Goal: Information Seeking & Learning: Find contact information

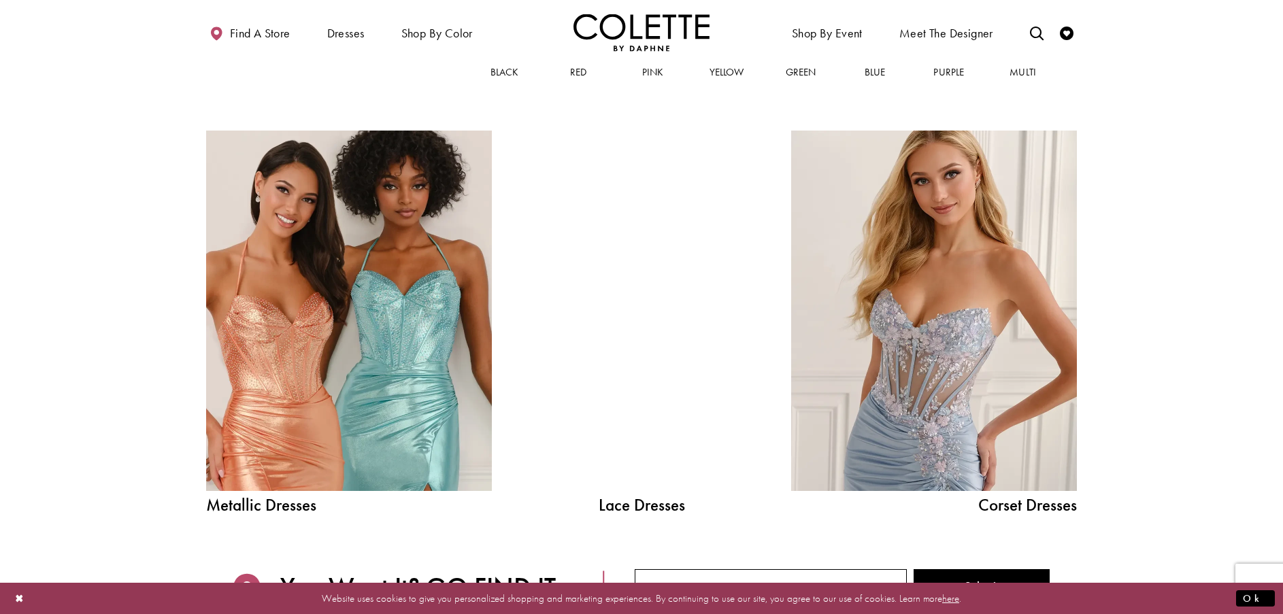
scroll to position [1383, 0]
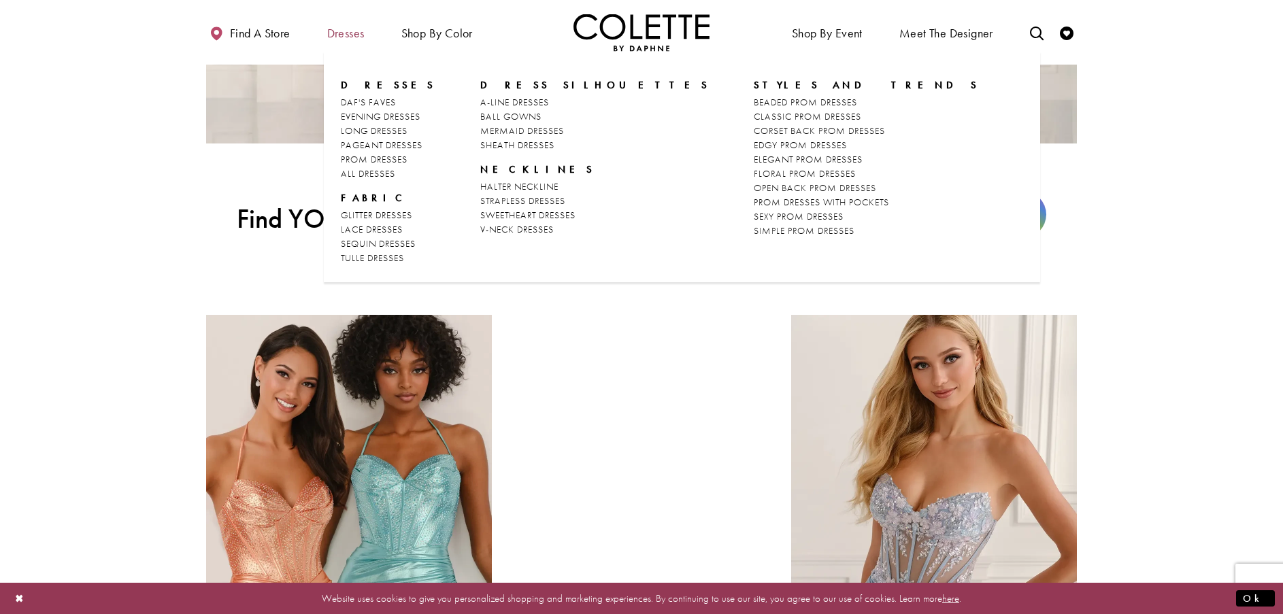
click at [356, 34] on span "Dresses" at bounding box center [345, 34] width 37 height 14
click at [403, 159] on span "PROM DRESSES" at bounding box center [374, 159] width 67 height 12
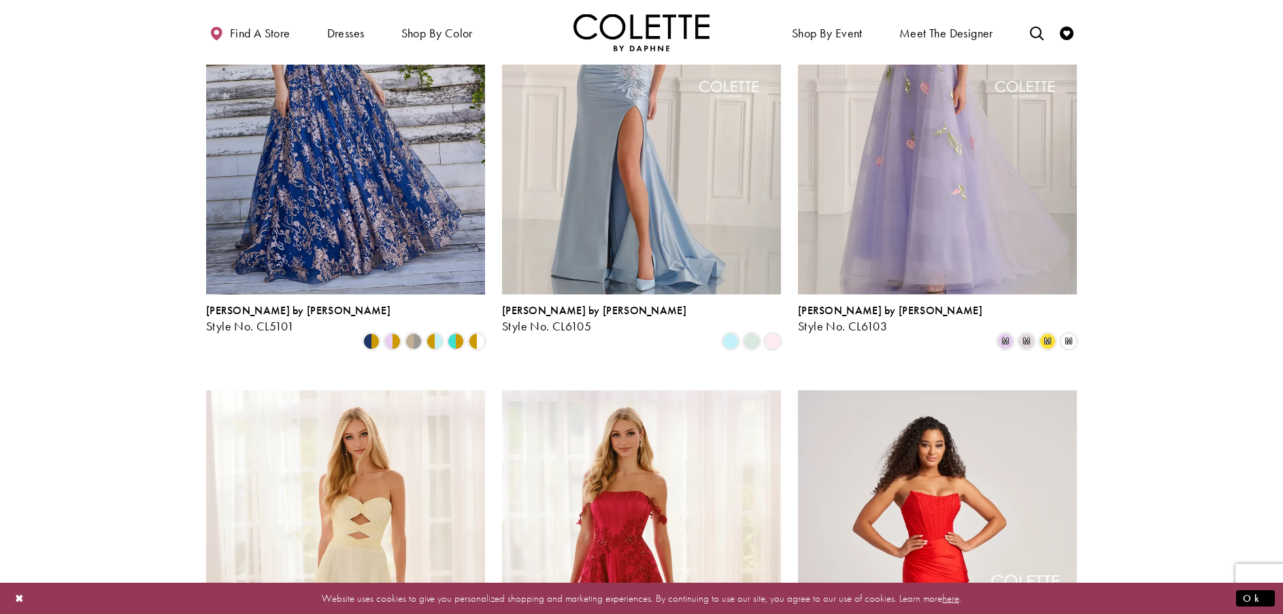
scroll to position [816, 0]
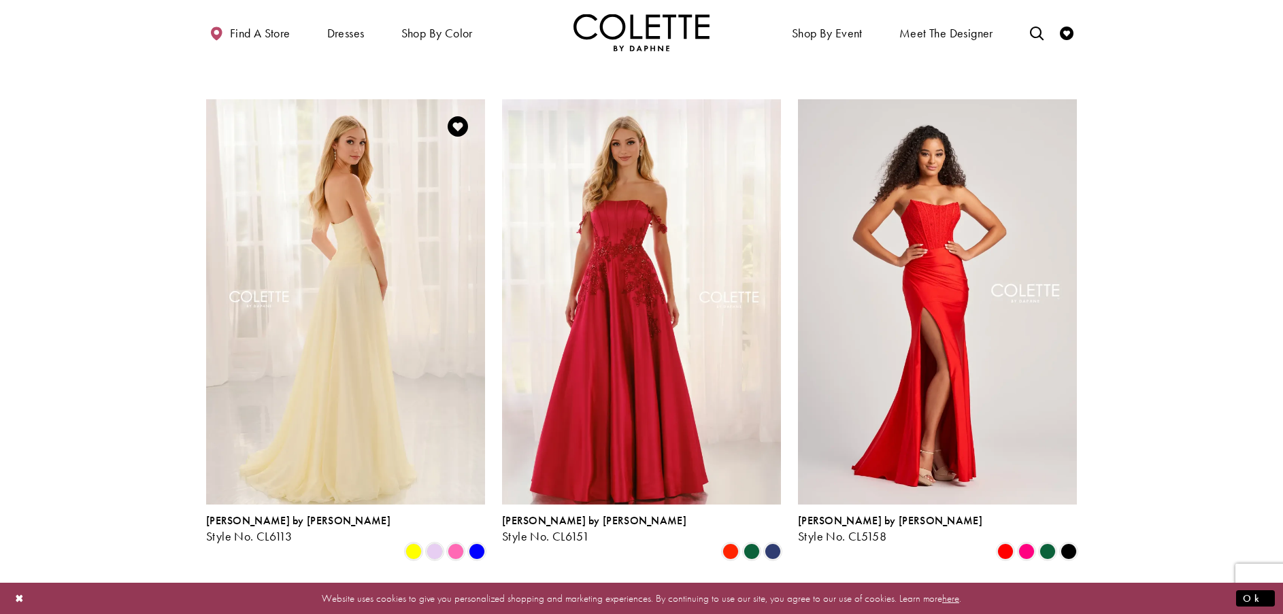
click at [408, 251] on img "Visit Colette by Daphne Style No. CL6113 Page" at bounding box center [345, 301] width 279 height 405
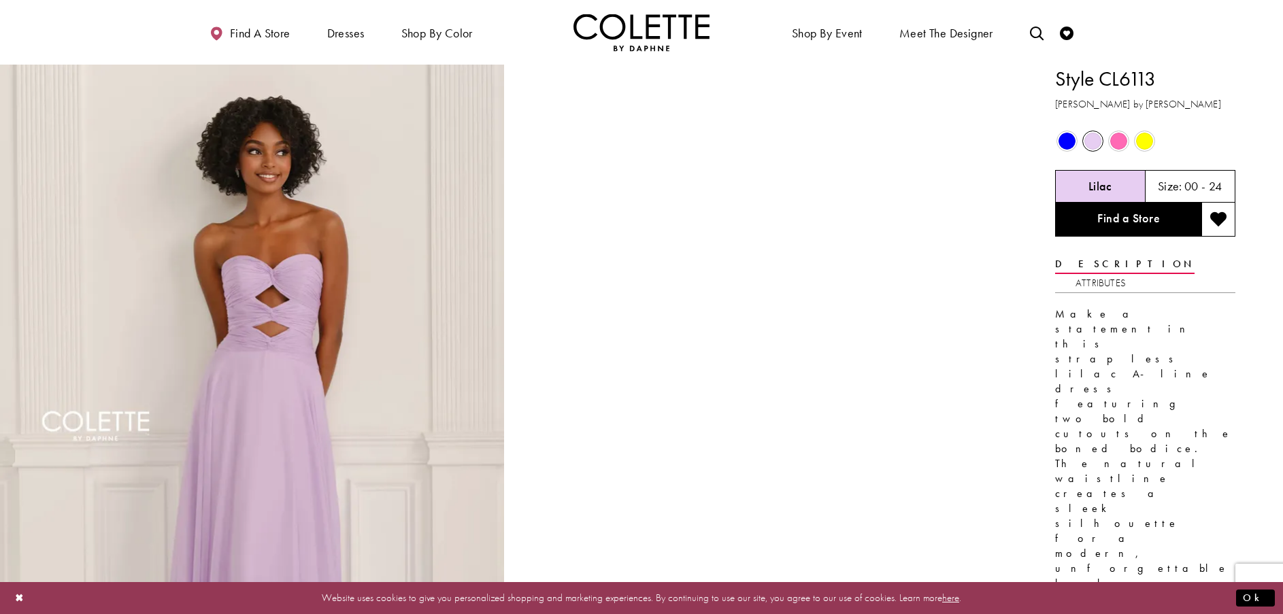
click at [1068, 142] on span "Product color controls state depends on size chosen" at bounding box center [1067, 141] width 17 height 17
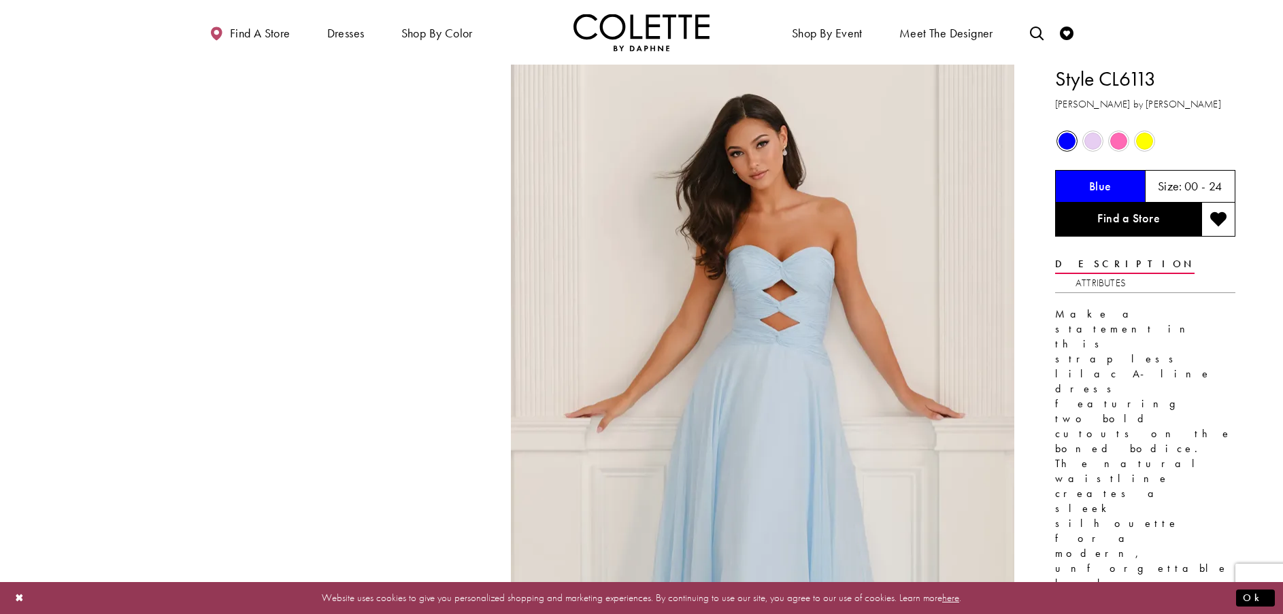
click at [1117, 143] on span "Product color controls state depends on size chosen" at bounding box center [1118, 141] width 17 height 17
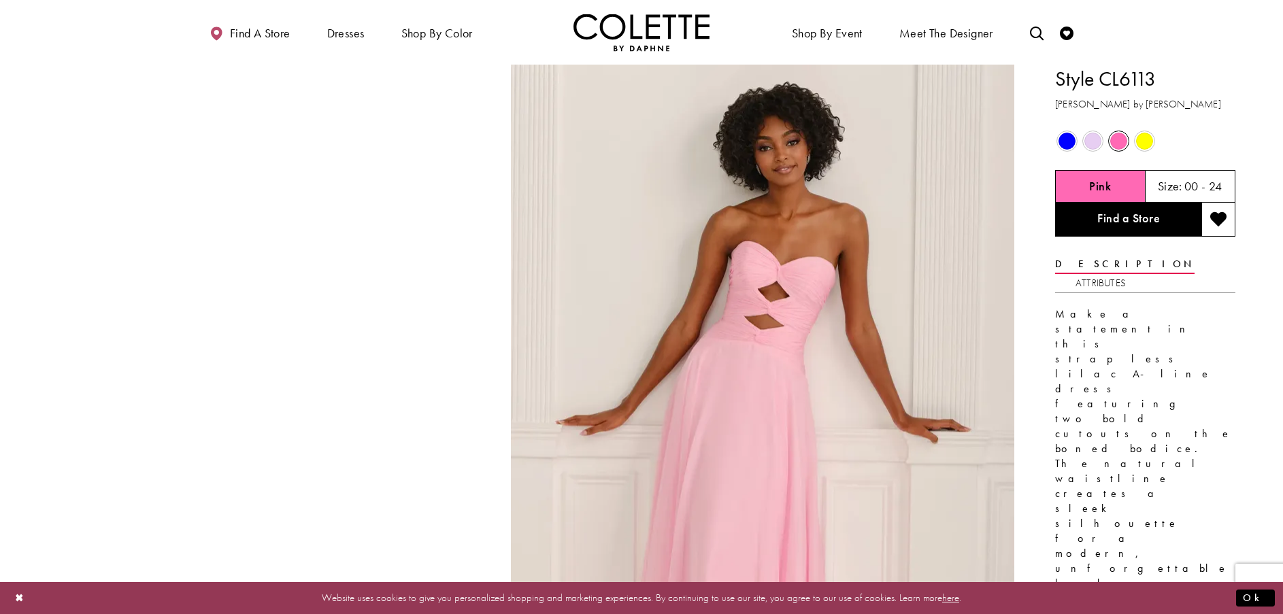
click at [1146, 144] on span "Product color controls state depends on size chosen" at bounding box center [1144, 141] width 17 height 17
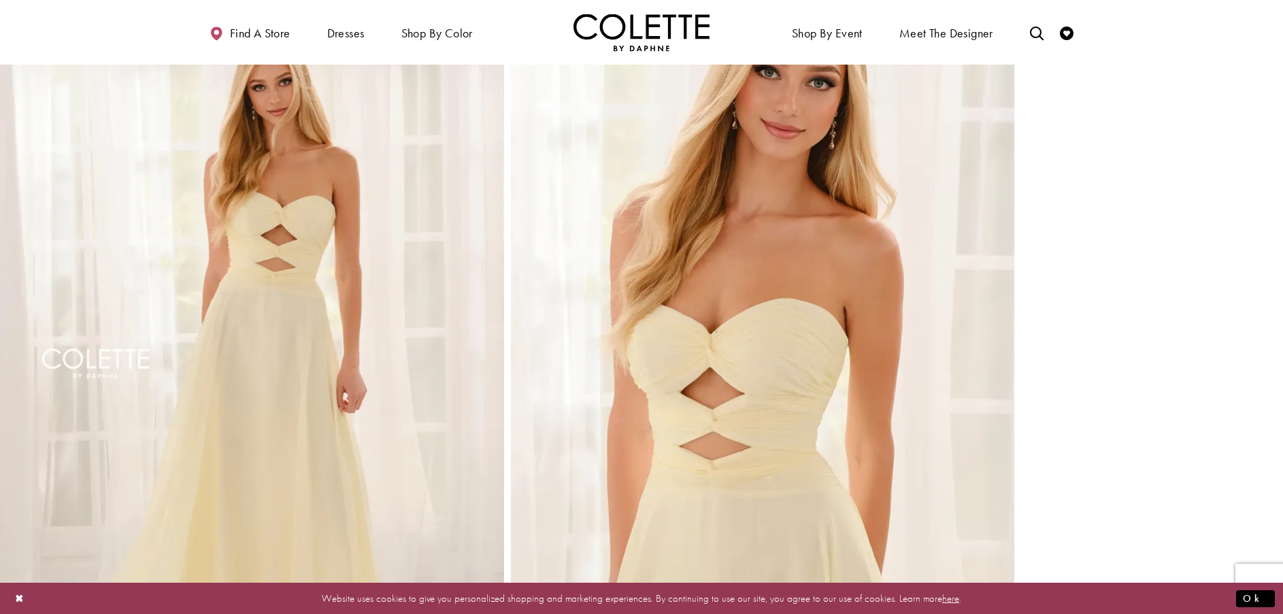
scroll to position [952, 0]
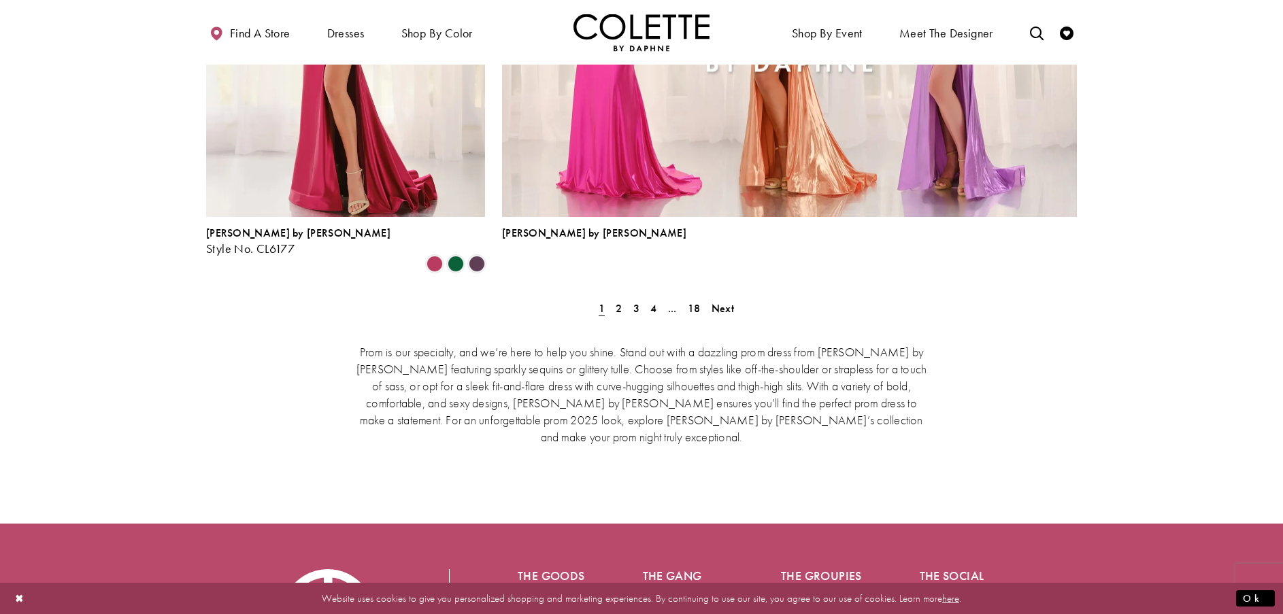
scroll to position [3130, 0]
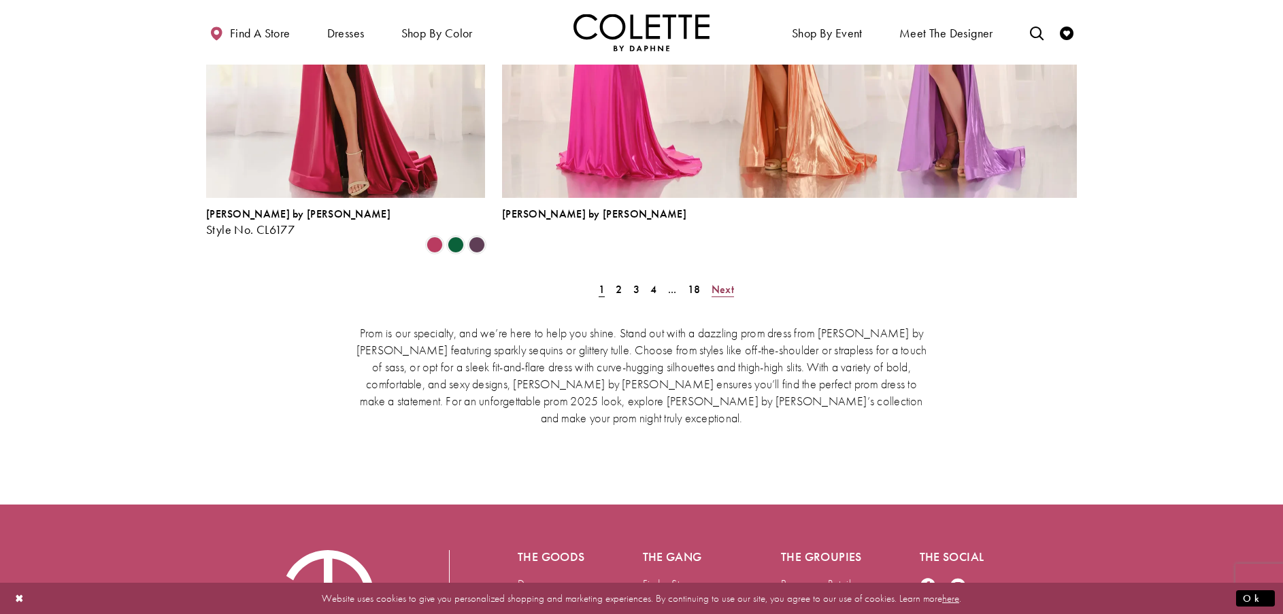
click at [725, 282] on span "Next" at bounding box center [723, 289] width 22 height 14
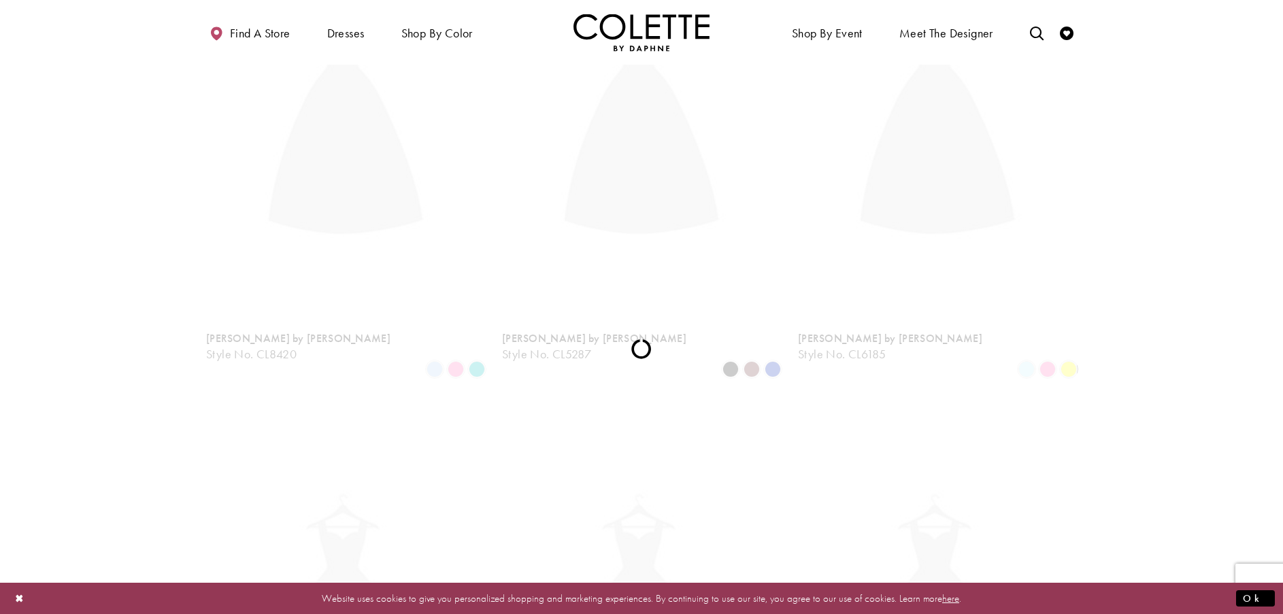
scroll to position [349, 0]
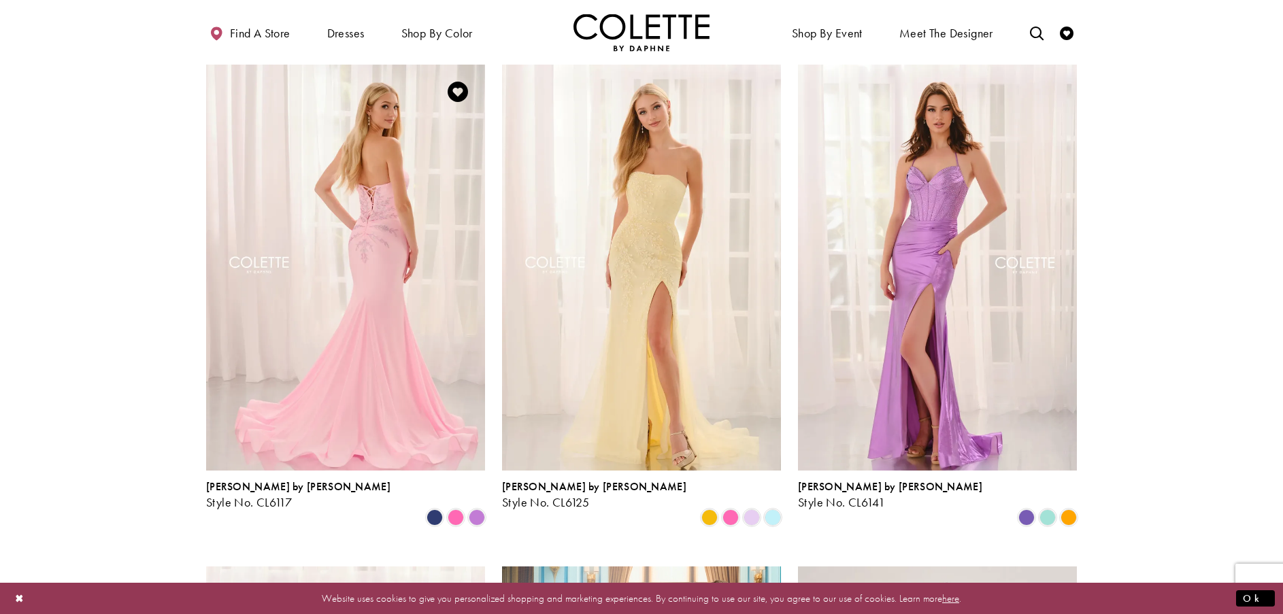
click at [369, 247] on img "Visit Colette by Daphne Style No. CL6117 Page" at bounding box center [345, 267] width 279 height 405
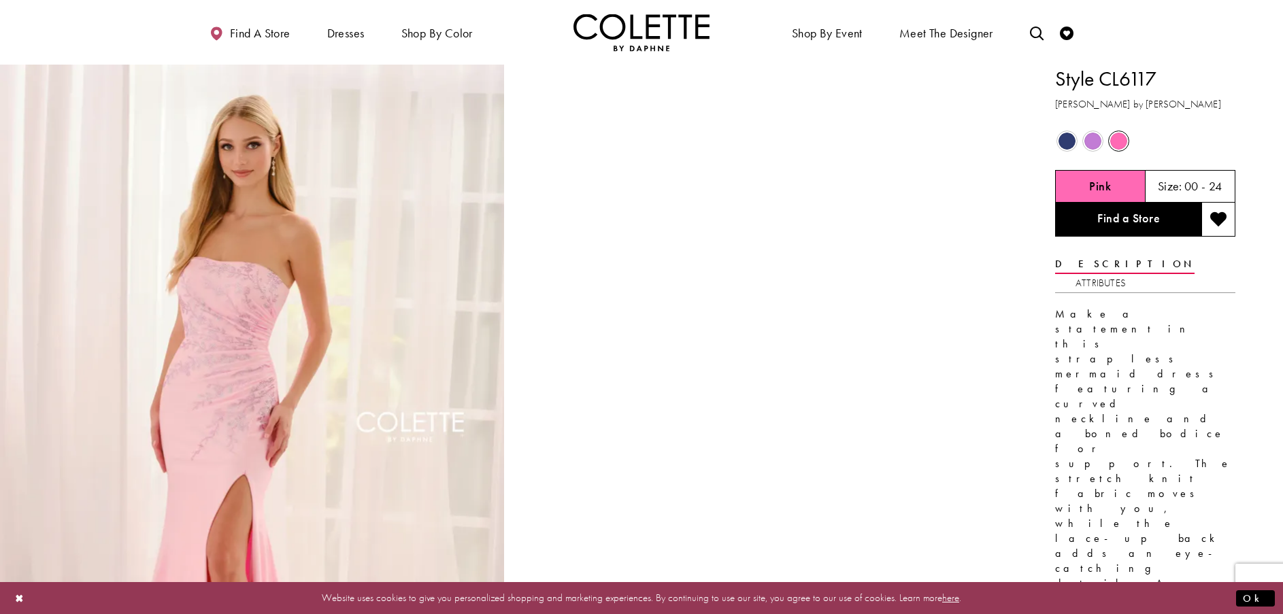
drag, startPoint x: 1068, startPoint y: 142, endPoint x: 953, endPoint y: 177, distance: 120.3
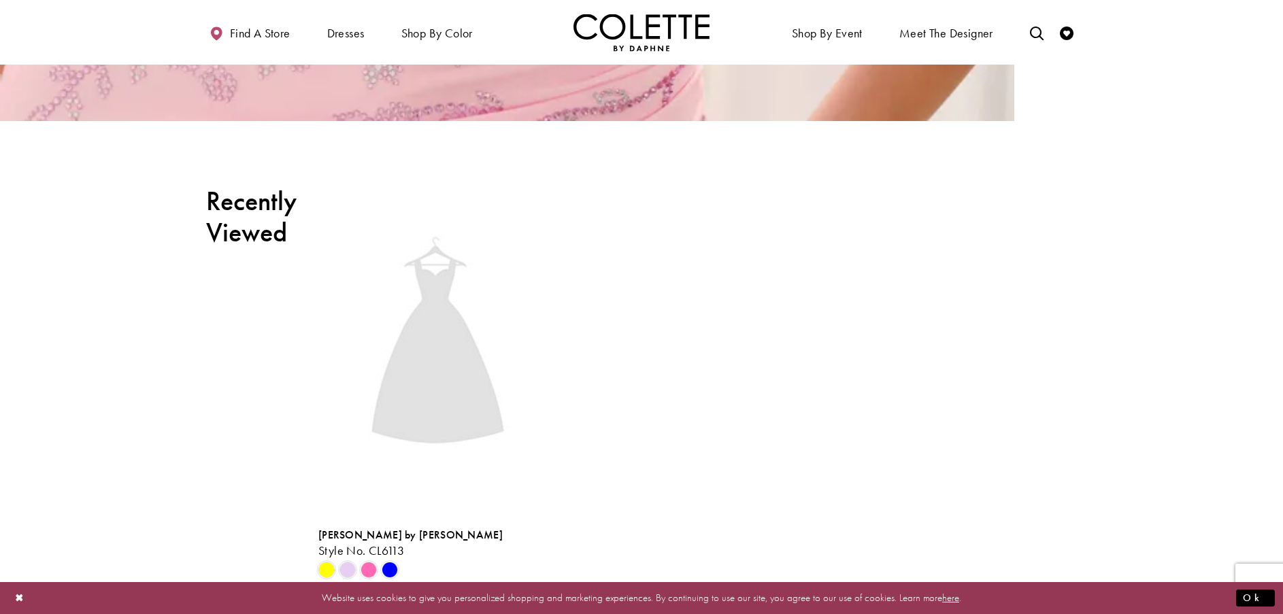
scroll to position [3878, 0]
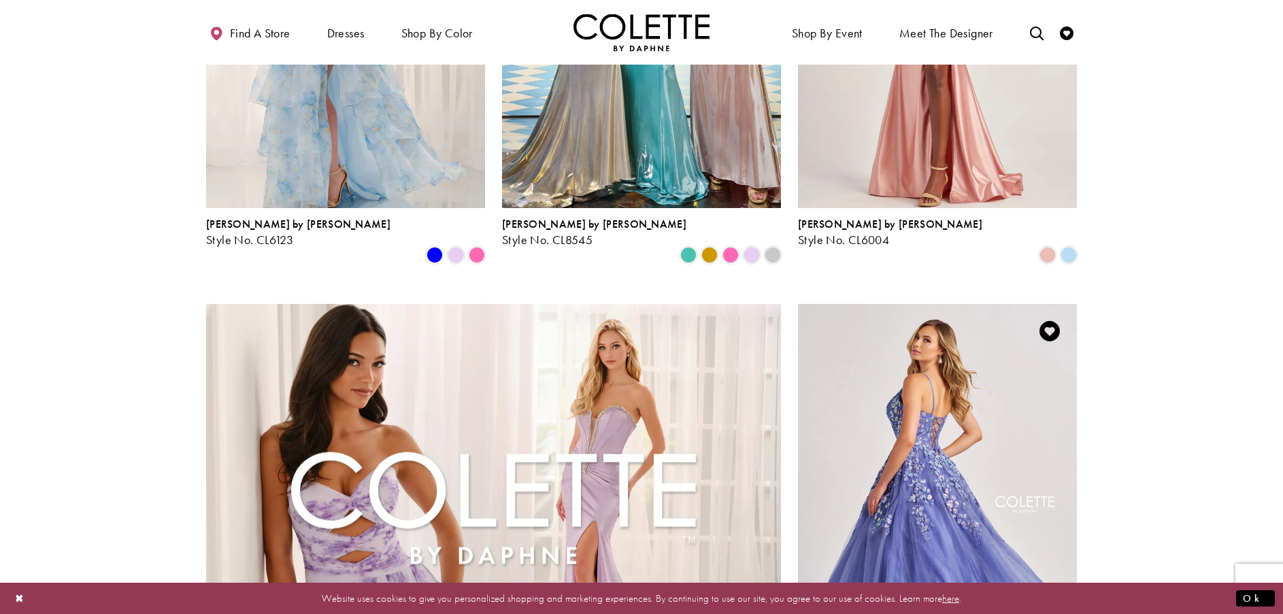
scroll to position [1301, 0]
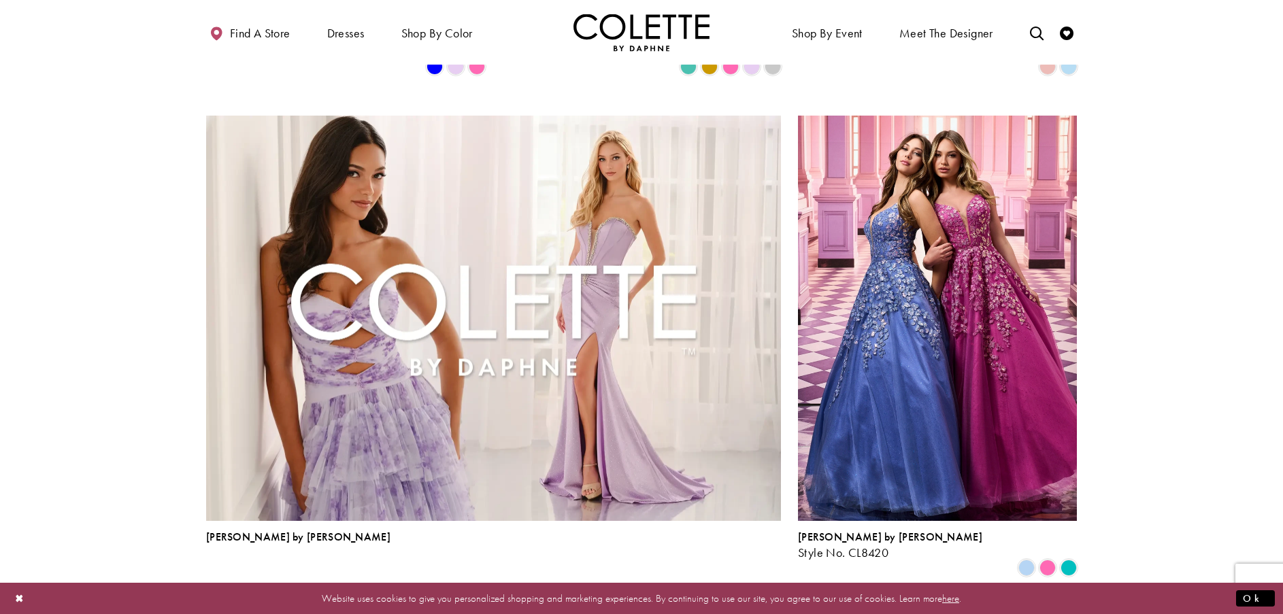
click at [378, 373] on img "Product List" at bounding box center [493, 318] width 575 height 405
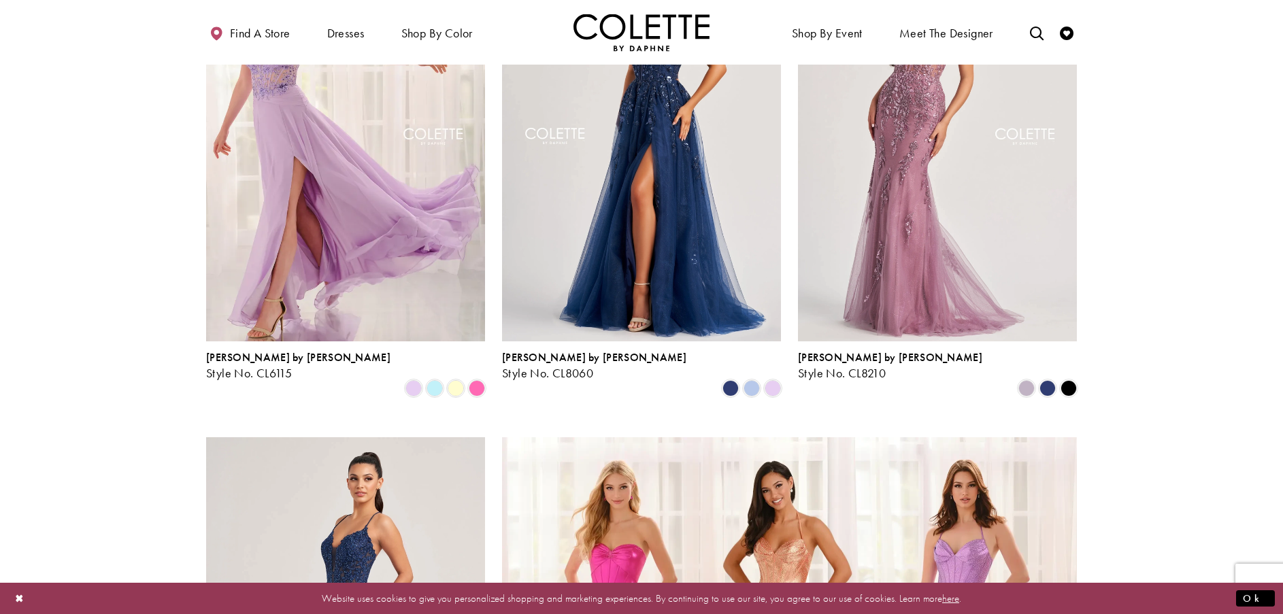
scroll to position [2526, 0]
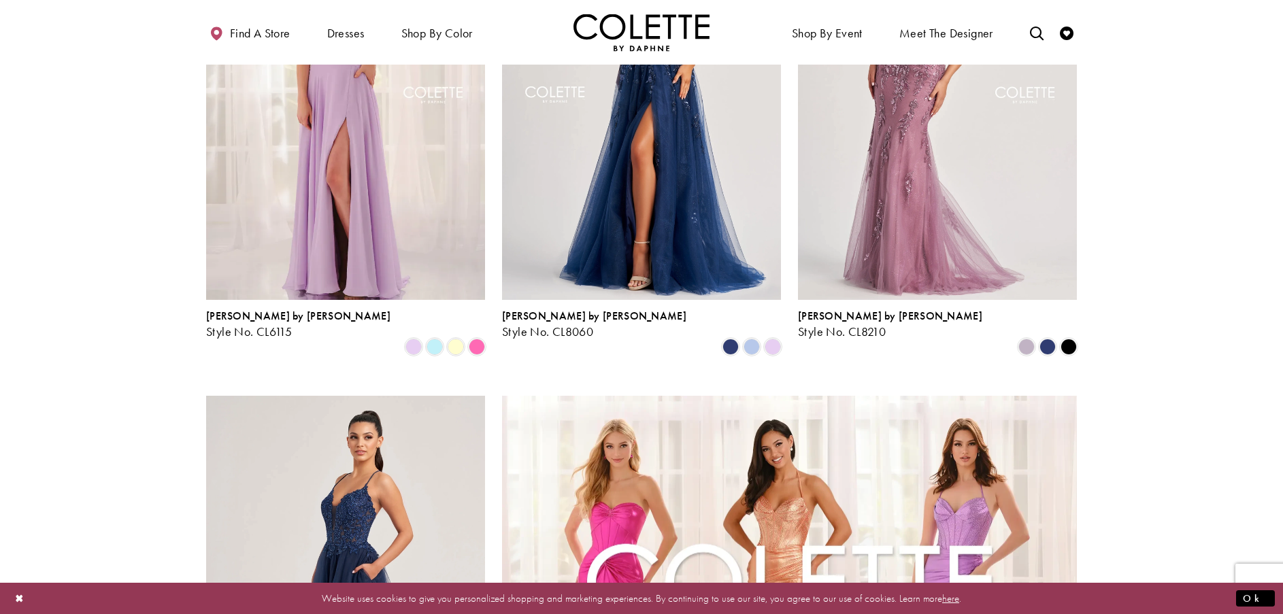
click at [386, 106] on img "Visit Colette by Daphne Style No. CL6115 Page" at bounding box center [345, 97] width 279 height 405
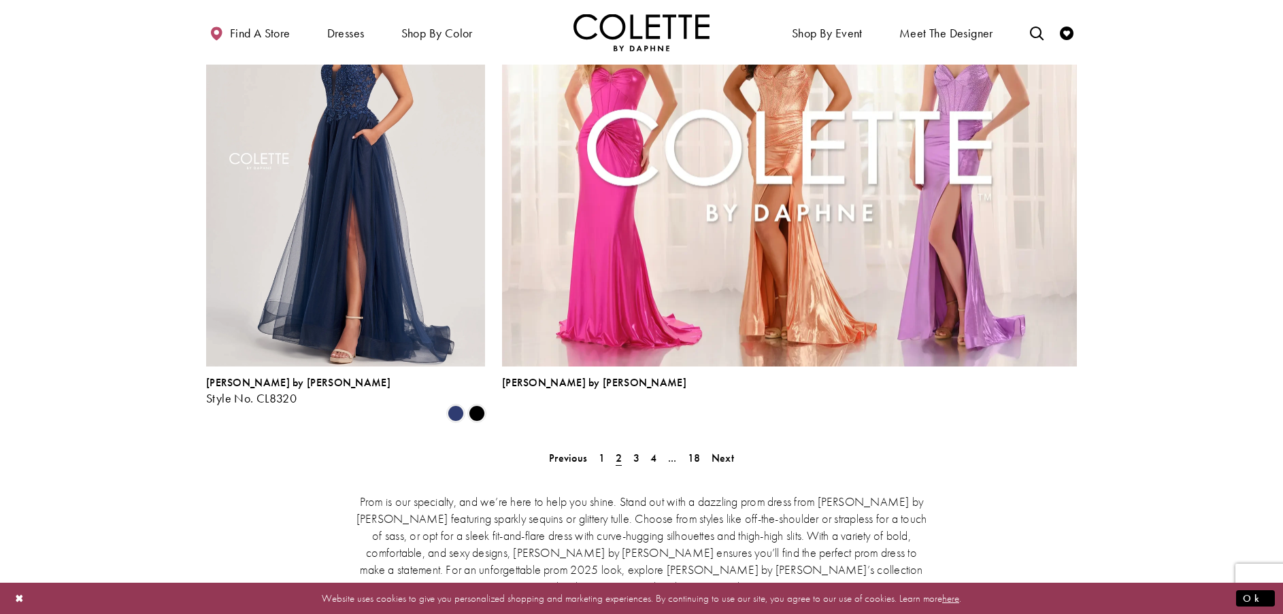
scroll to position [3002, 0]
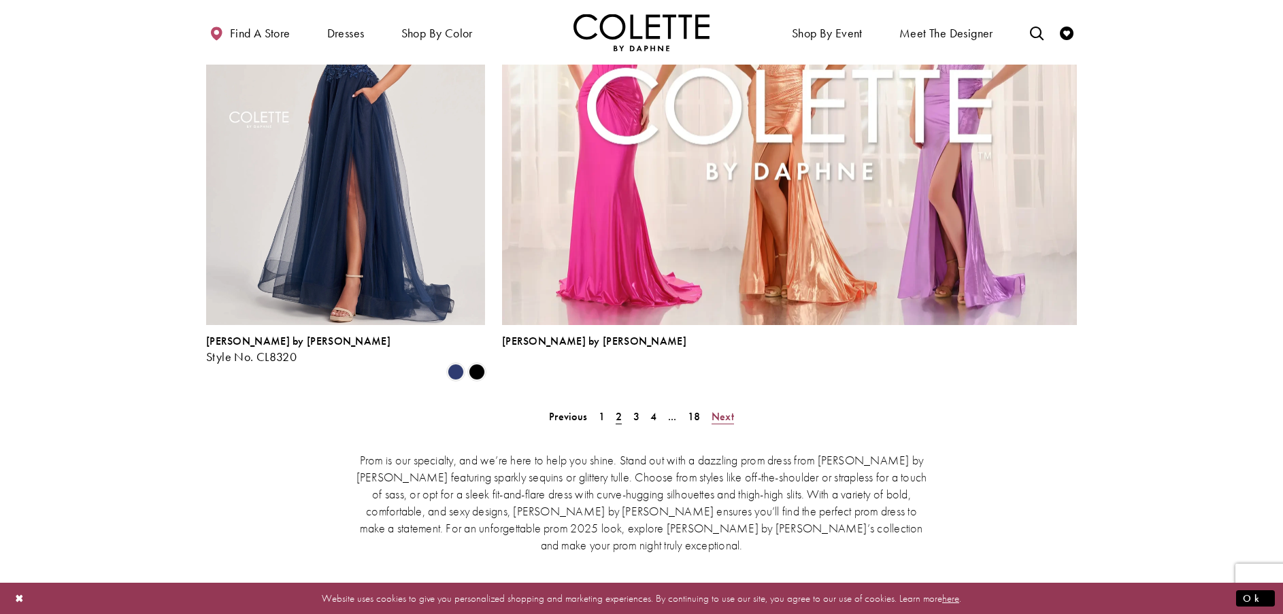
click at [726, 410] on span "Next" at bounding box center [723, 417] width 22 height 14
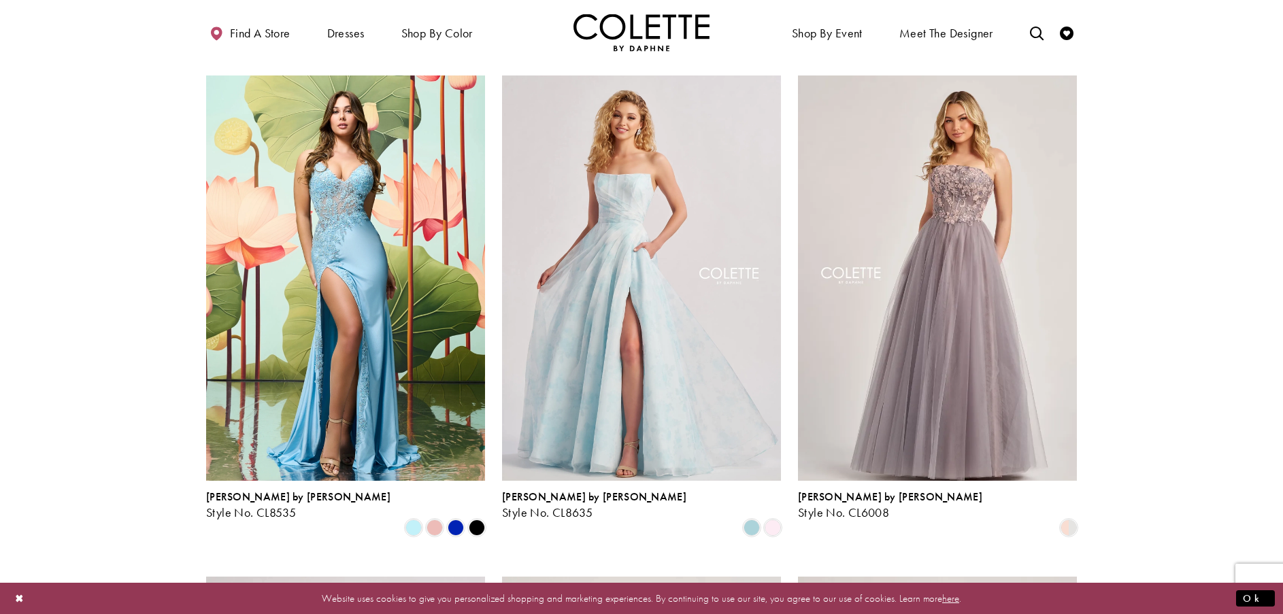
scroll to position [1301, 0]
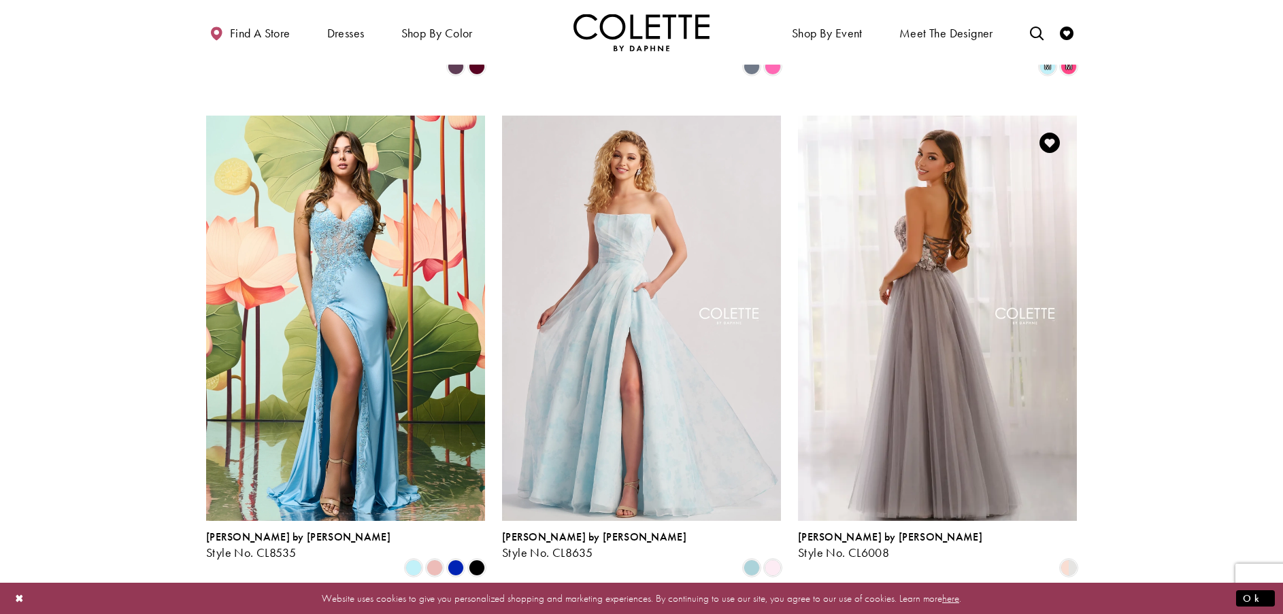
click at [968, 363] on img "Visit Colette by Daphne Style No. CL6008 Page" at bounding box center [937, 318] width 279 height 405
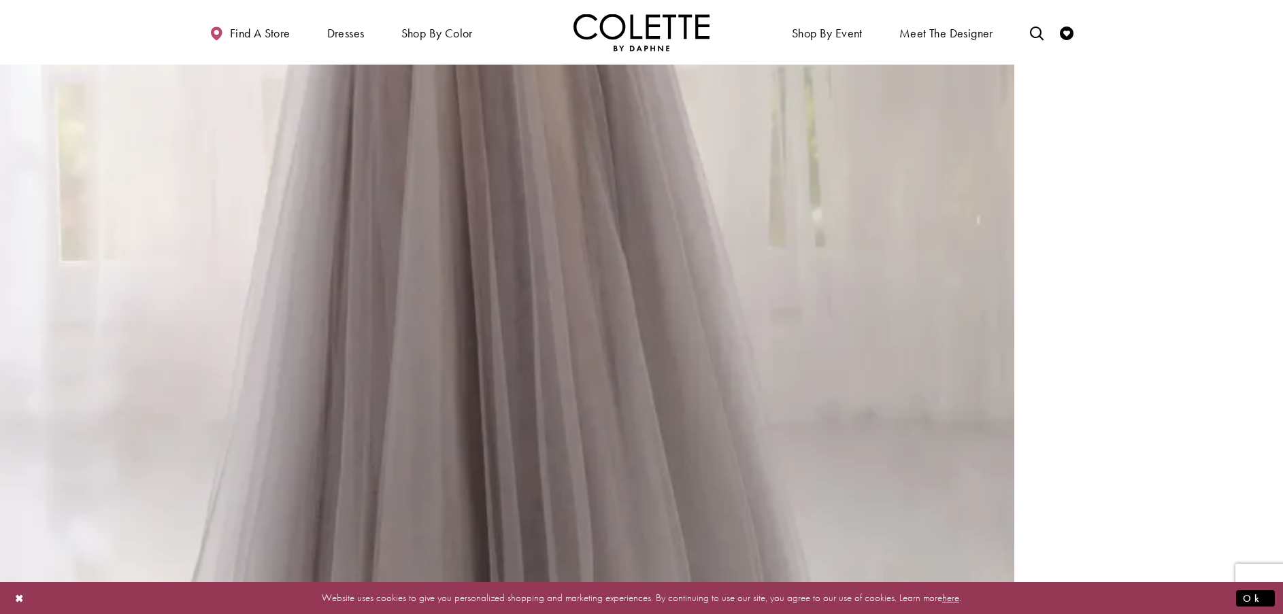
scroll to position [1837, 0]
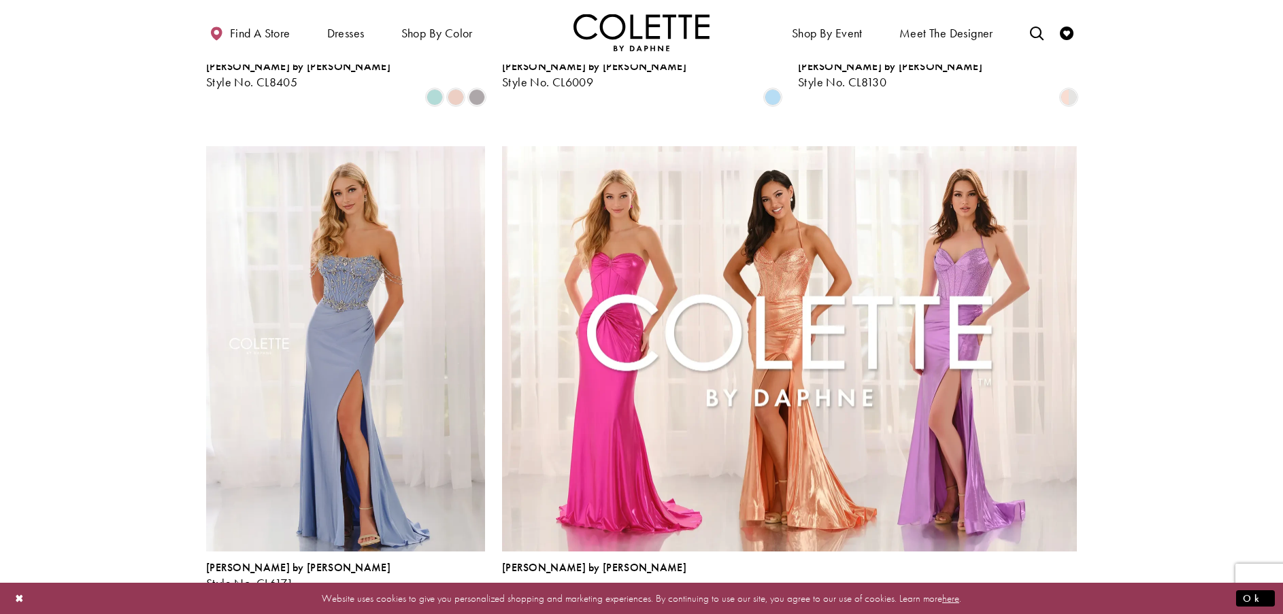
scroll to position [3070, 0]
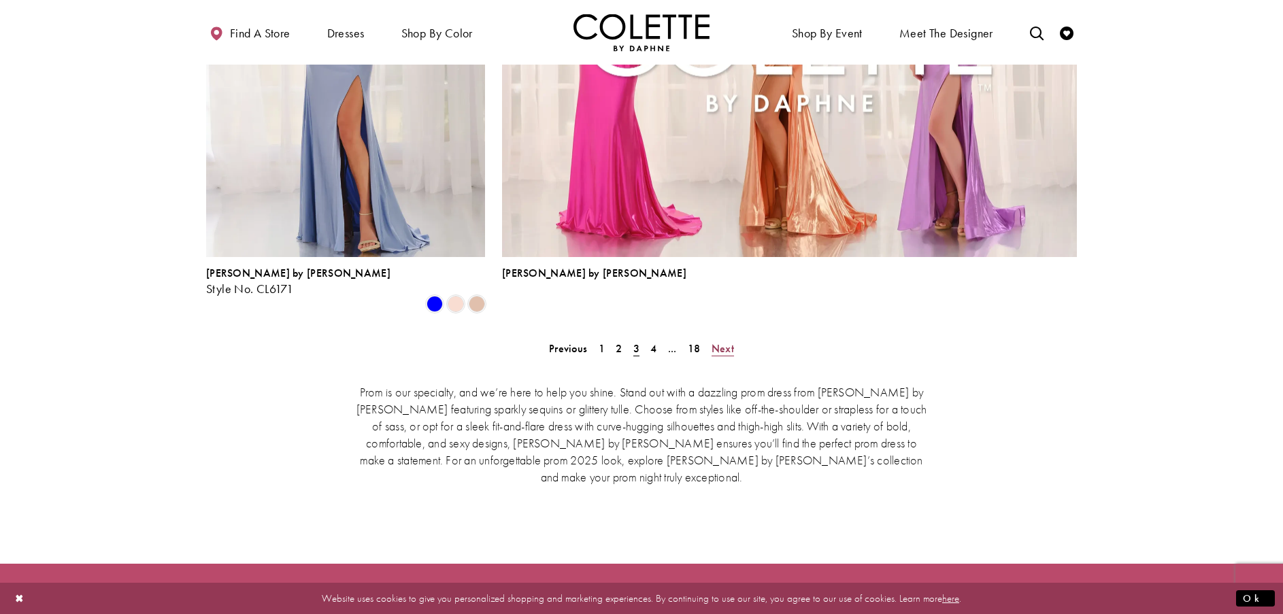
click at [728, 342] on span "Next" at bounding box center [723, 349] width 22 height 14
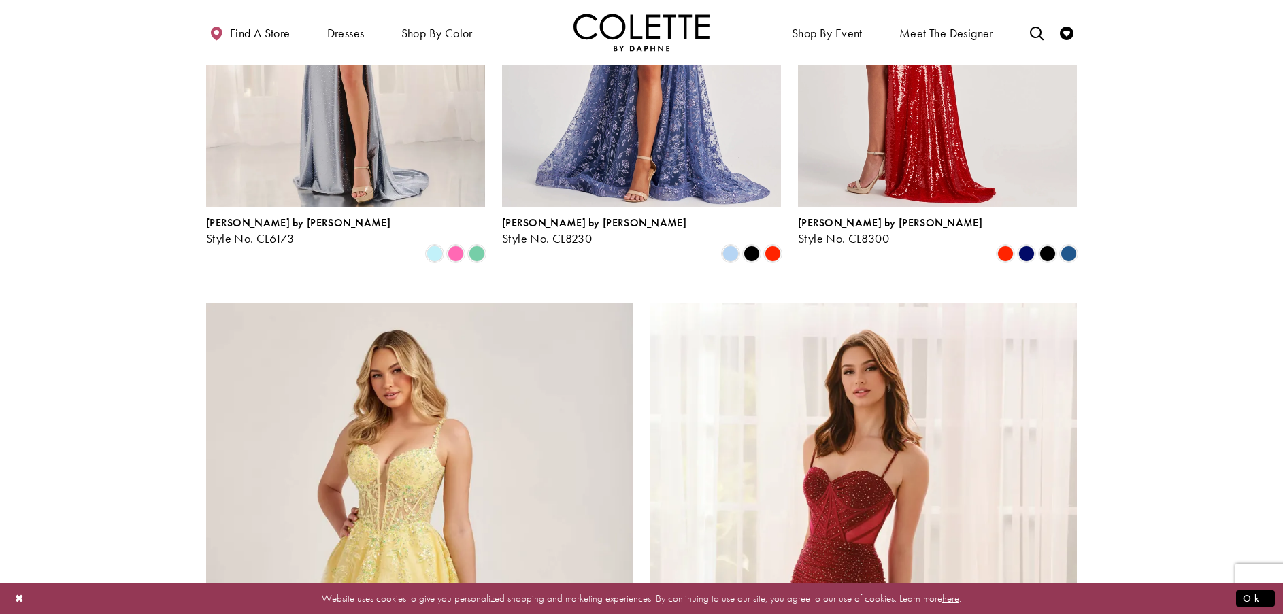
scroll to position [2526, 0]
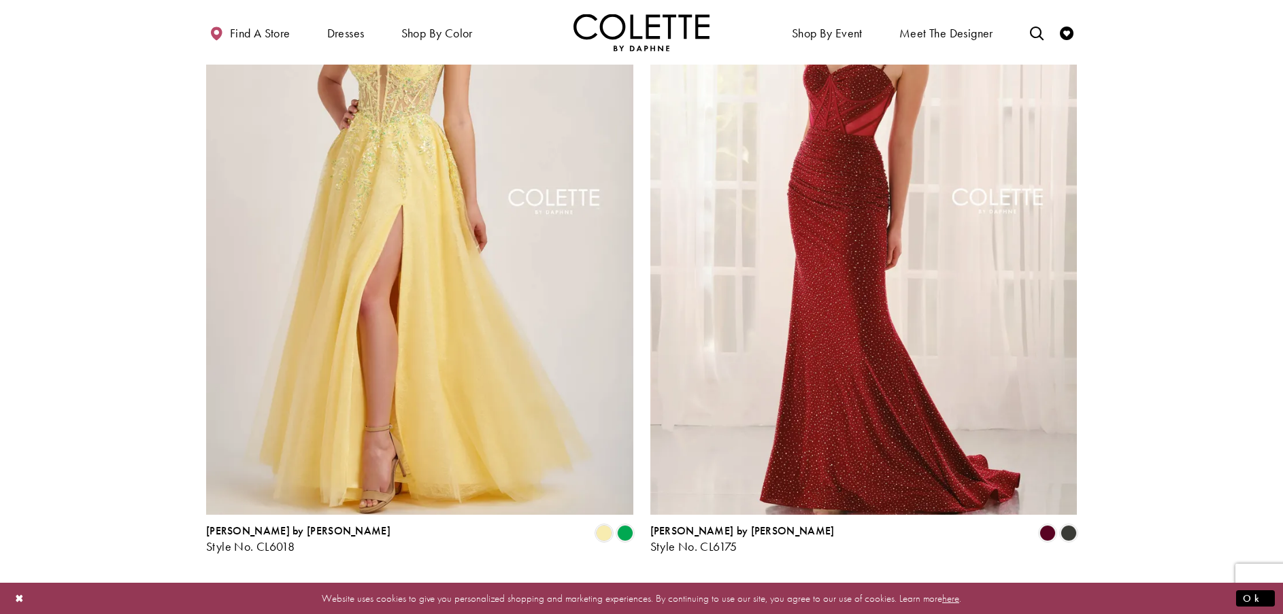
click at [724, 583] on span "Next" at bounding box center [723, 590] width 22 height 14
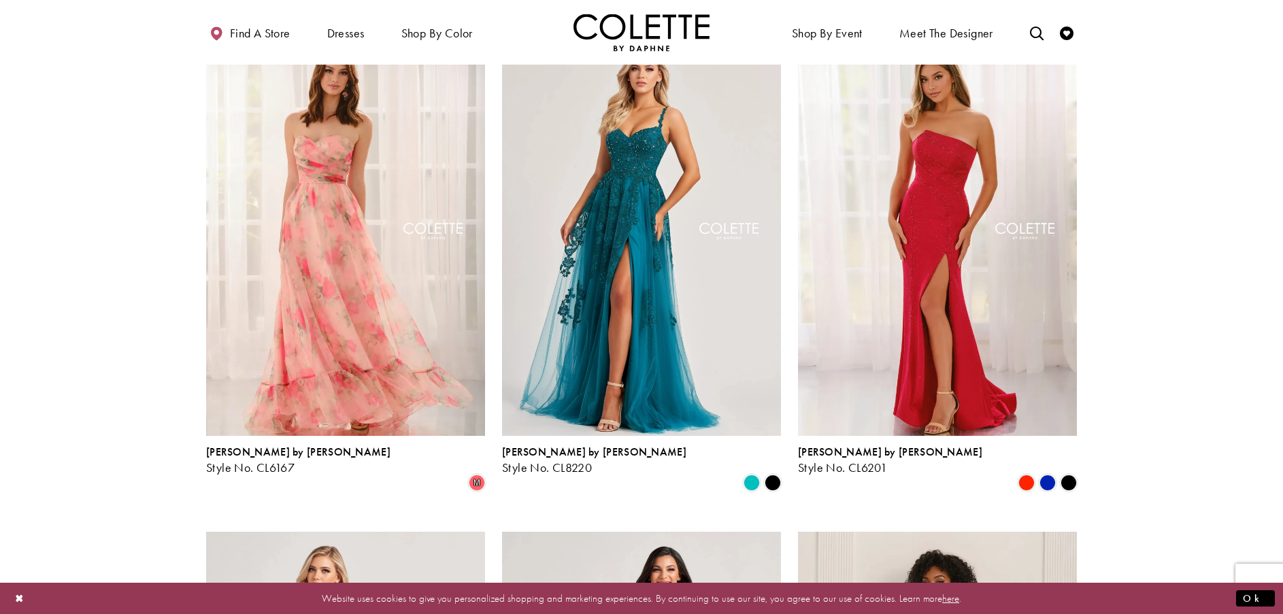
scroll to position [825, 0]
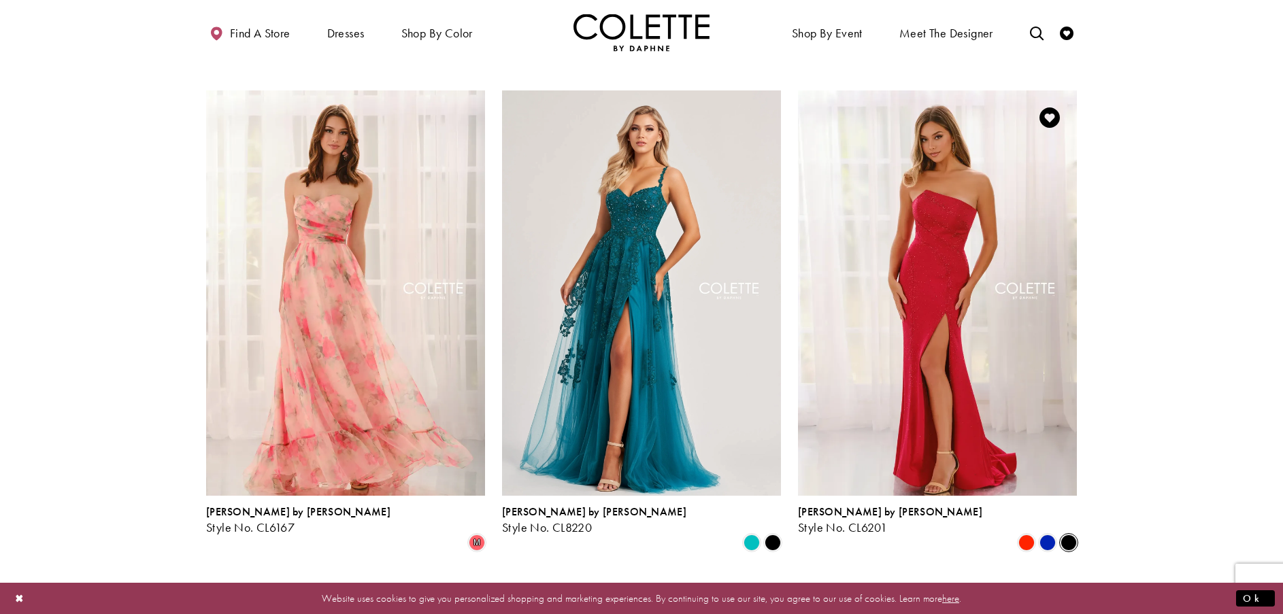
click at [1069, 535] on span "Product List" at bounding box center [1069, 543] width 16 height 16
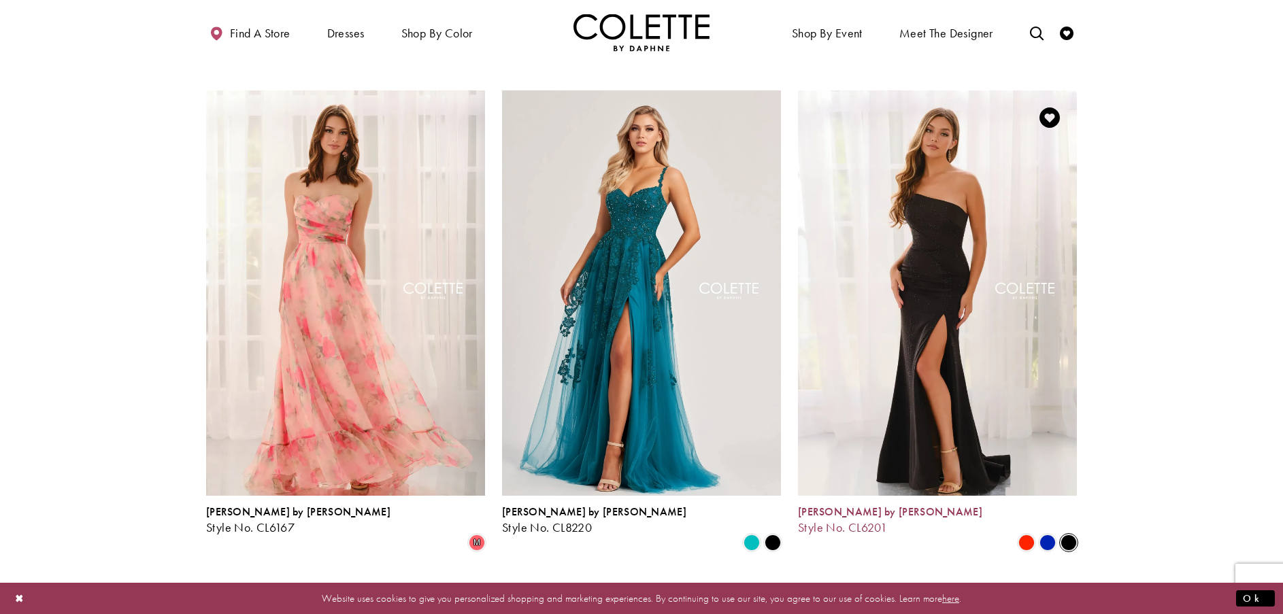
click at [854, 505] on span "[PERSON_NAME] by [PERSON_NAME]" at bounding box center [890, 512] width 184 height 14
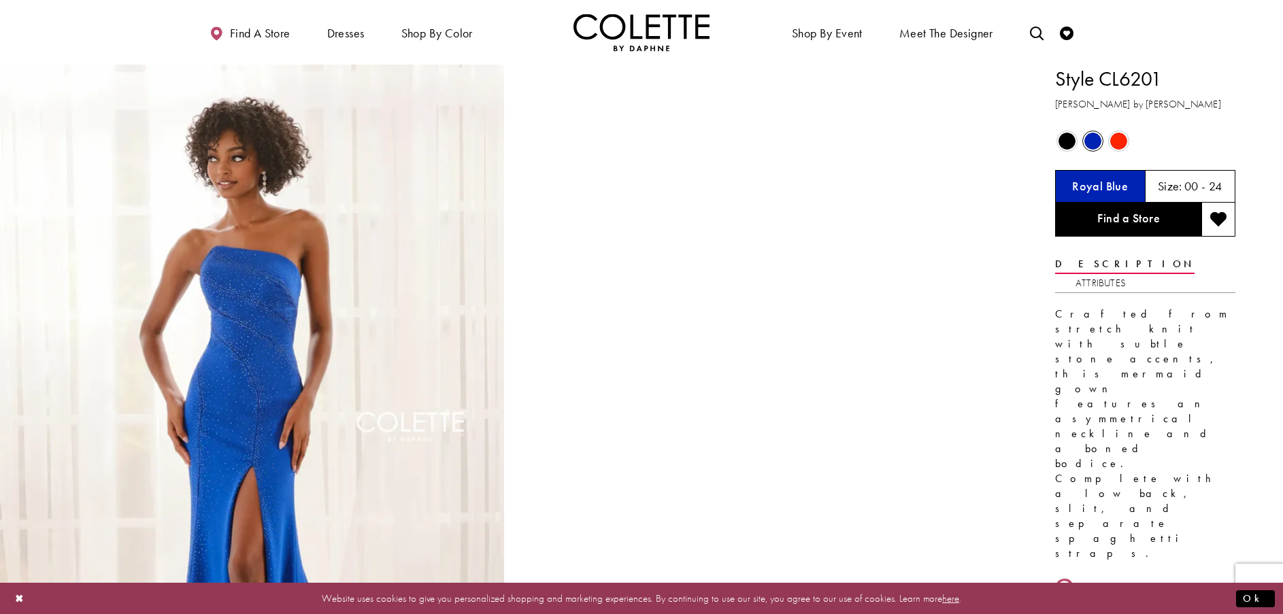
click at [1063, 143] on span "Product color controls state depends on size chosen" at bounding box center [1067, 141] width 17 height 17
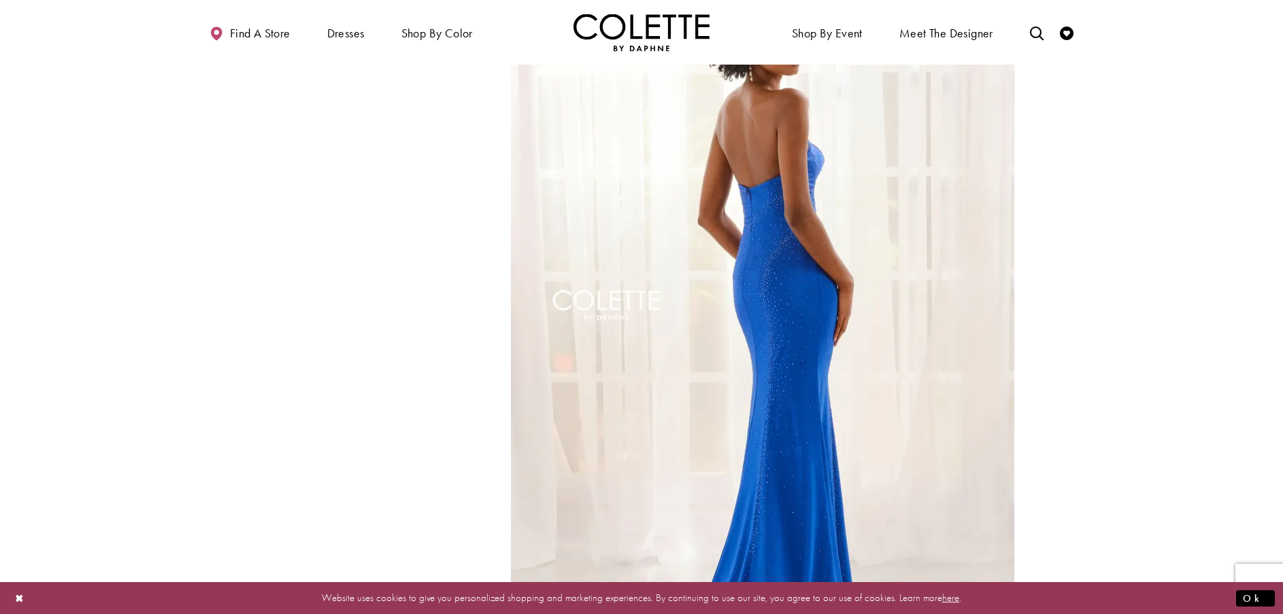
scroll to position [884, 0]
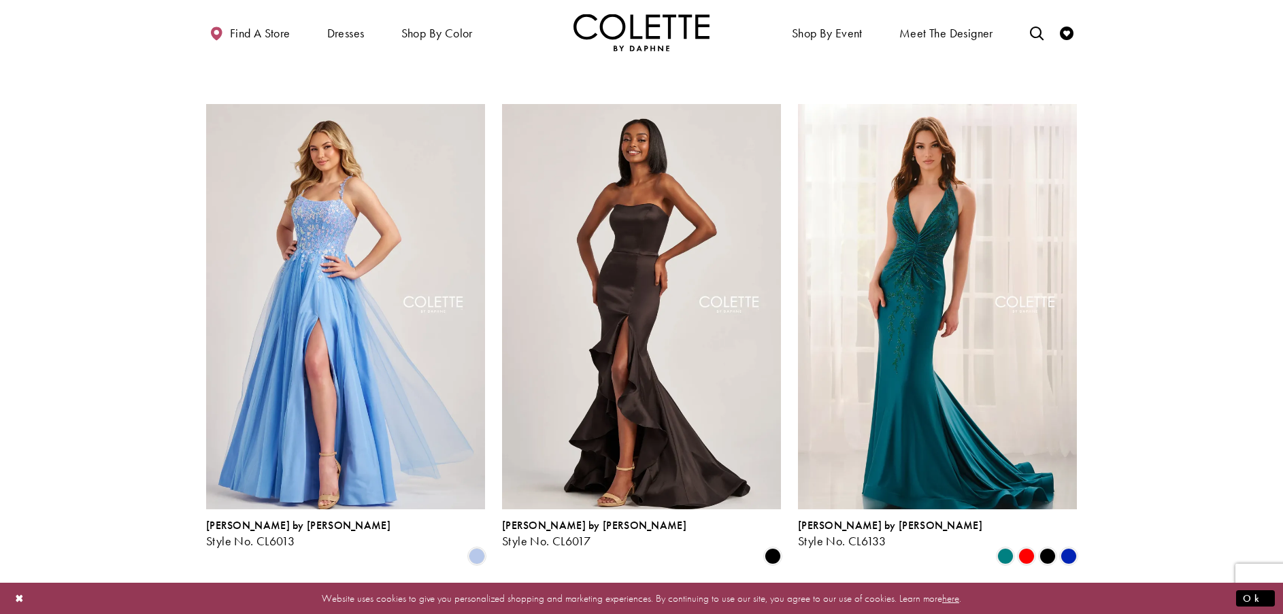
scroll to position [2322, 0]
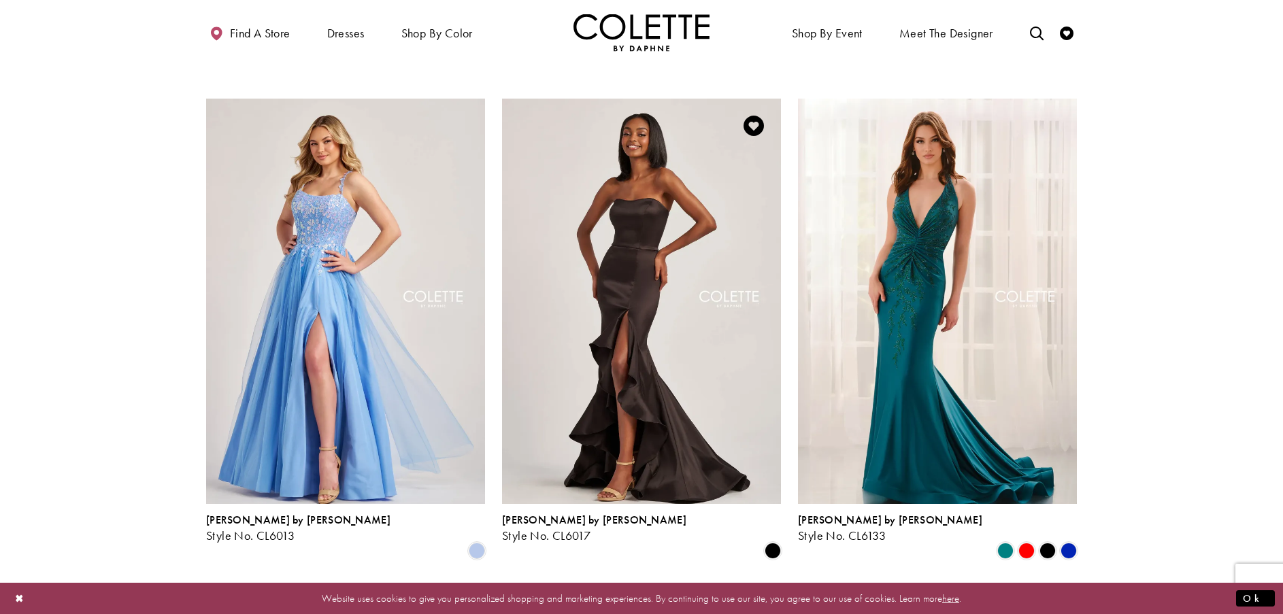
click at [630, 266] on img "Visit Colette by Daphne Style No. CL6017 Page" at bounding box center [641, 301] width 279 height 405
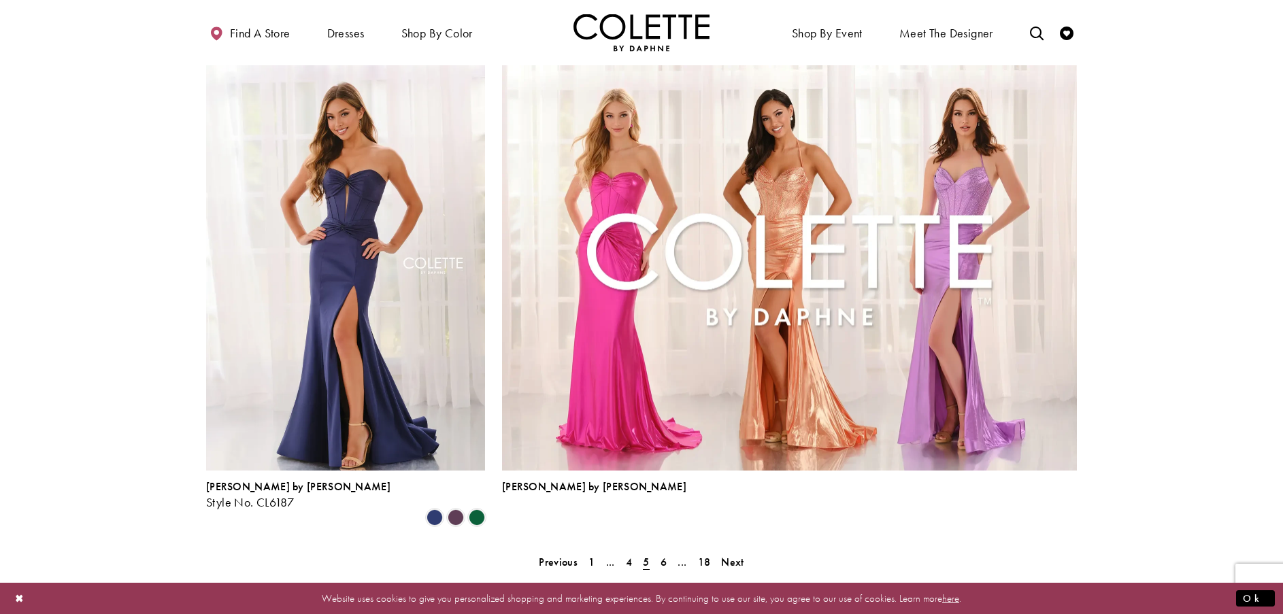
scroll to position [3002, 0]
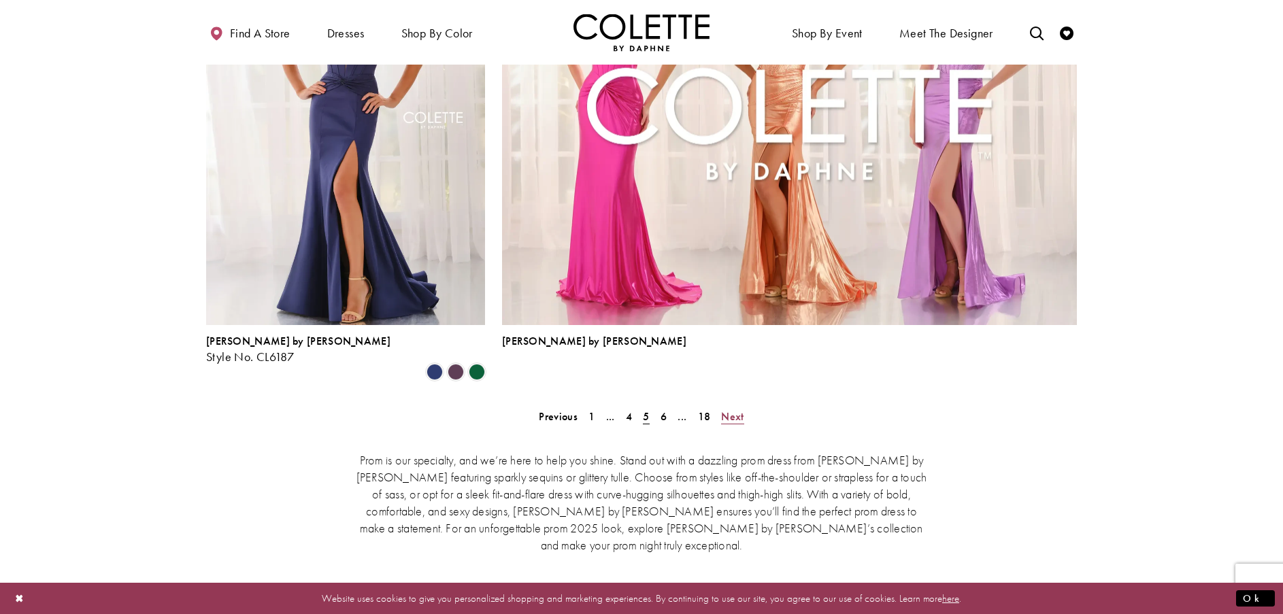
click at [731, 410] on span "Next" at bounding box center [732, 417] width 22 height 14
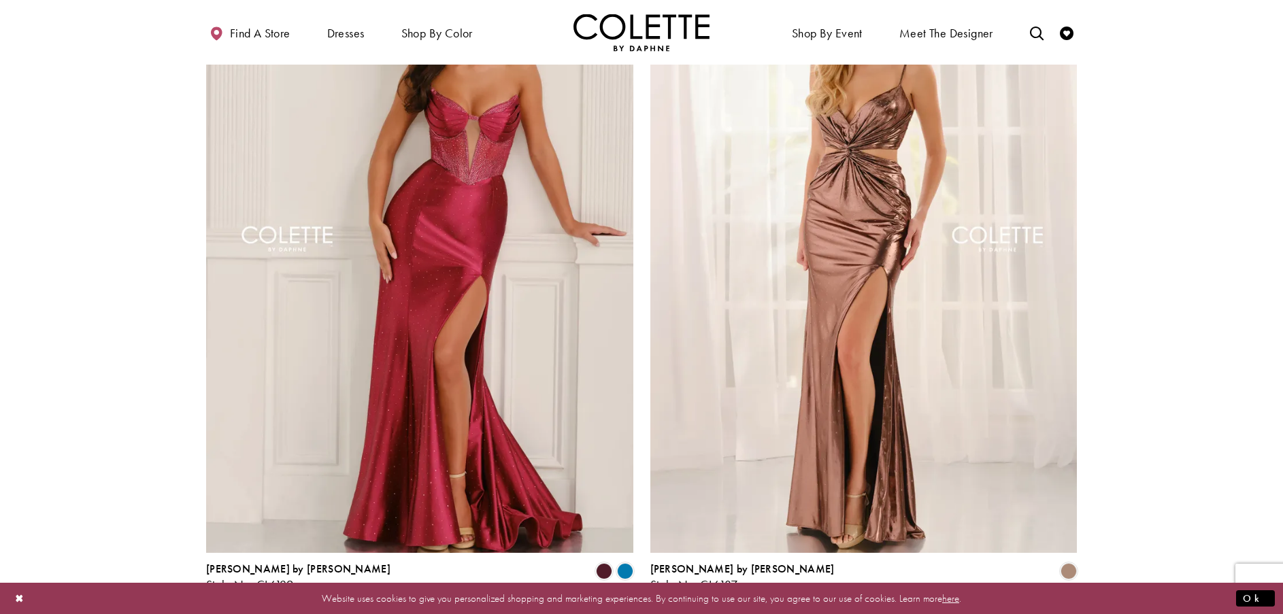
scroll to position [2730, 0]
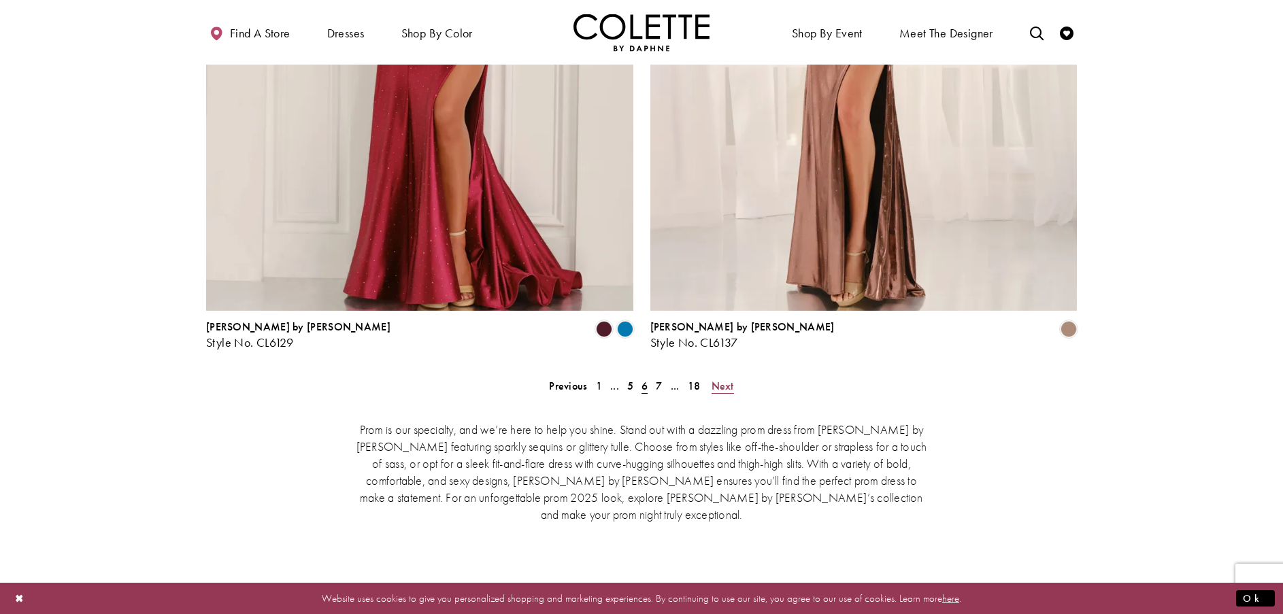
click at [730, 379] on span "Next" at bounding box center [723, 386] width 22 height 14
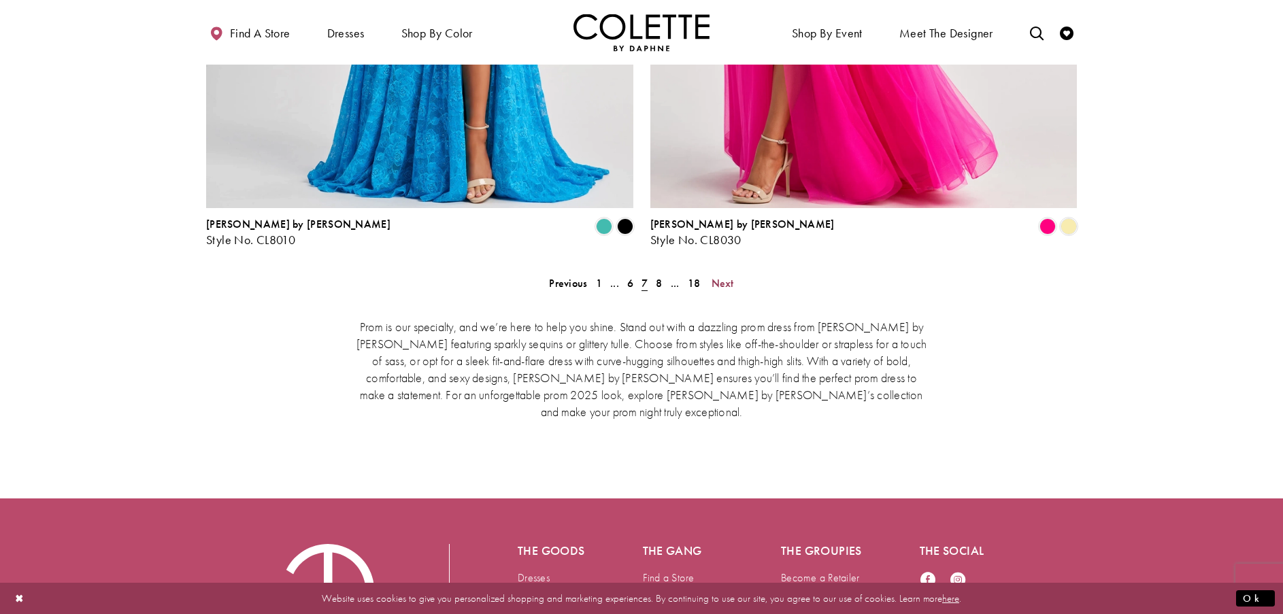
scroll to position [2645, 0]
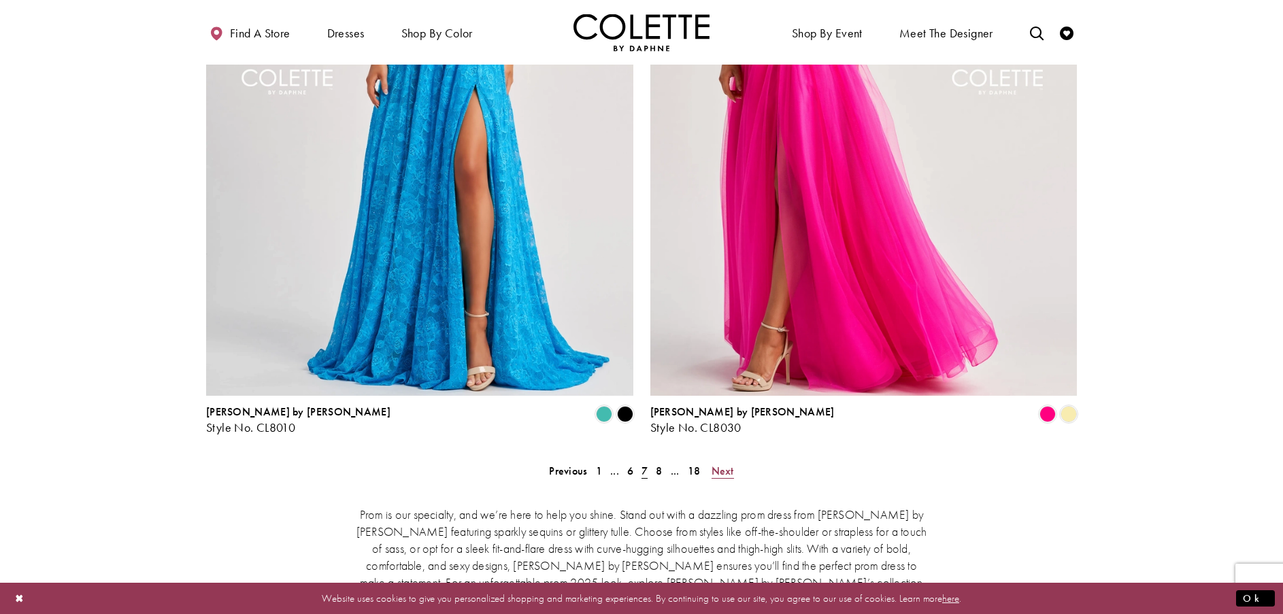
click at [727, 464] on span "Next" at bounding box center [723, 471] width 22 height 14
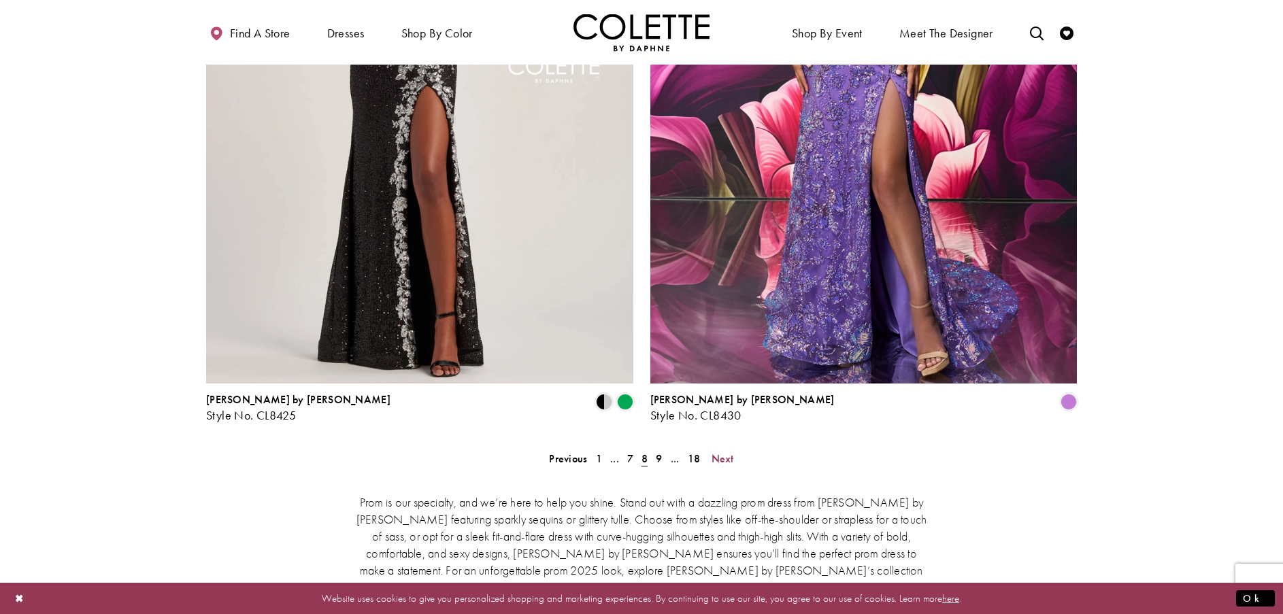
scroll to position [2662, 0]
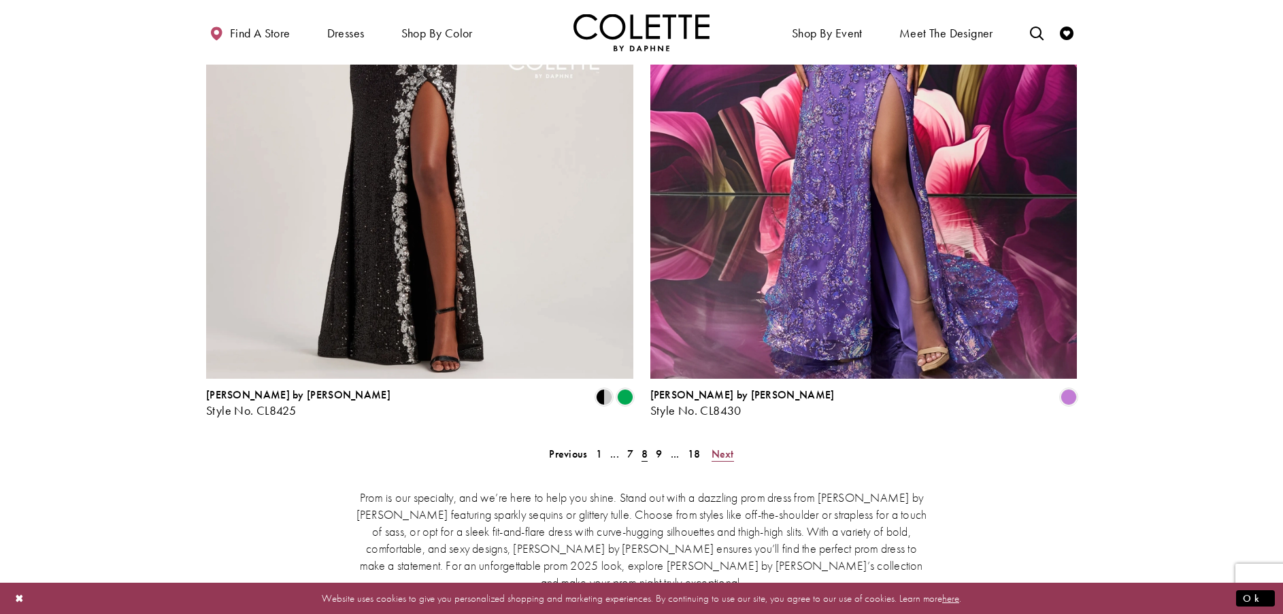
drag, startPoint x: 723, startPoint y: 389, endPoint x: 733, endPoint y: 382, distance: 12.8
click at [723, 447] on span "Next" at bounding box center [723, 454] width 22 height 14
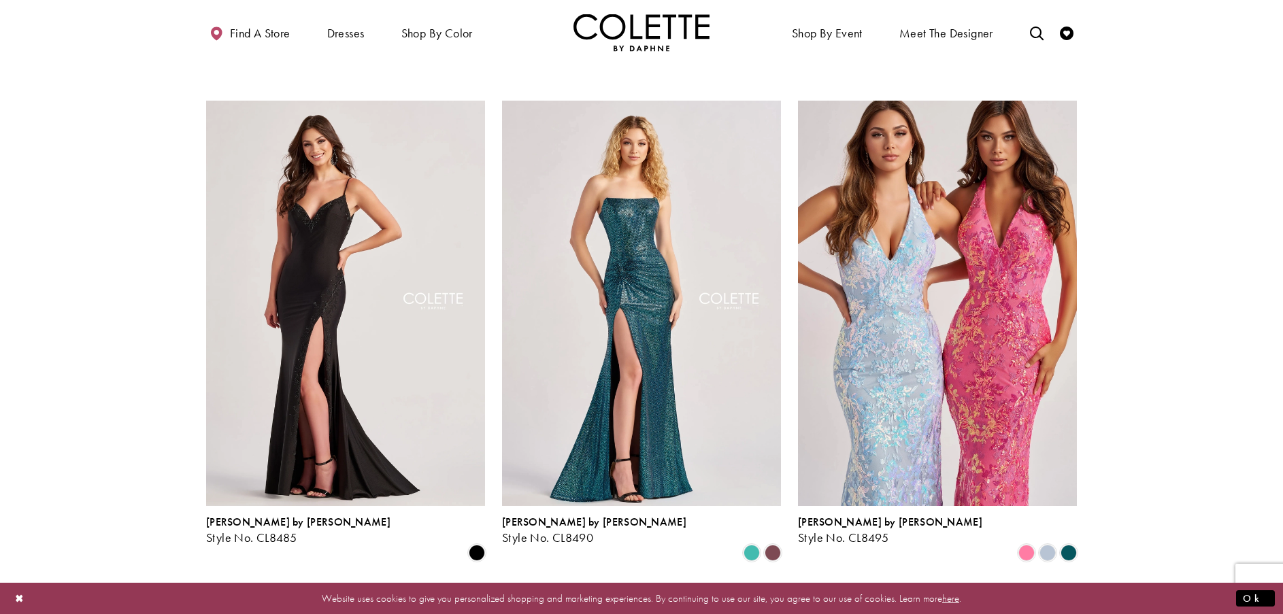
scroll to position [1301, 0]
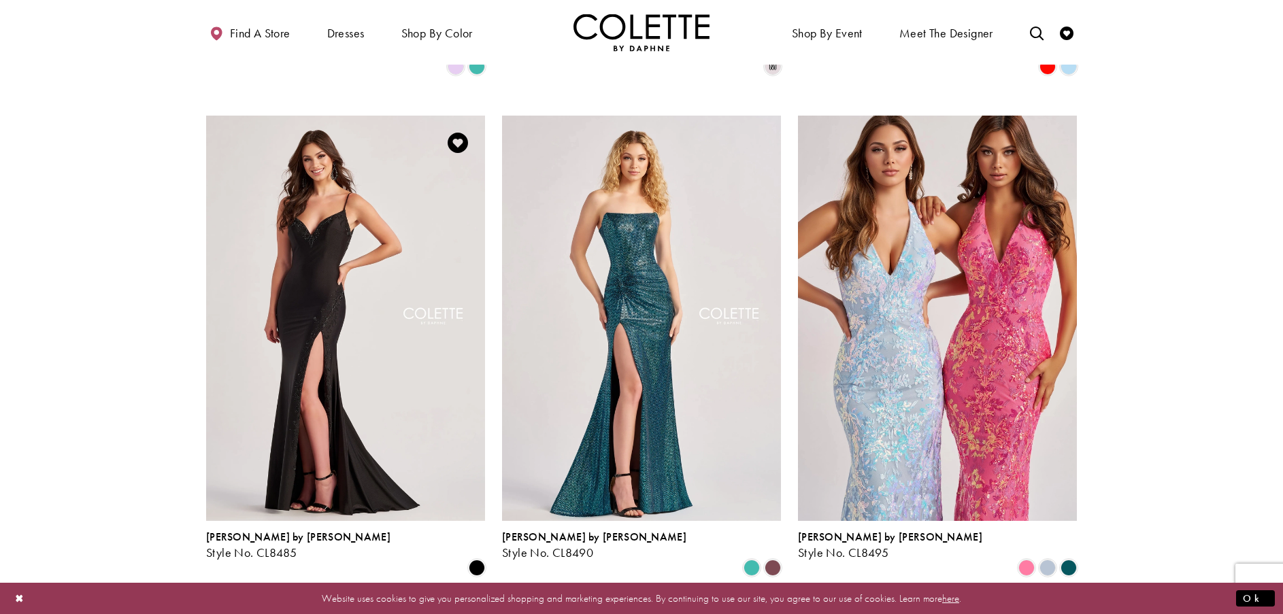
click at [299, 248] on img "Visit Colette by Daphne Style No. CL8485 Page" at bounding box center [345, 318] width 279 height 405
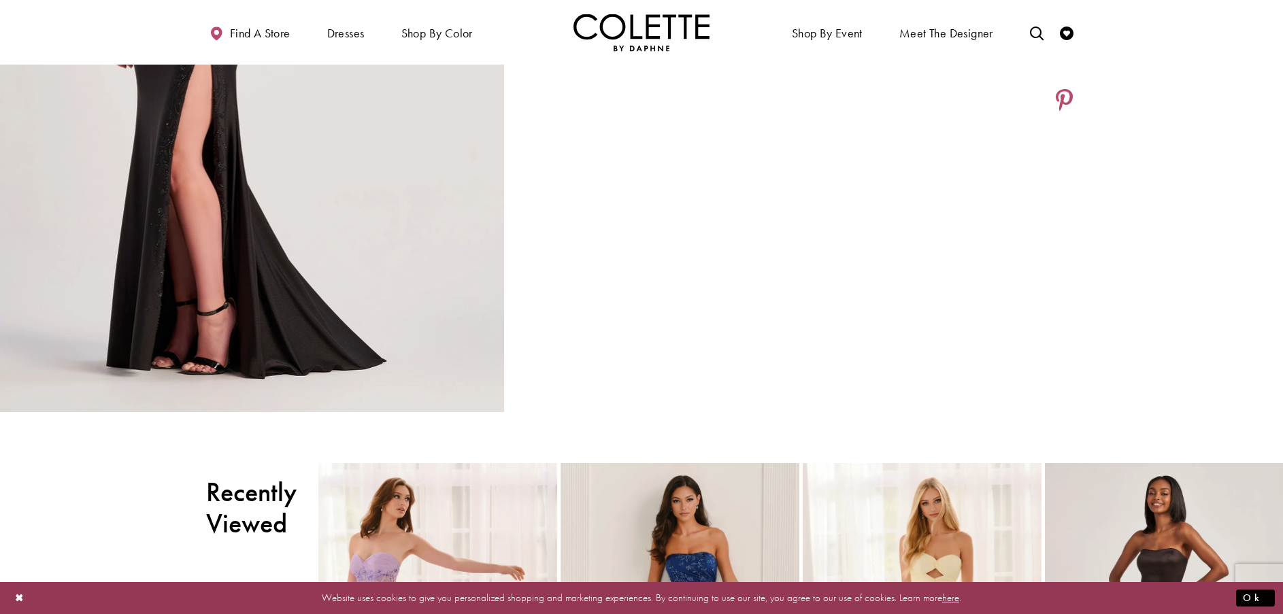
scroll to position [816, 0]
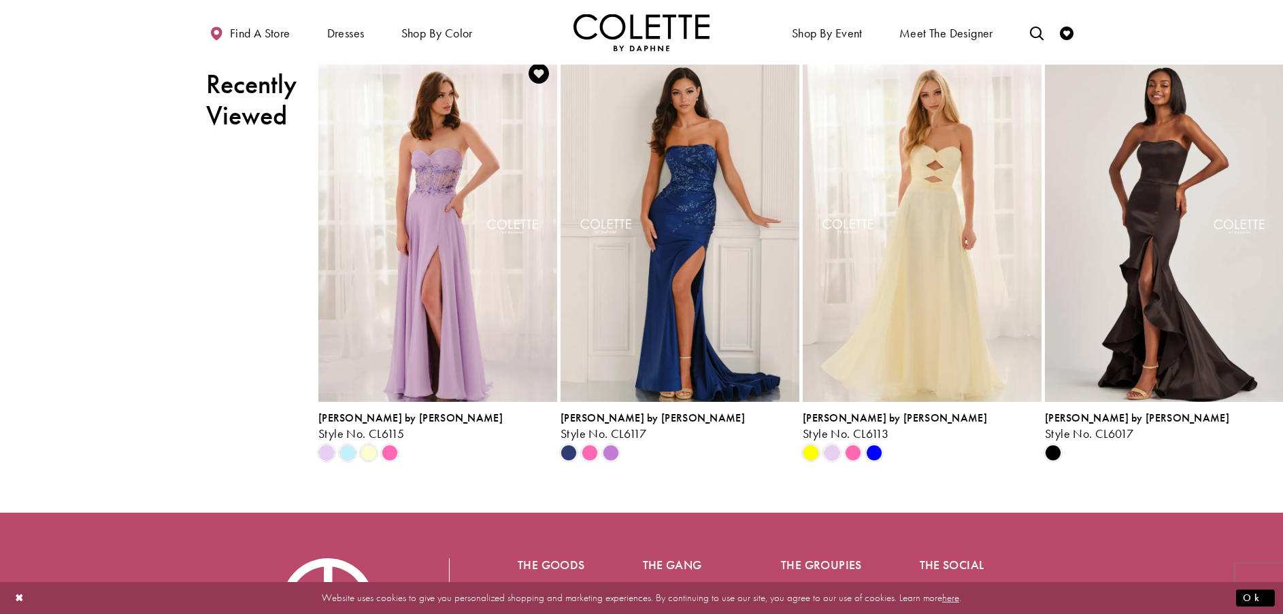
click at [438, 391] on img "Visit Colette by Daphne Style No. CL6115 Page" at bounding box center [437, 229] width 239 height 348
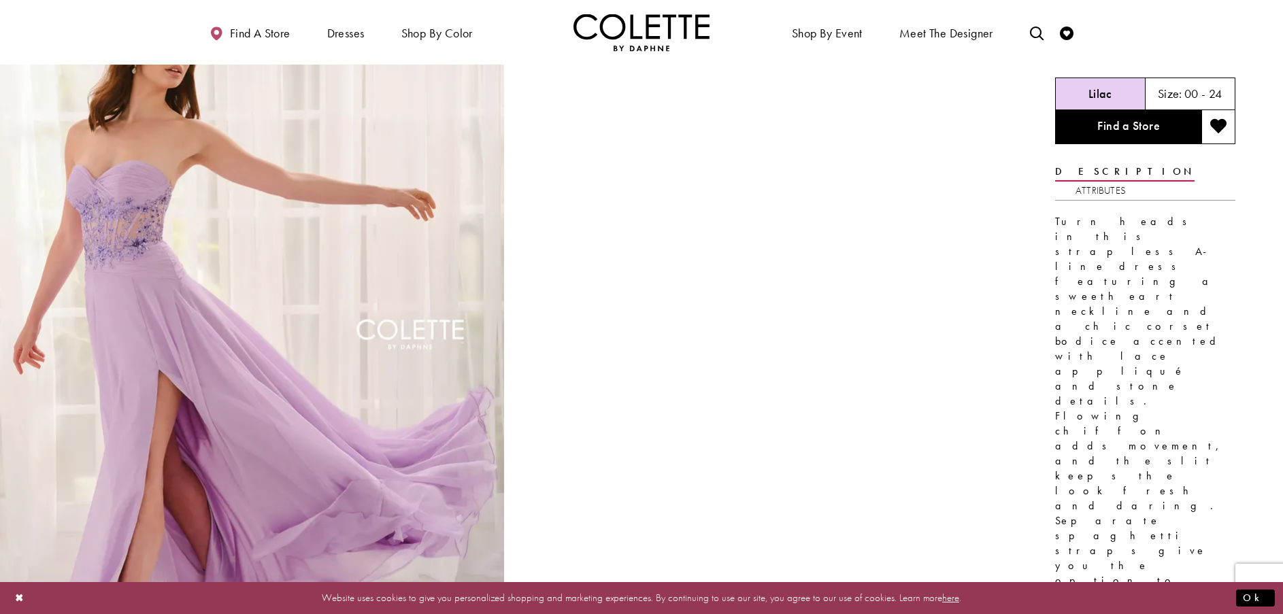
scroll to position [68, 0]
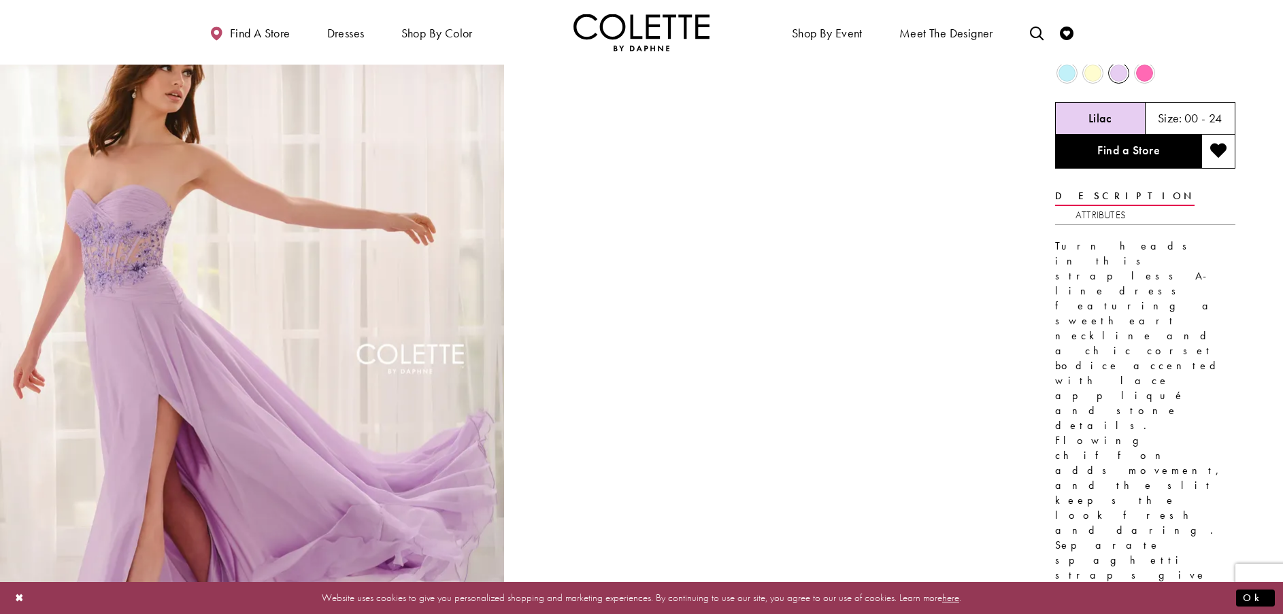
click at [1073, 76] on span "Product color controls state depends on size chosen" at bounding box center [1067, 73] width 17 height 17
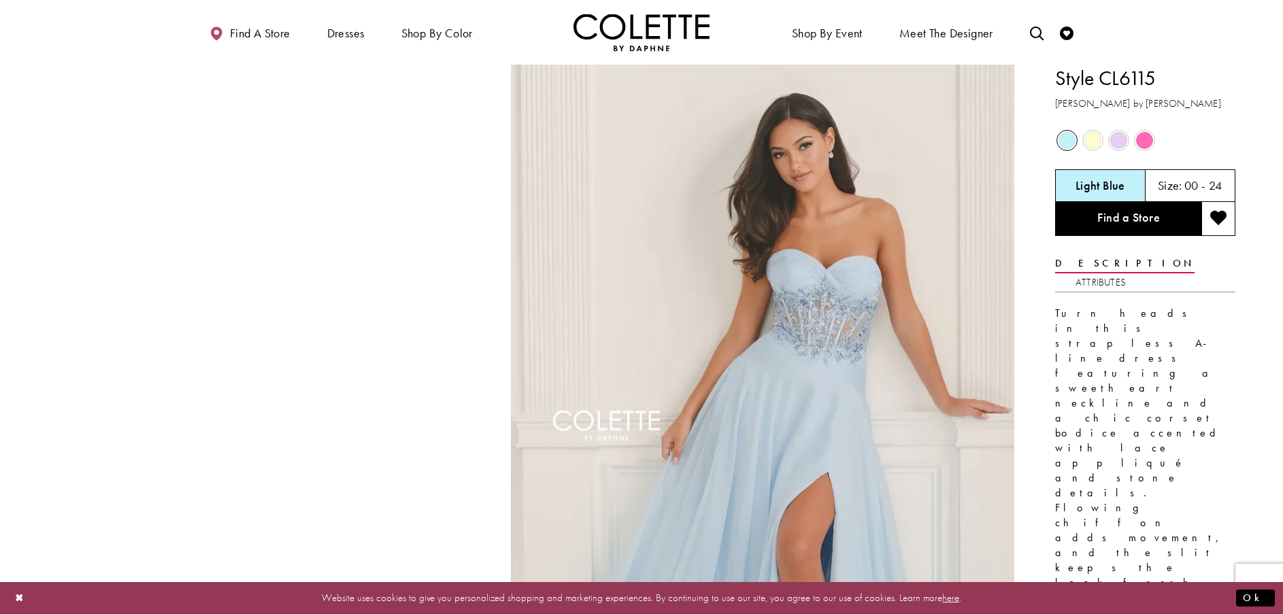
scroll to position [0, 0]
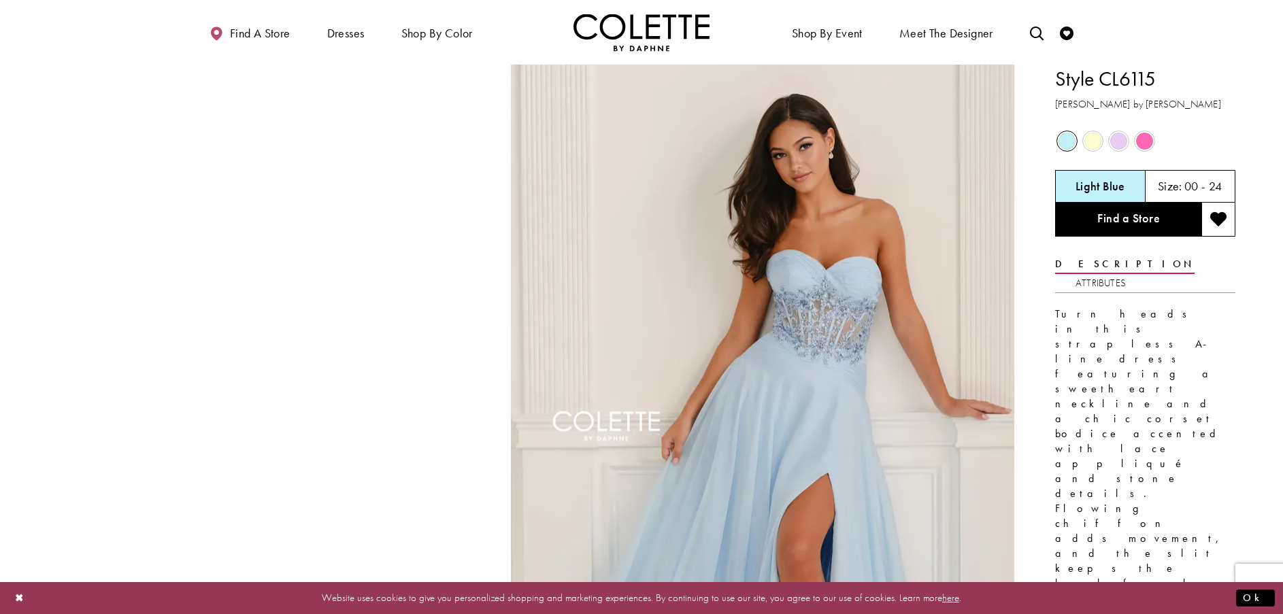
click at [1099, 140] on span "Product color controls state depends on size chosen" at bounding box center [1092, 141] width 17 height 17
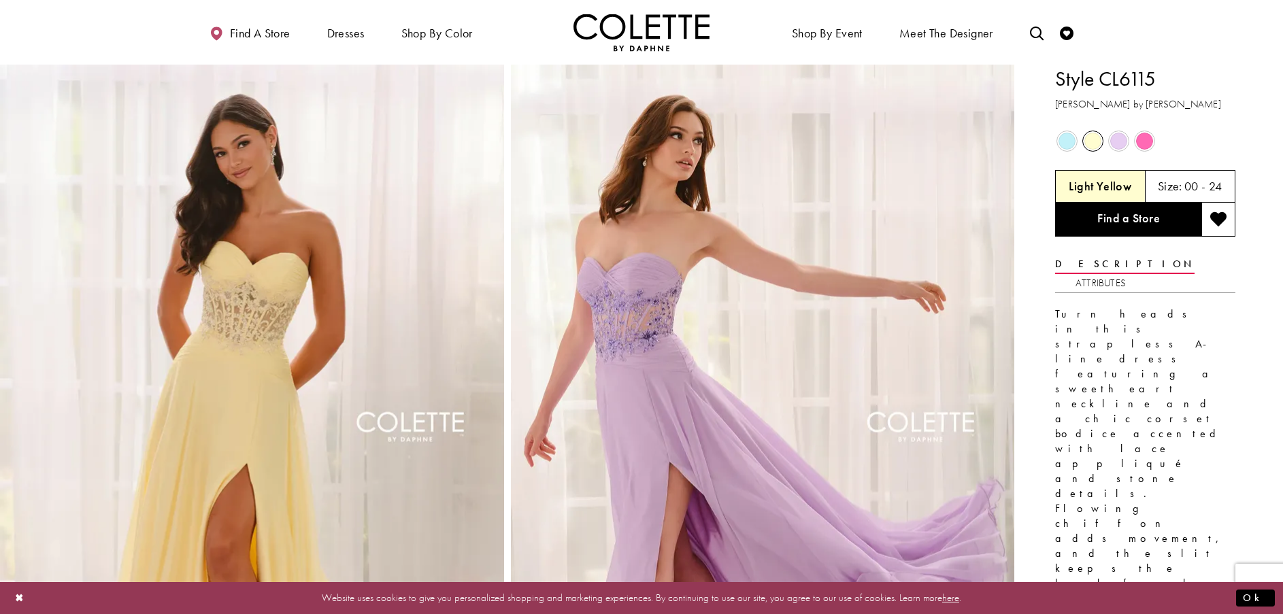
click at [1121, 144] on span "Product color controls state depends on size chosen" at bounding box center [1118, 141] width 17 height 17
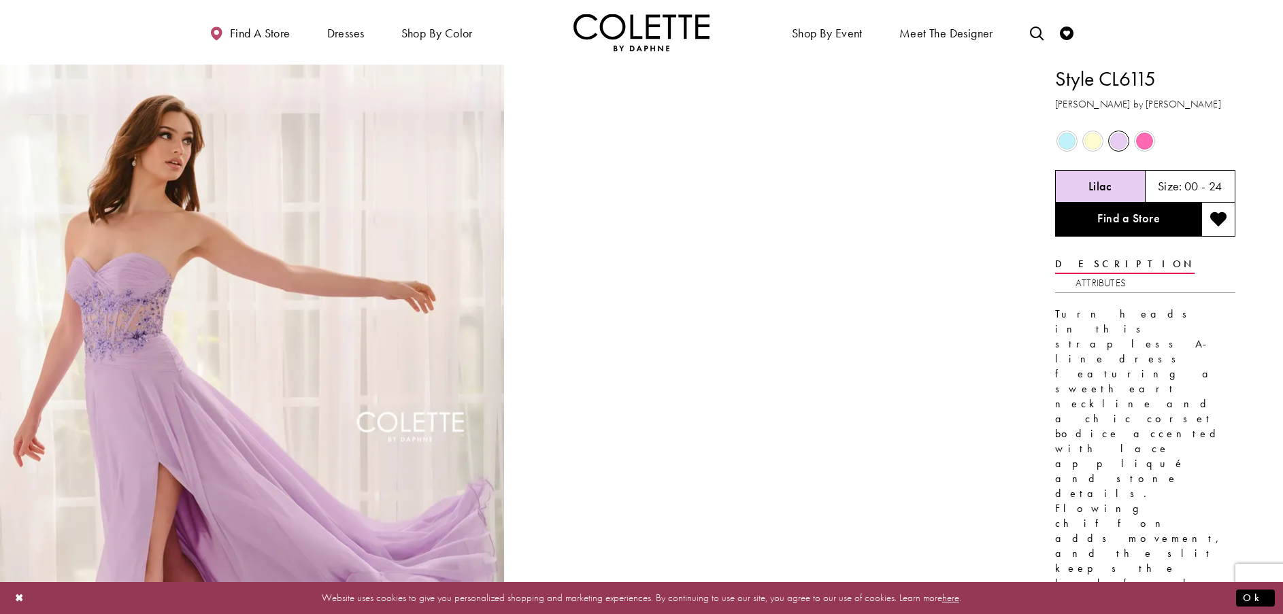
click at [1140, 144] on span "Product color controls state depends on size chosen" at bounding box center [1144, 141] width 17 height 17
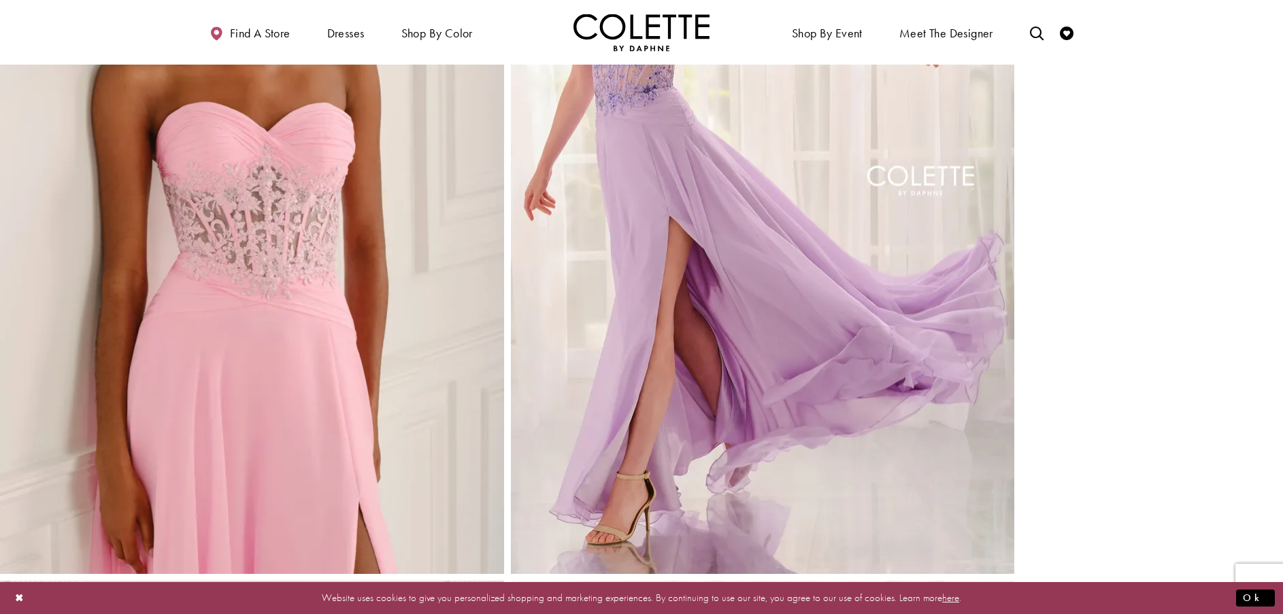
scroll to position [1293, 0]
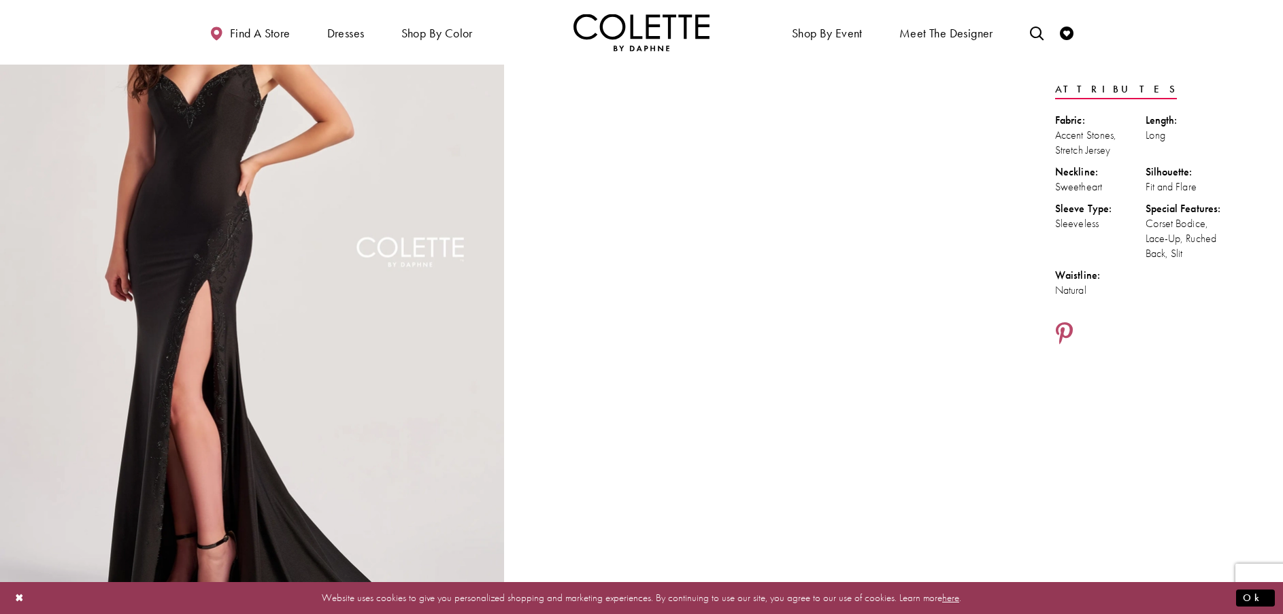
scroll to position [340, 0]
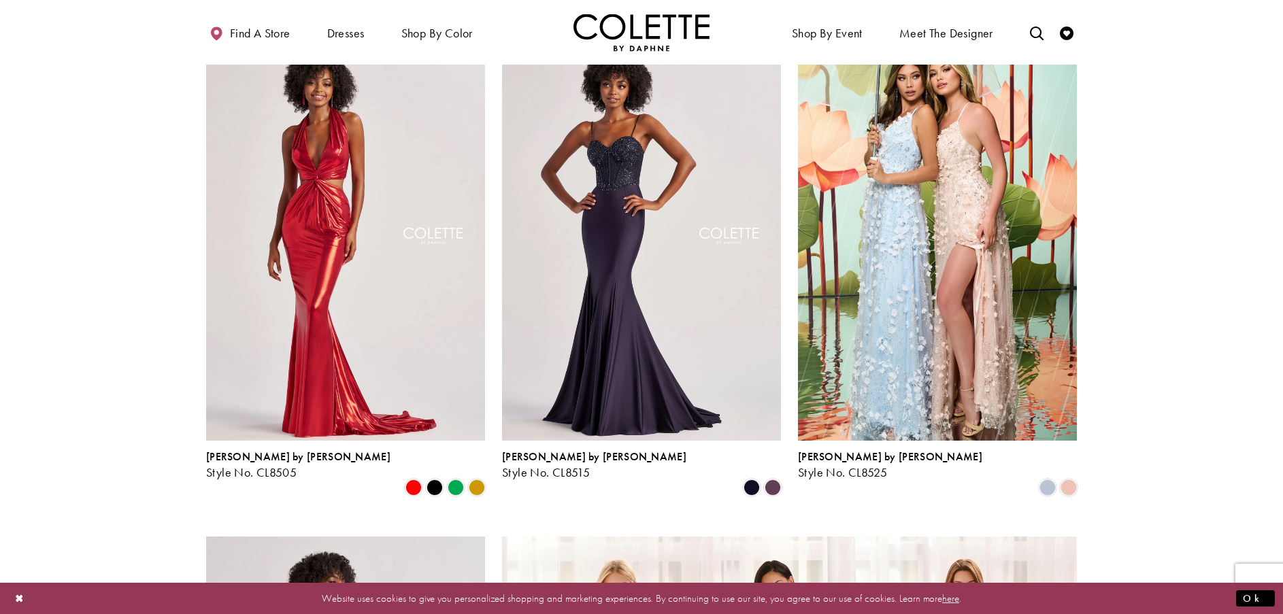
scroll to position [2254, 0]
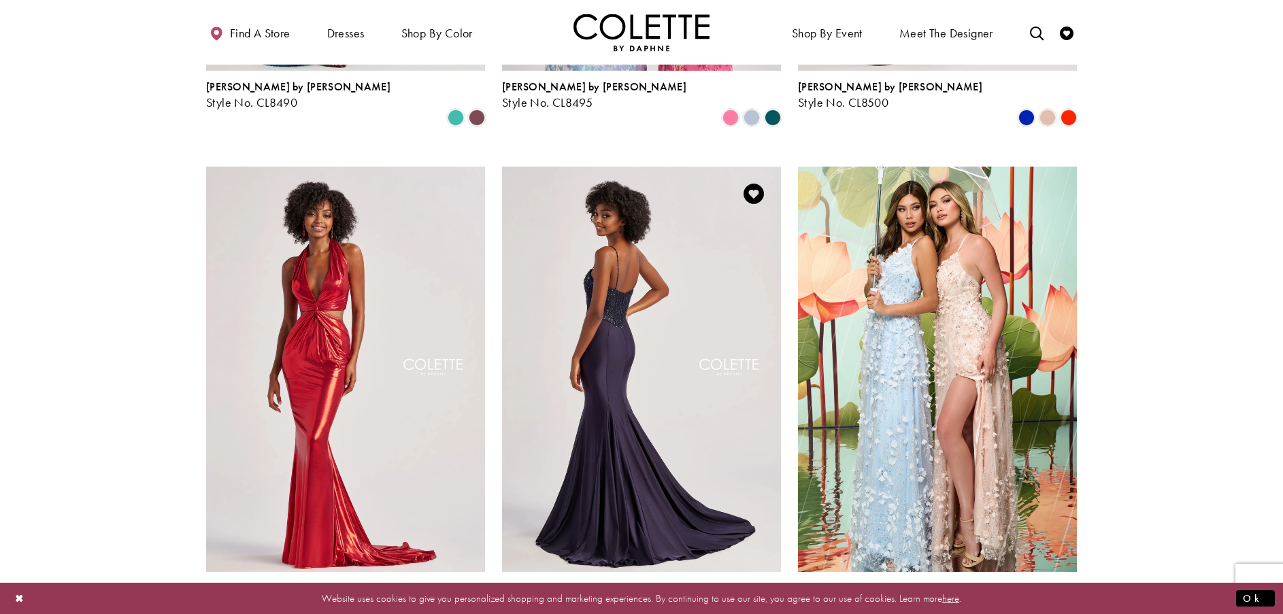
click at [627, 388] on img "Visit Colette by Daphne Style No. CL8515 Page" at bounding box center [641, 369] width 279 height 405
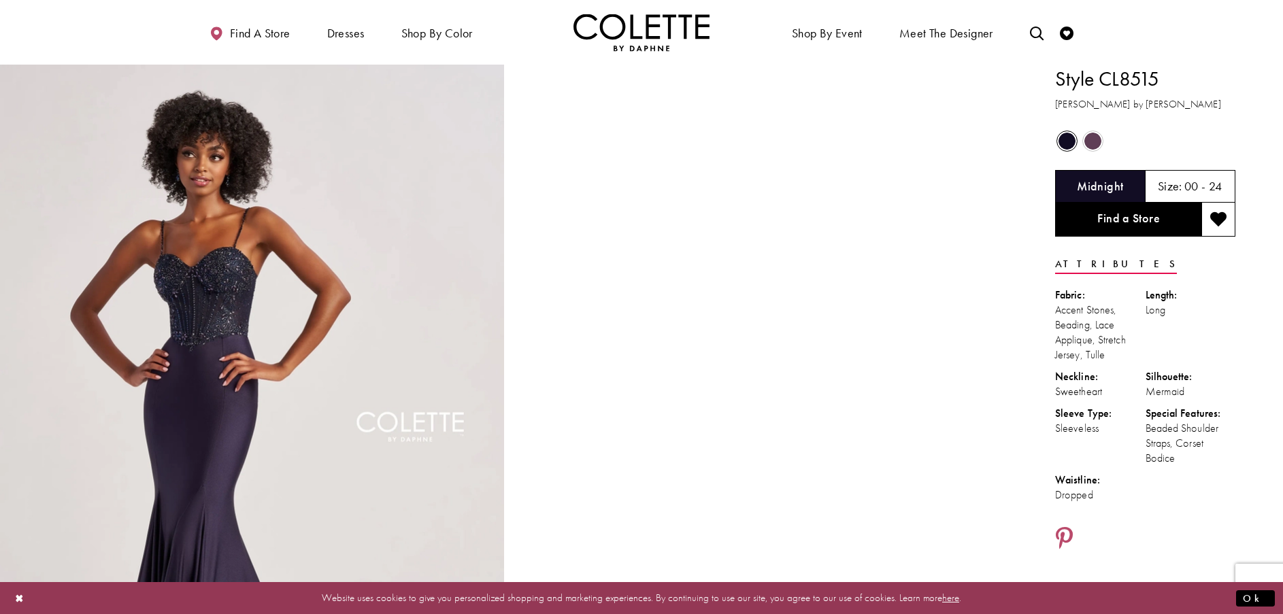
click at [1097, 141] on span "Product color controls state depends on size chosen" at bounding box center [1092, 141] width 17 height 17
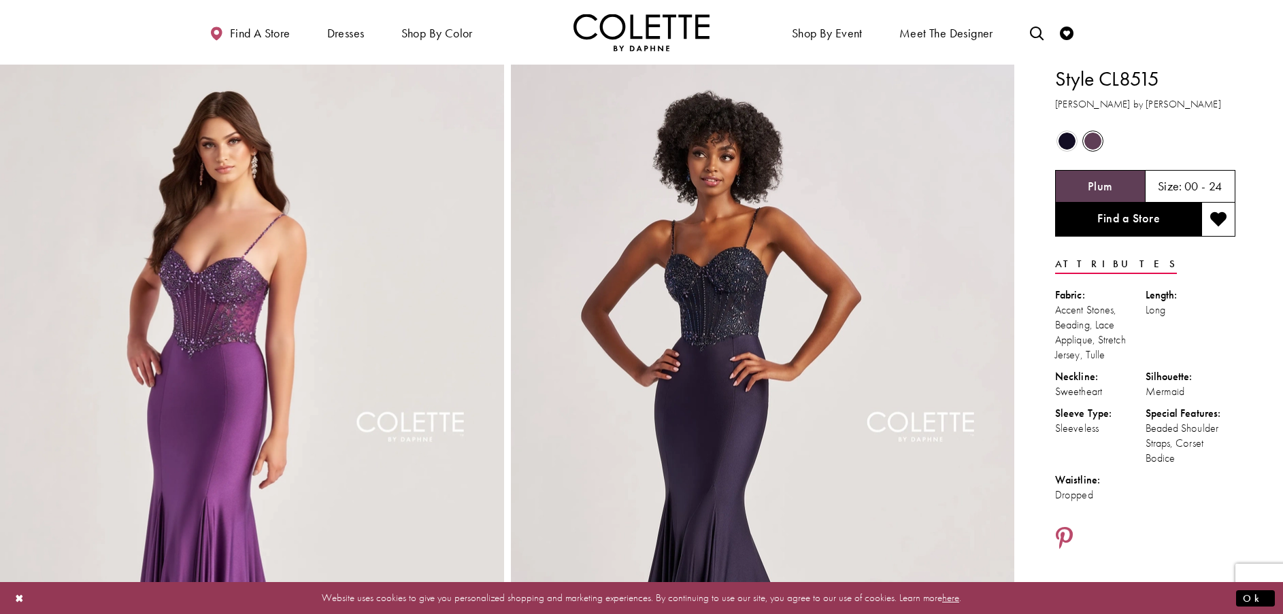
click at [1069, 139] on span "Product color controls state depends on size chosen" at bounding box center [1067, 141] width 17 height 17
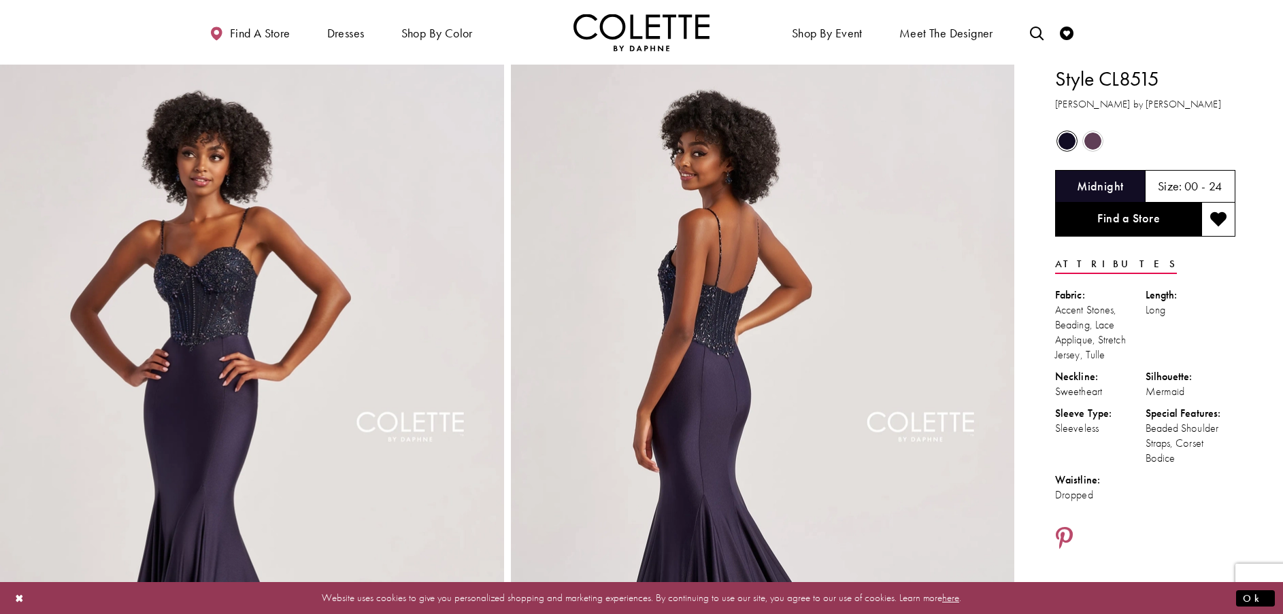
click at [1097, 139] on span "Product color controls state depends on size chosen" at bounding box center [1092, 141] width 17 height 17
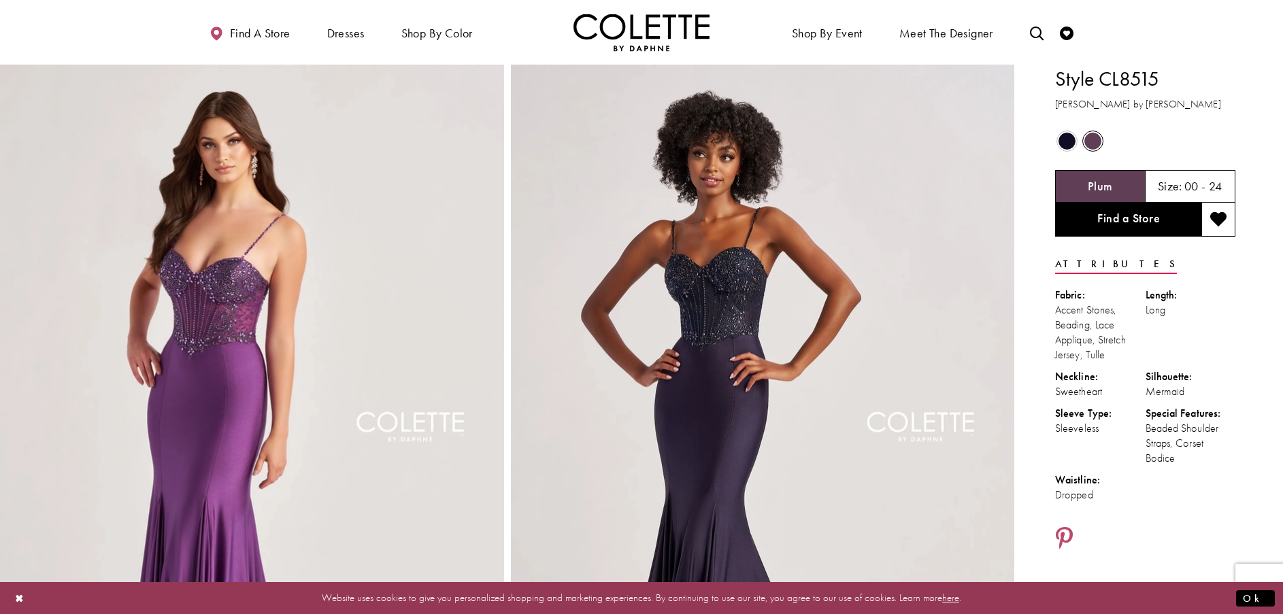
click at [1064, 139] on span "Product color controls state depends on size chosen" at bounding box center [1067, 141] width 17 height 17
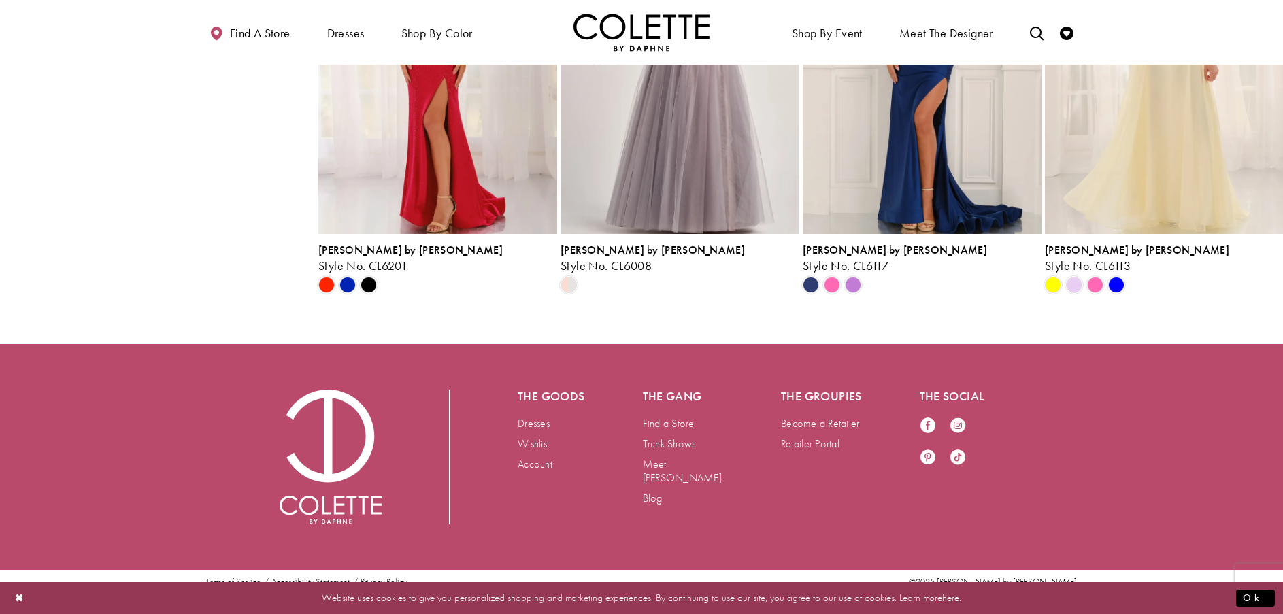
scroll to position [3428, 0]
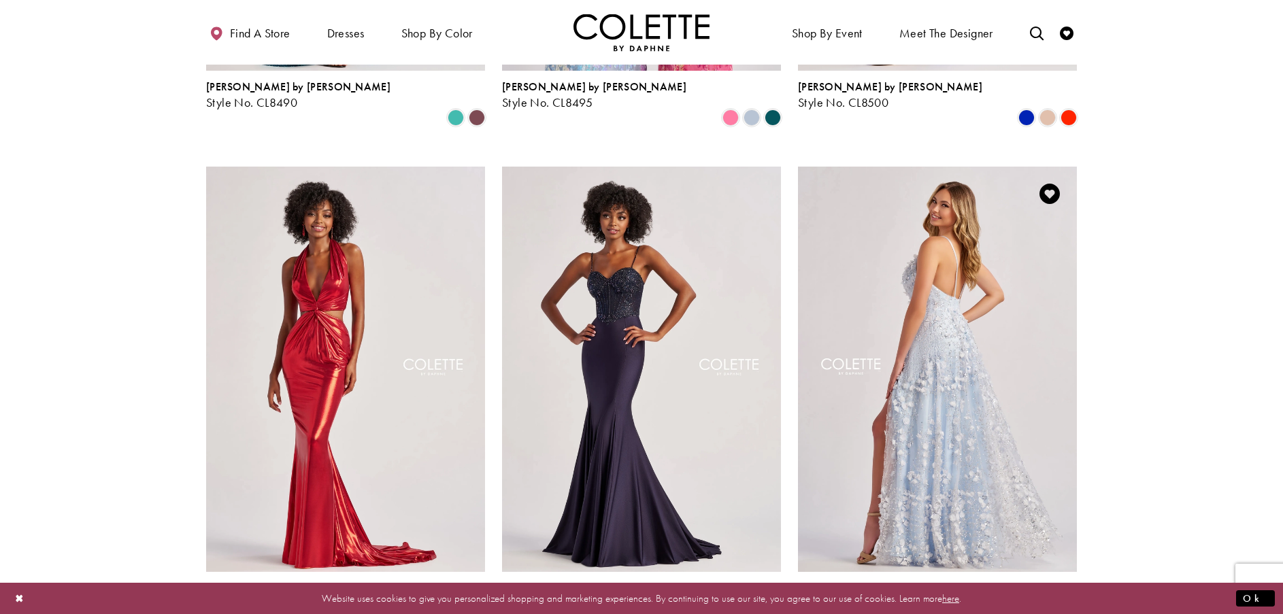
click at [936, 353] on img "Visit Colette by Daphne Style No. CL8525 Page" at bounding box center [937, 369] width 279 height 405
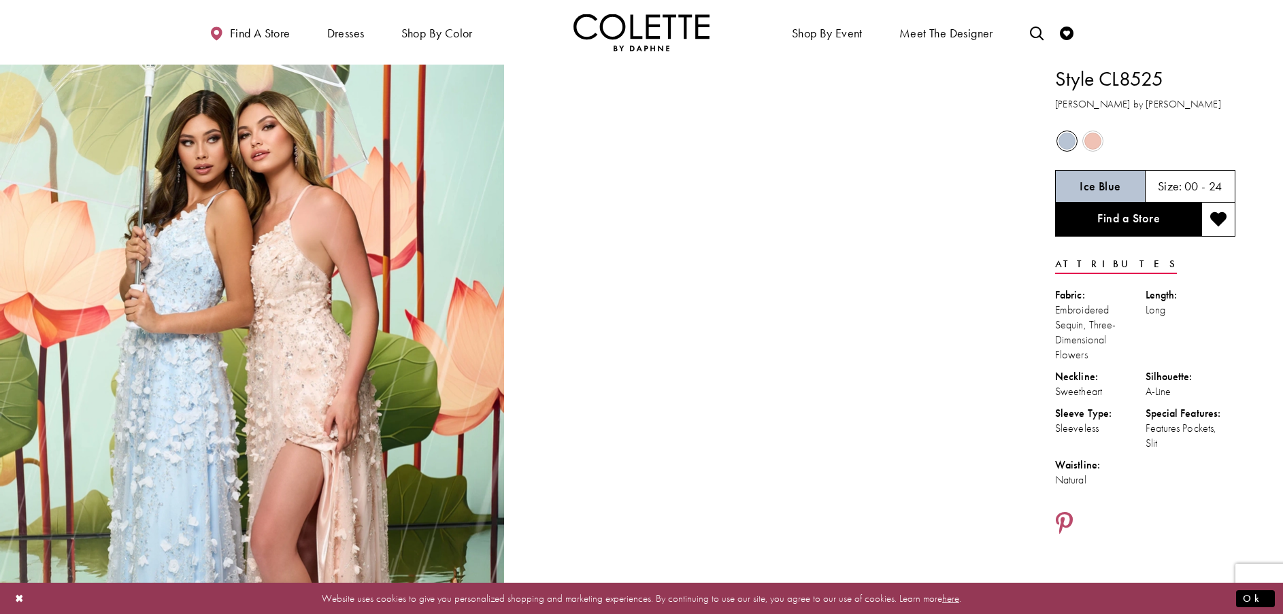
click at [1093, 142] on span "Product color controls state depends on size chosen" at bounding box center [1092, 141] width 17 height 17
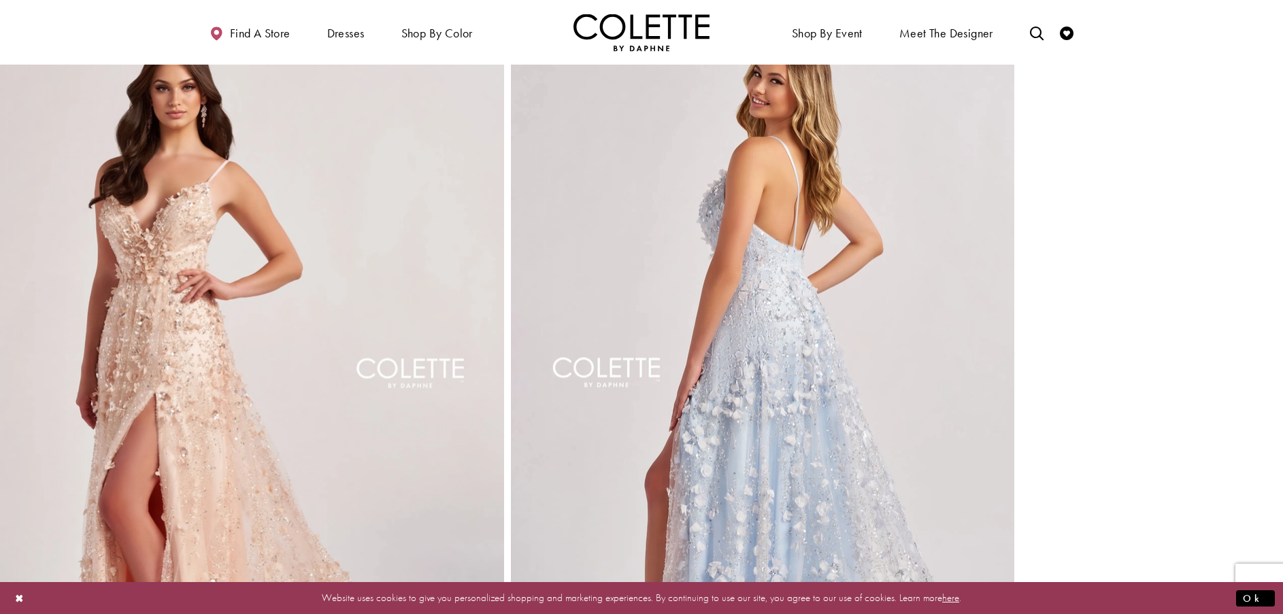
scroll to position [1089, 0]
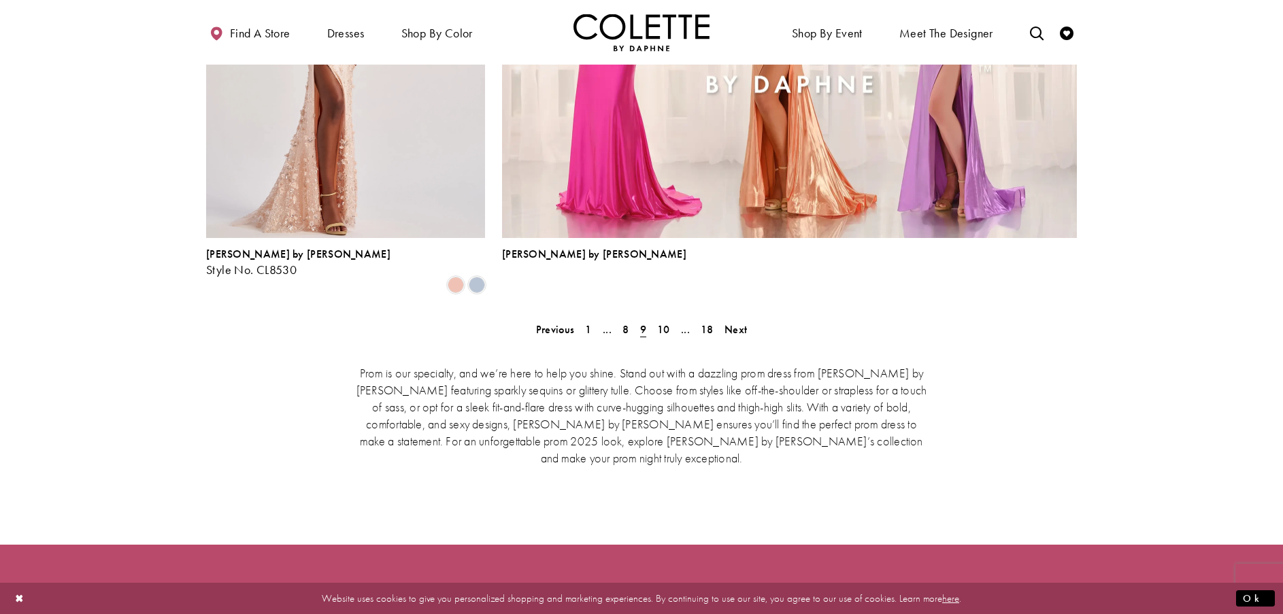
scroll to position [3187, 0]
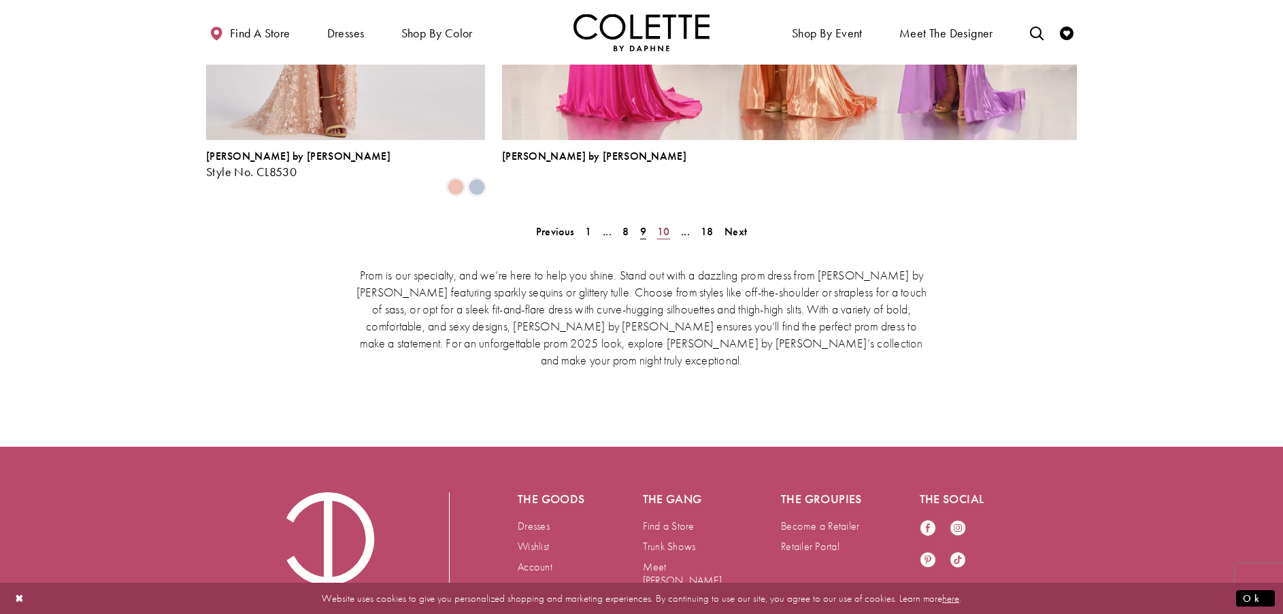
click at [661, 225] on span "10" at bounding box center [663, 232] width 13 height 14
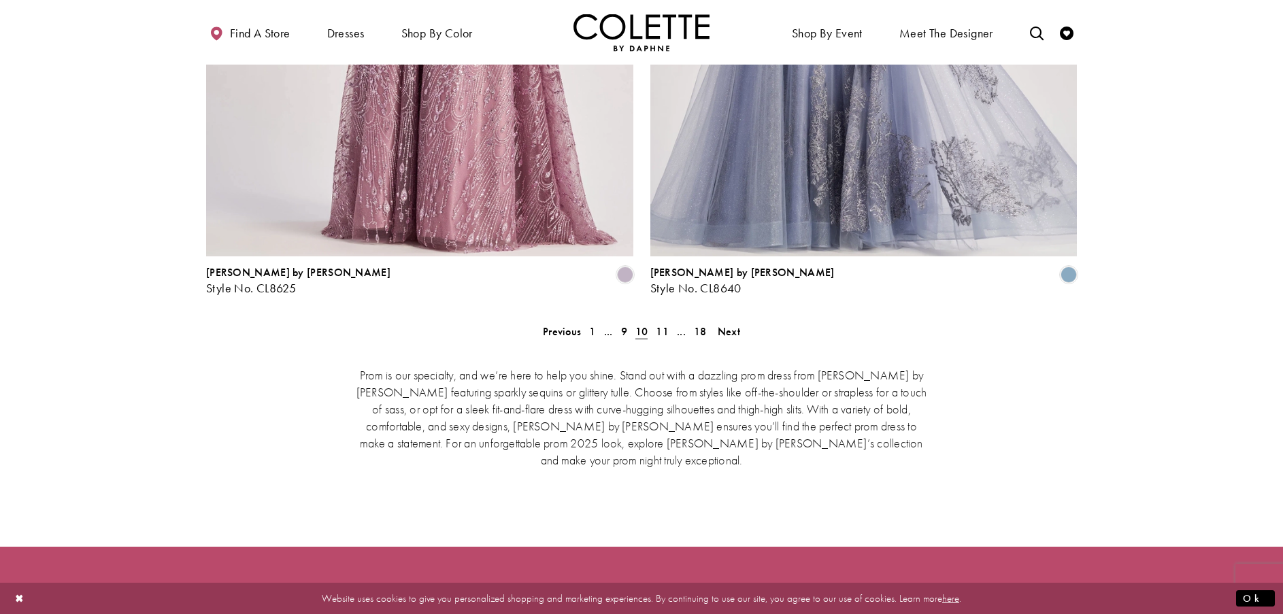
scroll to position [2917, 0]
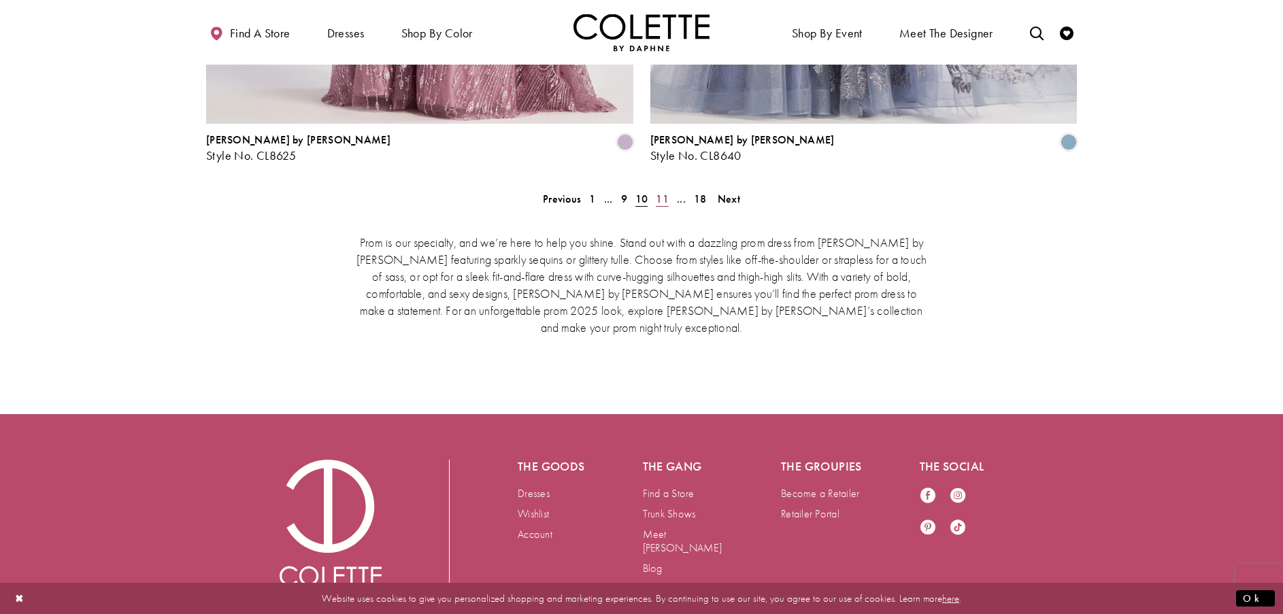
click at [661, 192] on span "11" at bounding box center [662, 199] width 13 height 14
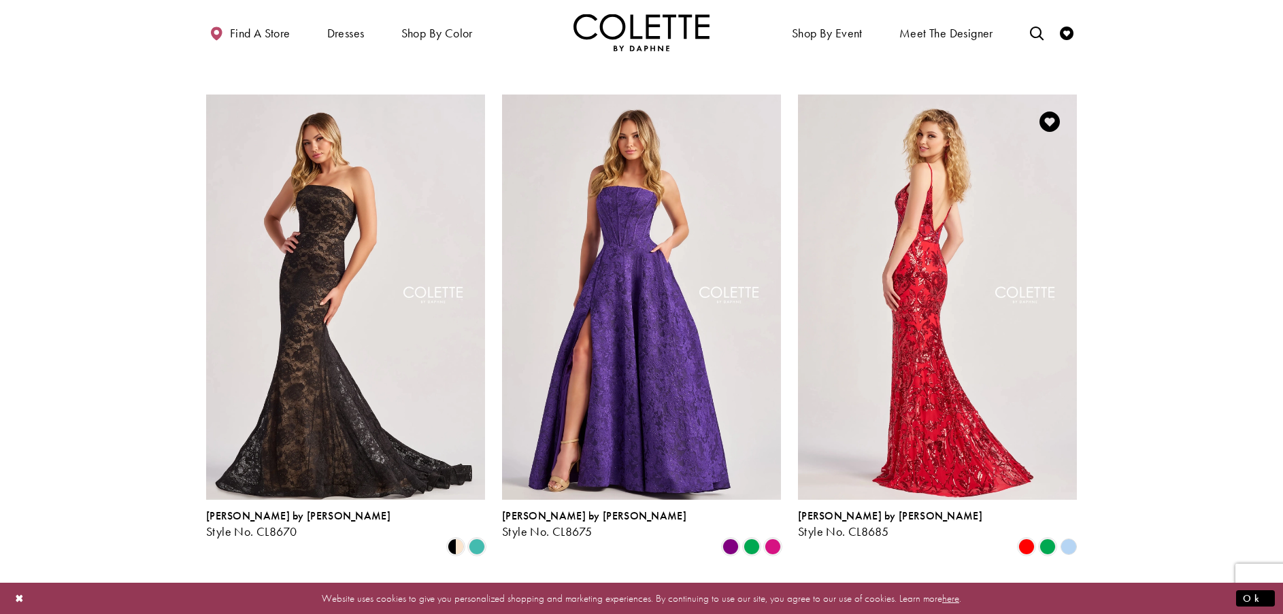
scroll to position [825, 0]
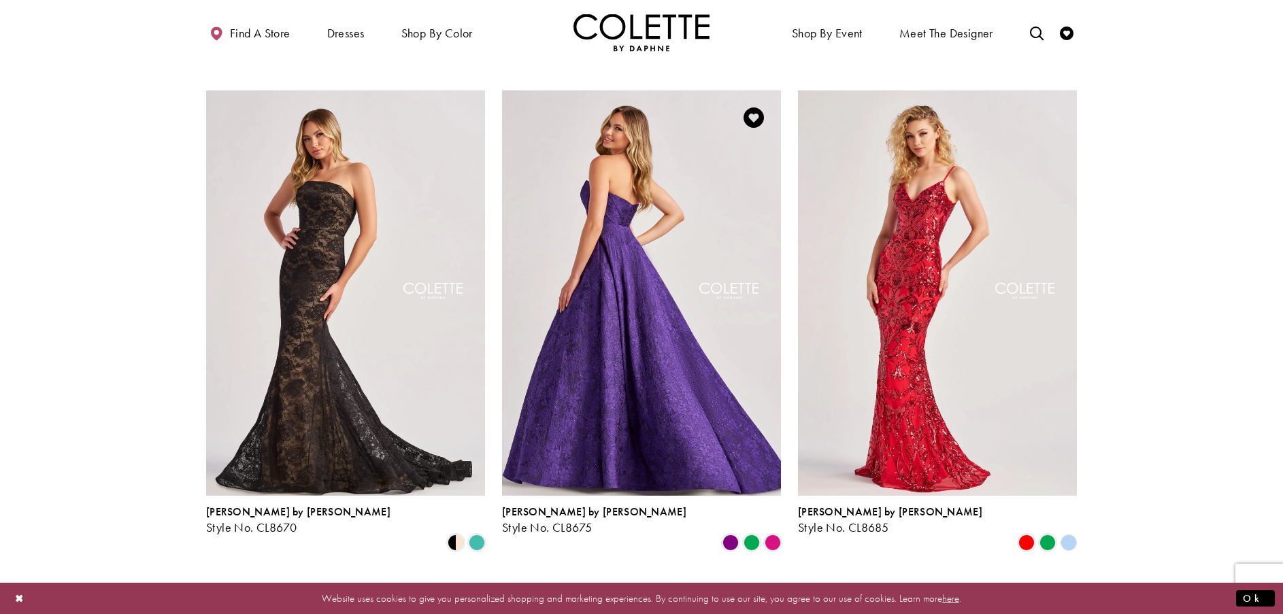
click at [670, 337] on img "Visit Colette by Daphne Style No. CL8675 Page" at bounding box center [641, 292] width 279 height 405
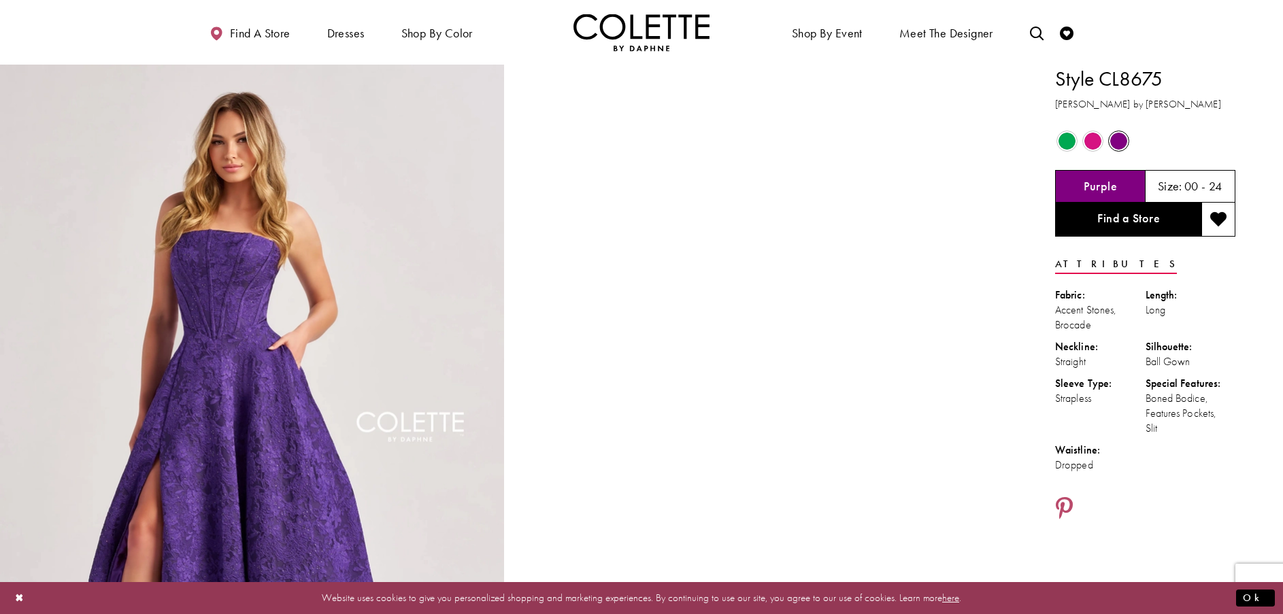
click at [1063, 142] on span "Product color controls state depends on size chosen" at bounding box center [1067, 141] width 17 height 17
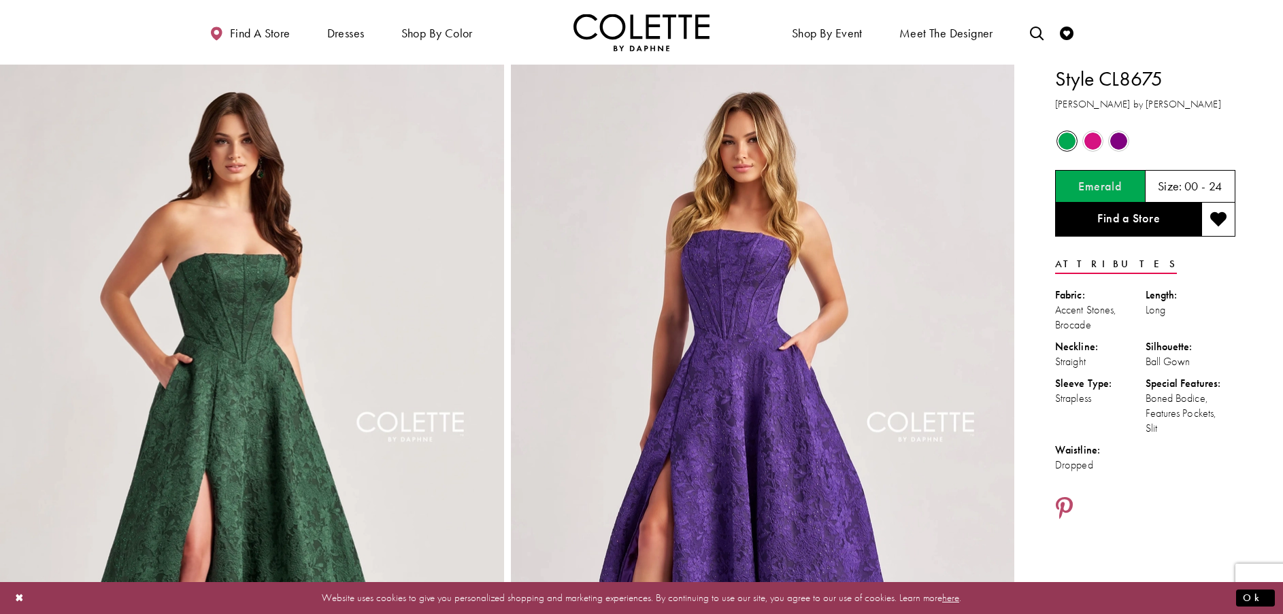
click at [1097, 141] on span "Product color controls state depends on size chosen" at bounding box center [1092, 141] width 17 height 17
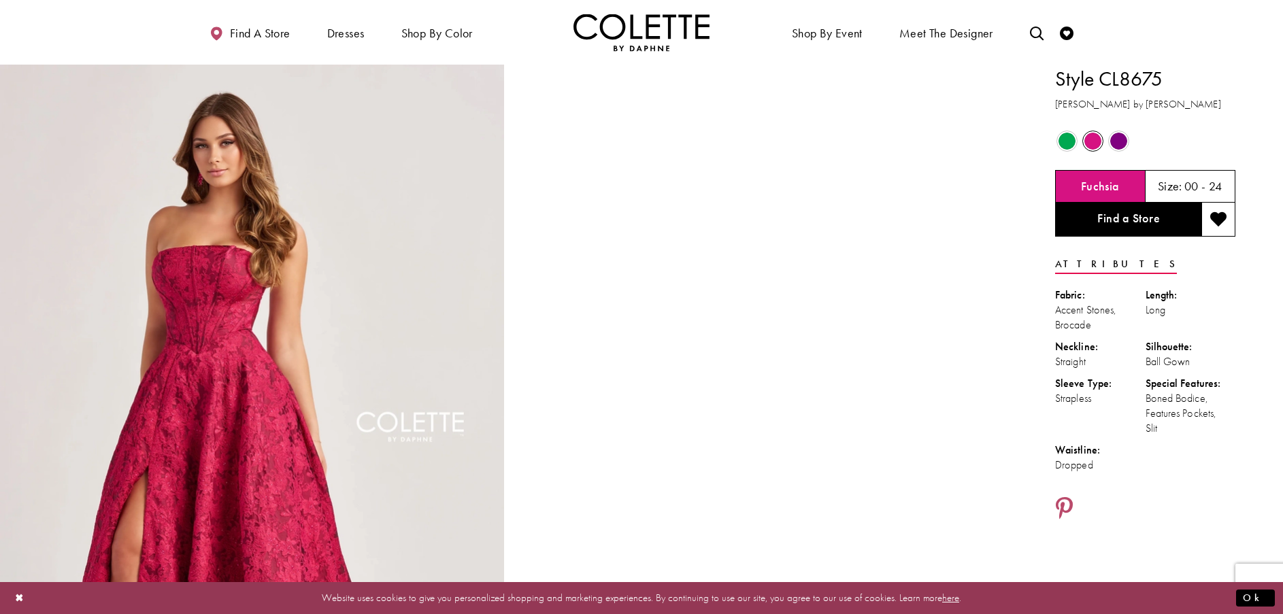
click at [1123, 142] on span "Product color controls state depends on size chosen" at bounding box center [1118, 141] width 17 height 17
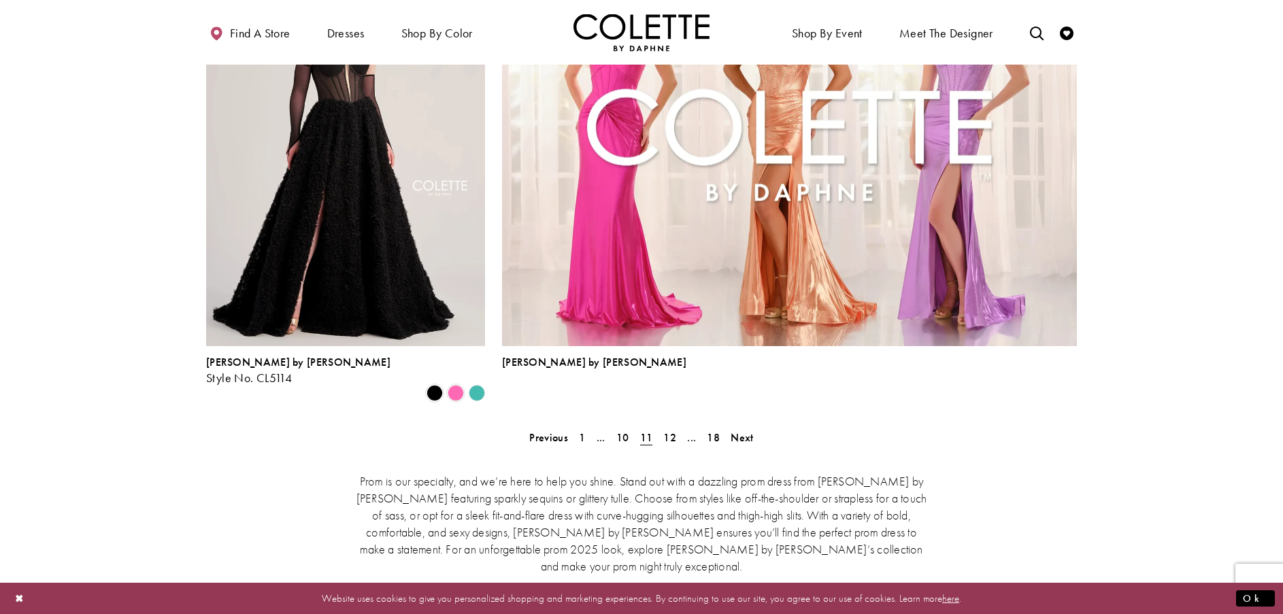
scroll to position [3070, 0]
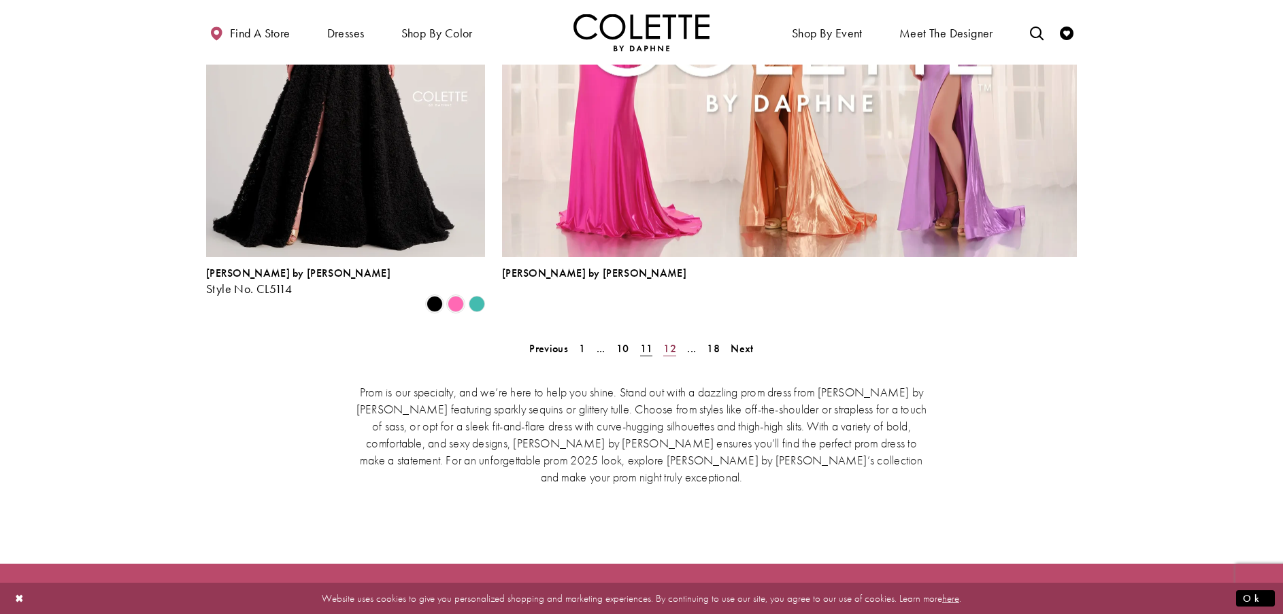
click at [669, 342] on span "12" at bounding box center [669, 349] width 13 height 14
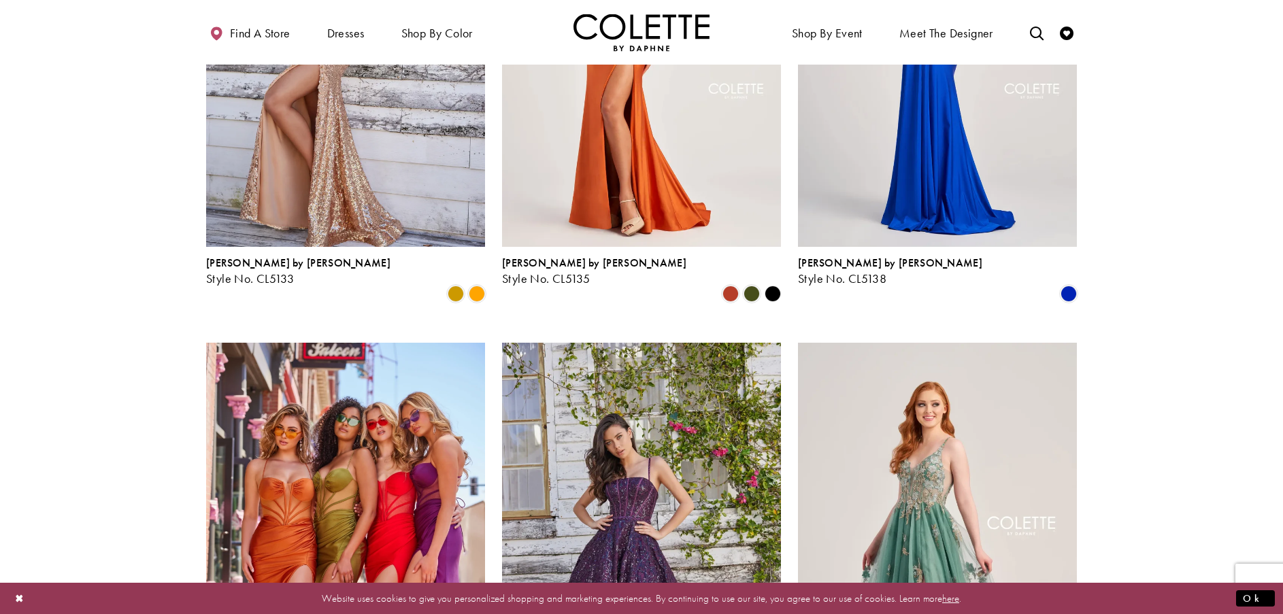
scroll to position [1233, 0]
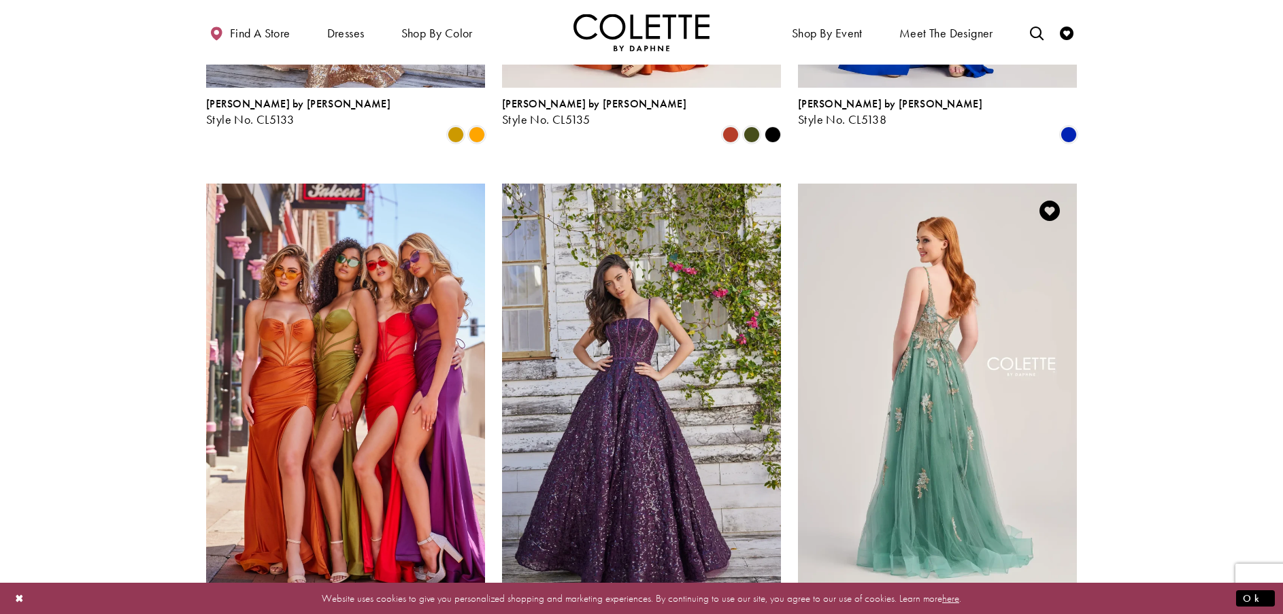
click at [925, 364] on img "Visit Colette by Daphne Style No. CL5143 Page" at bounding box center [937, 386] width 279 height 405
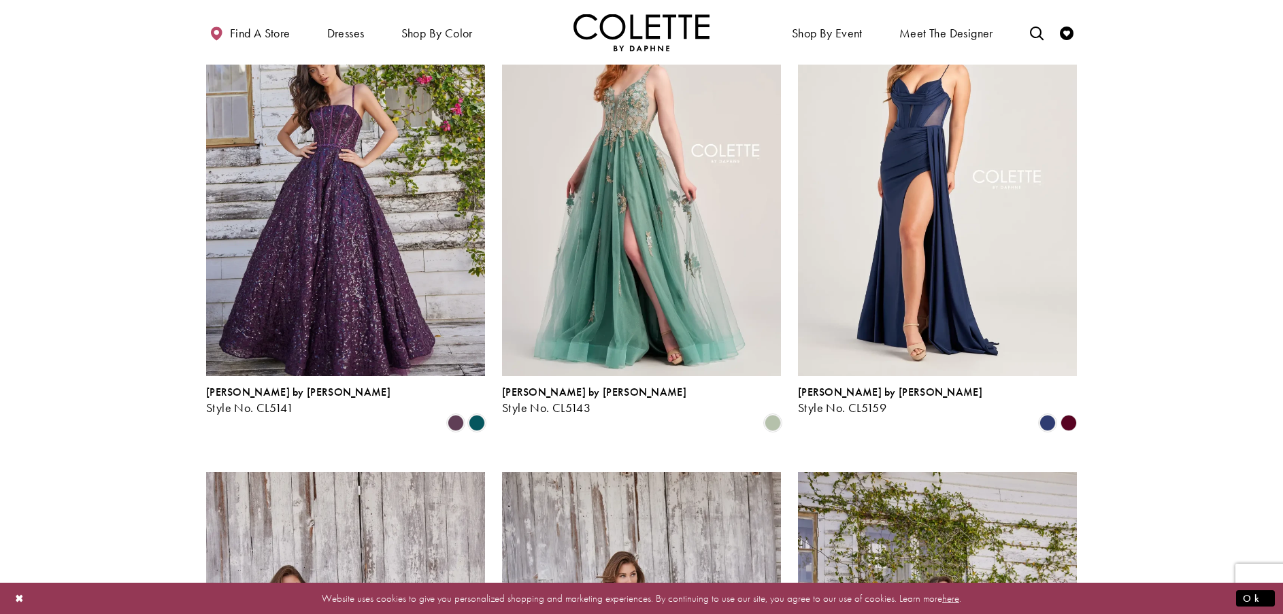
scroll to position [2186, 0]
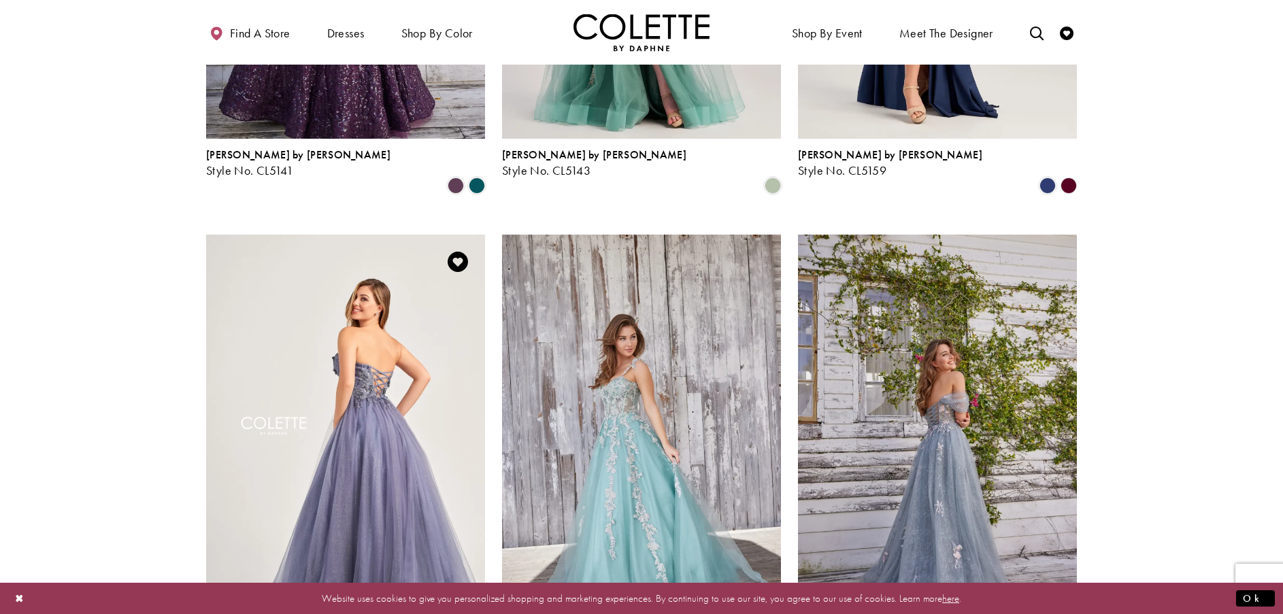
click at [375, 426] on img "Visit Colette by Daphne Style No. CL5161 Page" at bounding box center [345, 437] width 279 height 405
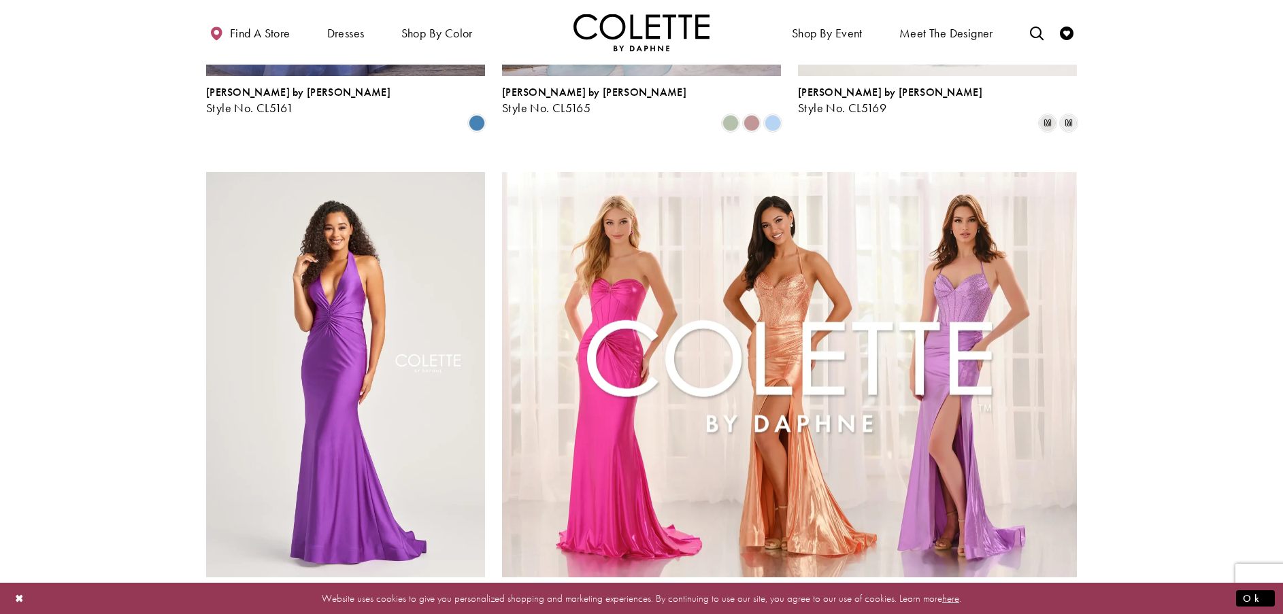
scroll to position [2798, 0]
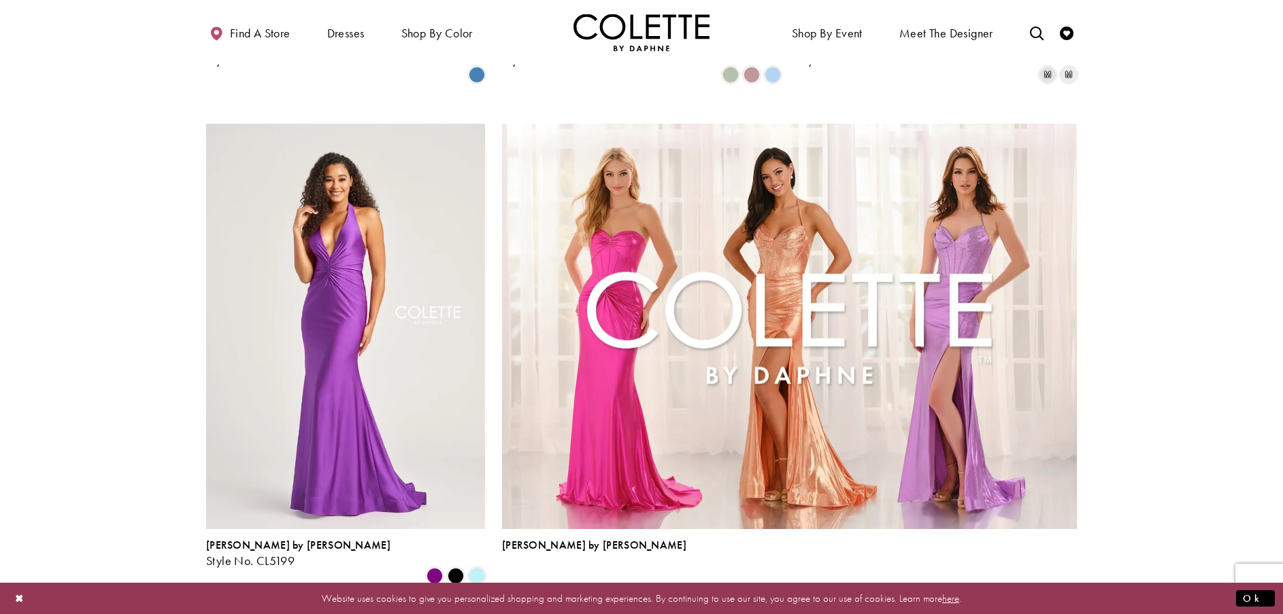
click at [671, 614] on span "13" at bounding box center [669, 621] width 13 height 14
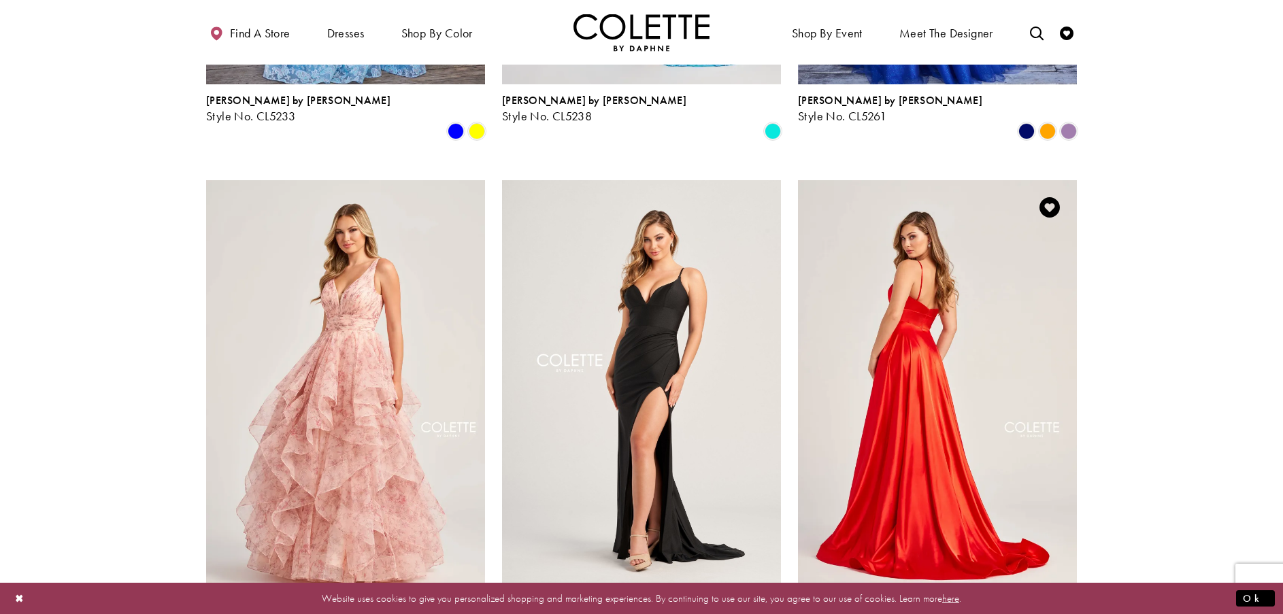
scroll to position [1370, 0]
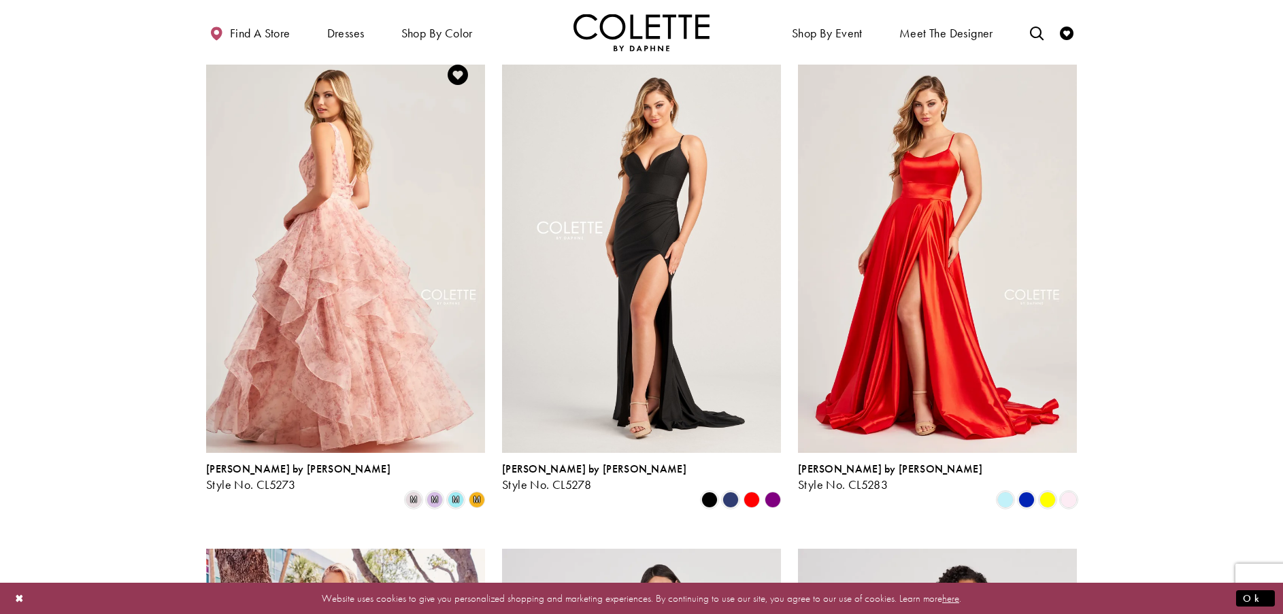
click at [359, 225] on img "Visit Colette by Daphne Style No. CL5273 Page" at bounding box center [345, 250] width 279 height 405
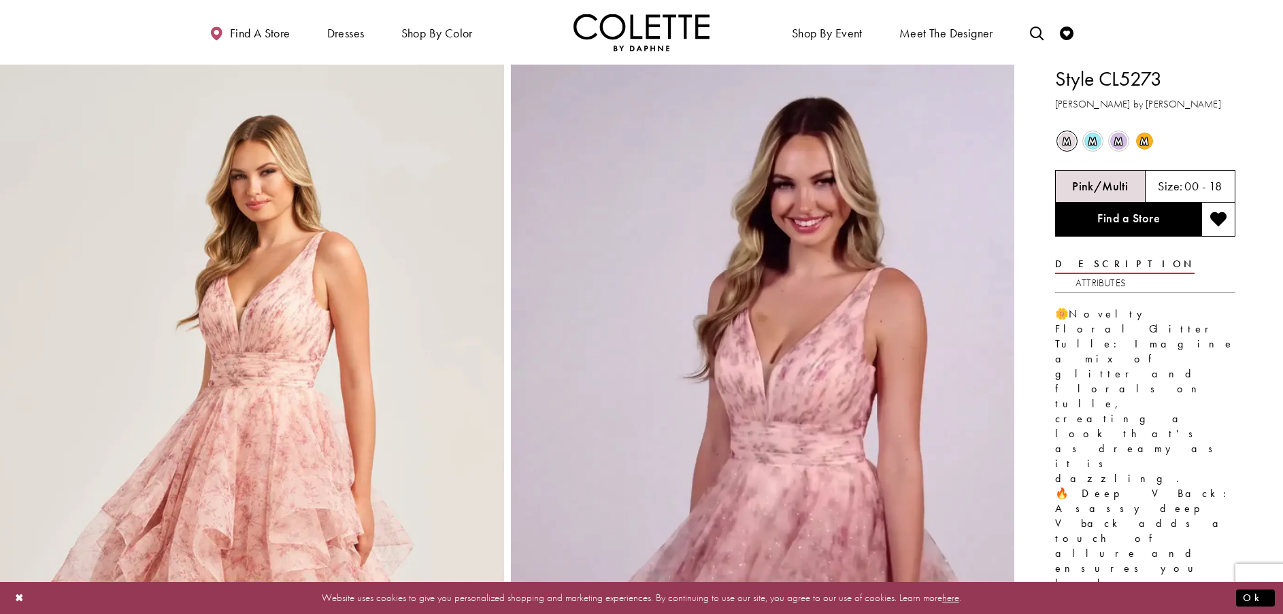
click at [1065, 146] on span "m" at bounding box center [1067, 141] width 17 height 17
click at [1093, 145] on span "m" at bounding box center [1092, 141] width 17 height 17
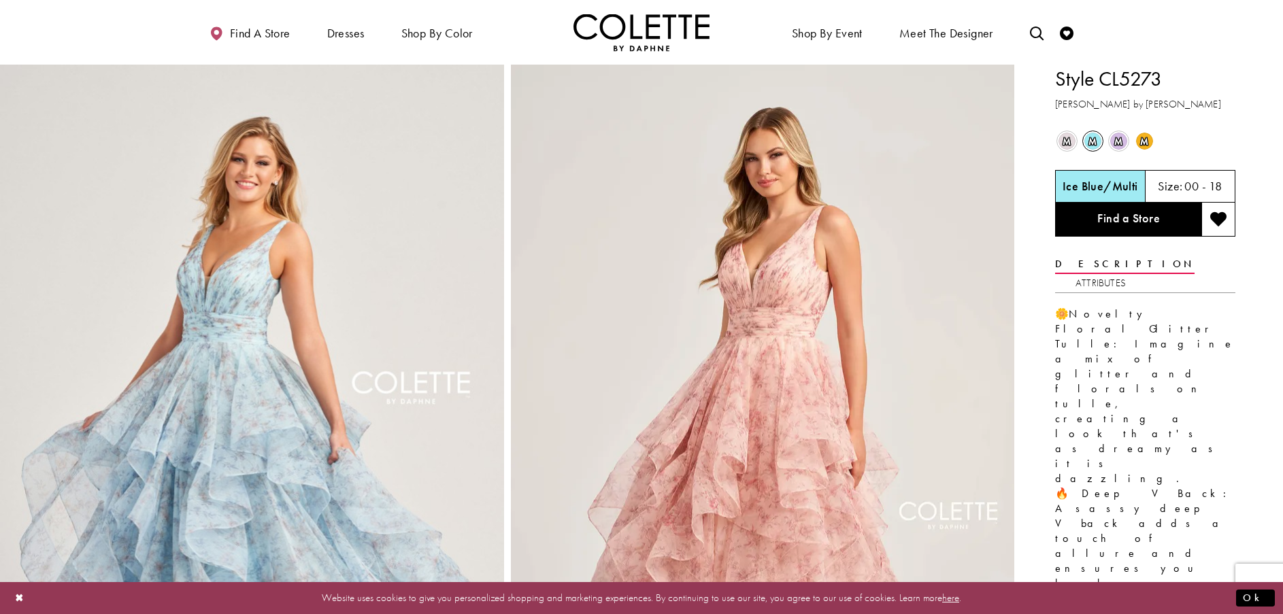
click at [1119, 142] on span "m" at bounding box center [1118, 141] width 17 height 17
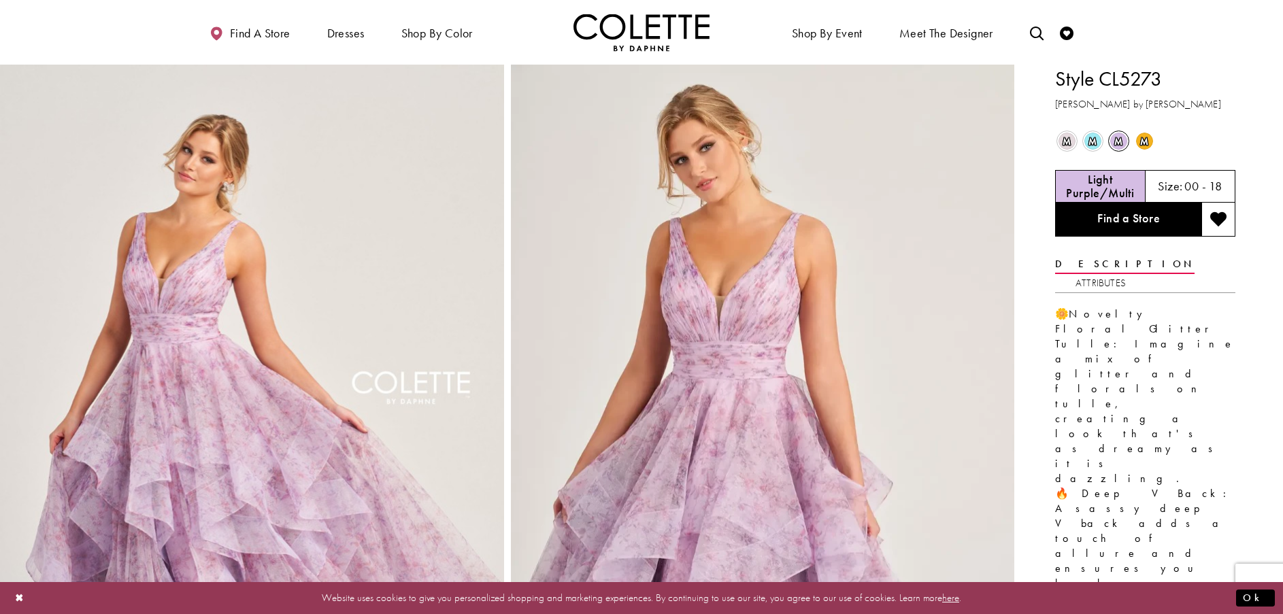
click at [1144, 144] on span "m" at bounding box center [1144, 141] width 17 height 17
click at [1148, 137] on span "m" at bounding box center [1144, 141] width 17 height 17
click at [1063, 142] on span "m" at bounding box center [1067, 141] width 17 height 17
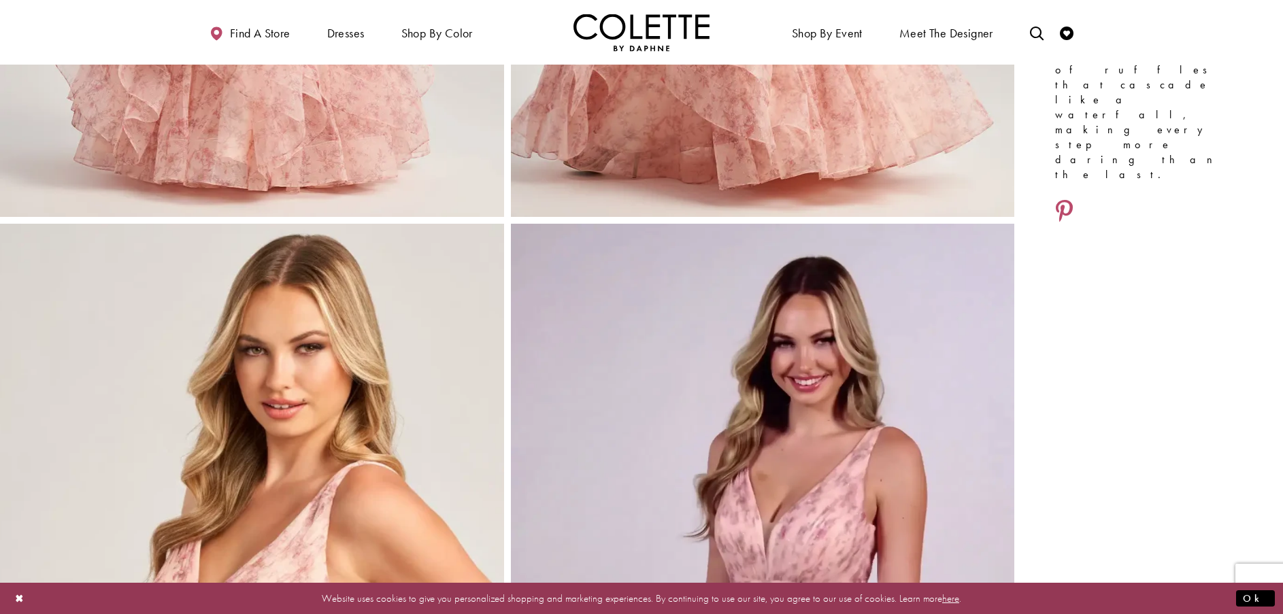
scroll to position [680, 0]
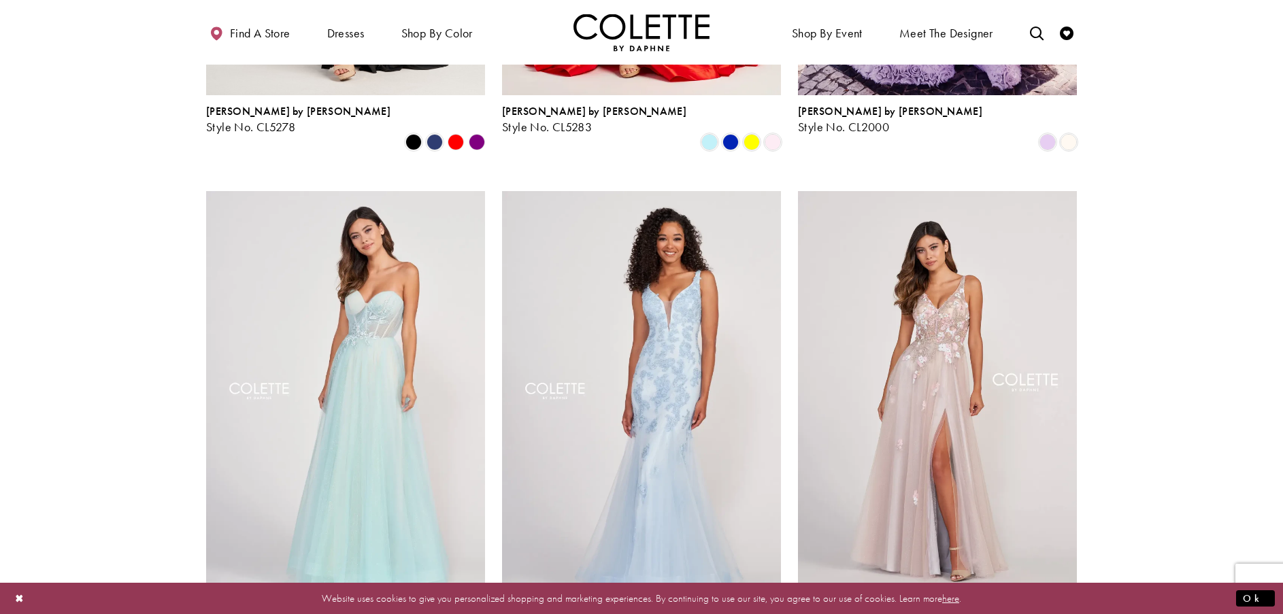
scroll to position [2254, 0]
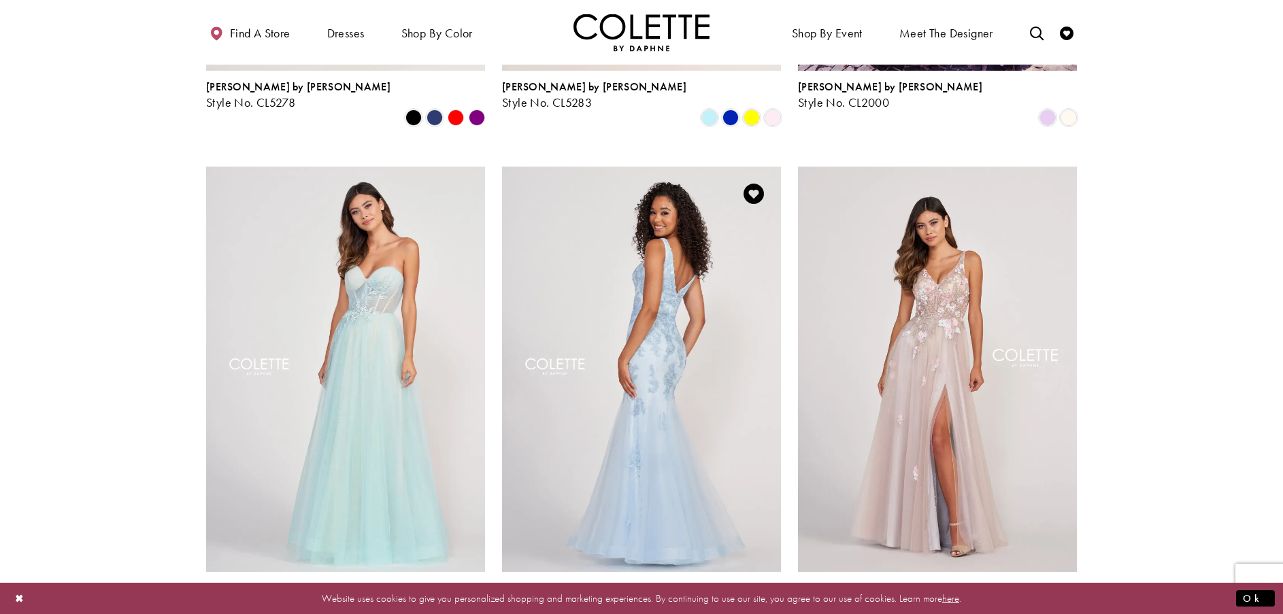
click at [647, 326] on img "Visit Colette by Daphne Style No. CL2002 Page" at bounding box center [641, 369] width 279 height 405
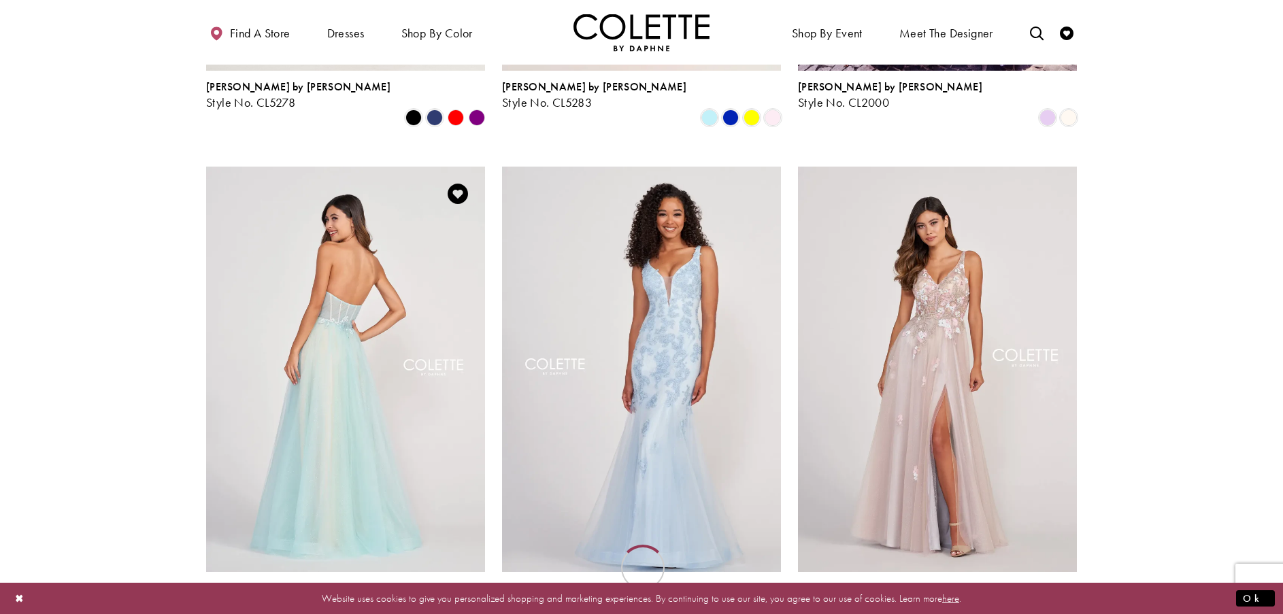
scroll to position [2254, 0]
click at [348, 333] on img "Visit Colette by Daphne Style No. CL2001 Page" at bounding box center [345, 369] width 279 height 405
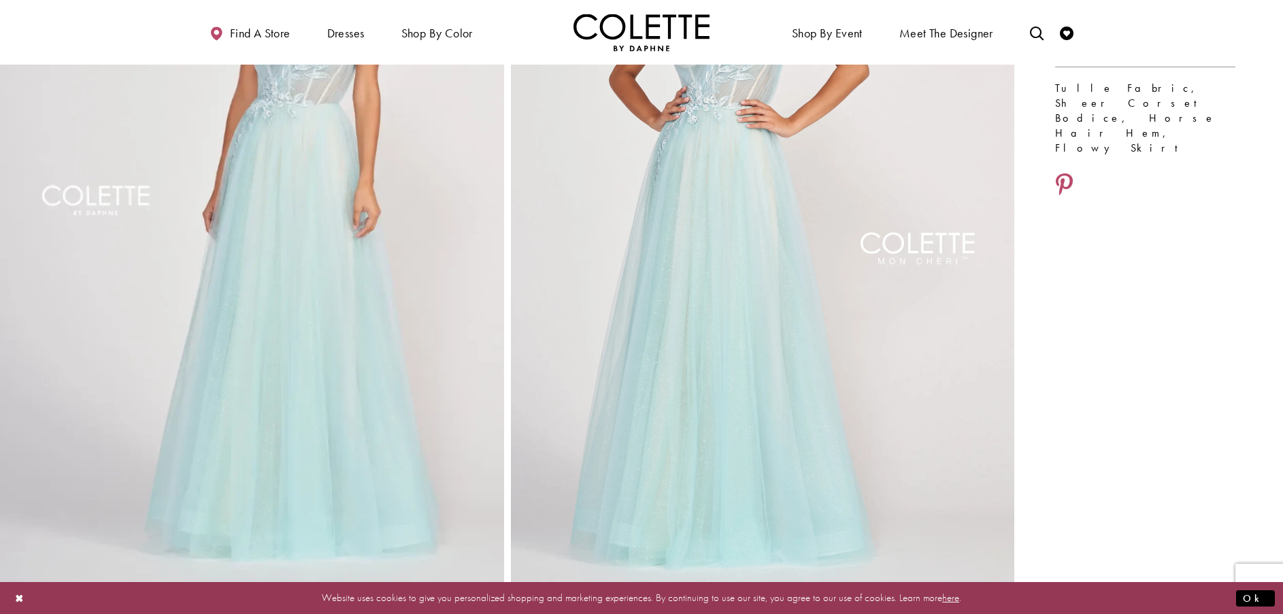
scroll to position [68, 0]
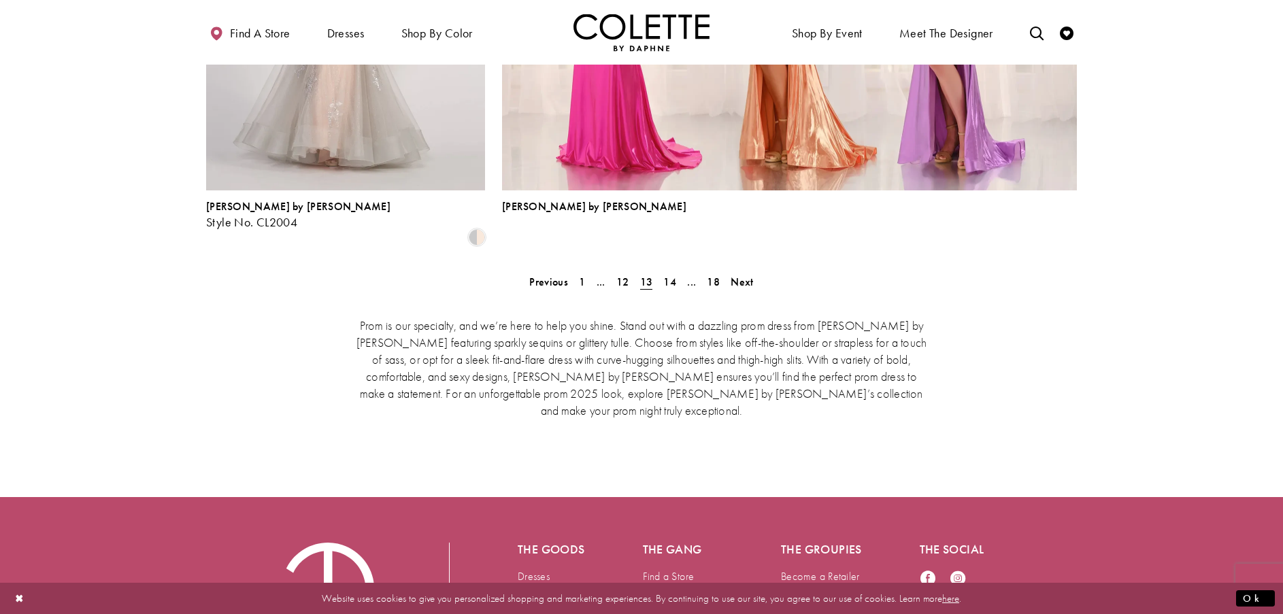
scroll to position [3138, 0]
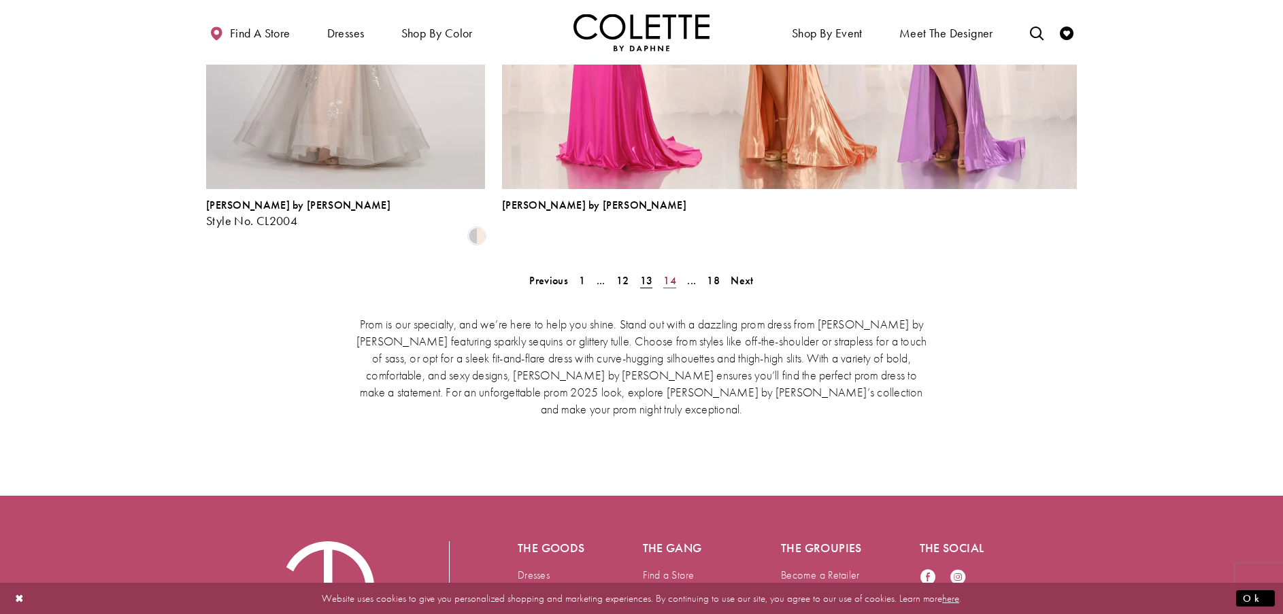
click at [671, 273] on span "14" at bounding box center [669, 280] width 13 height 14
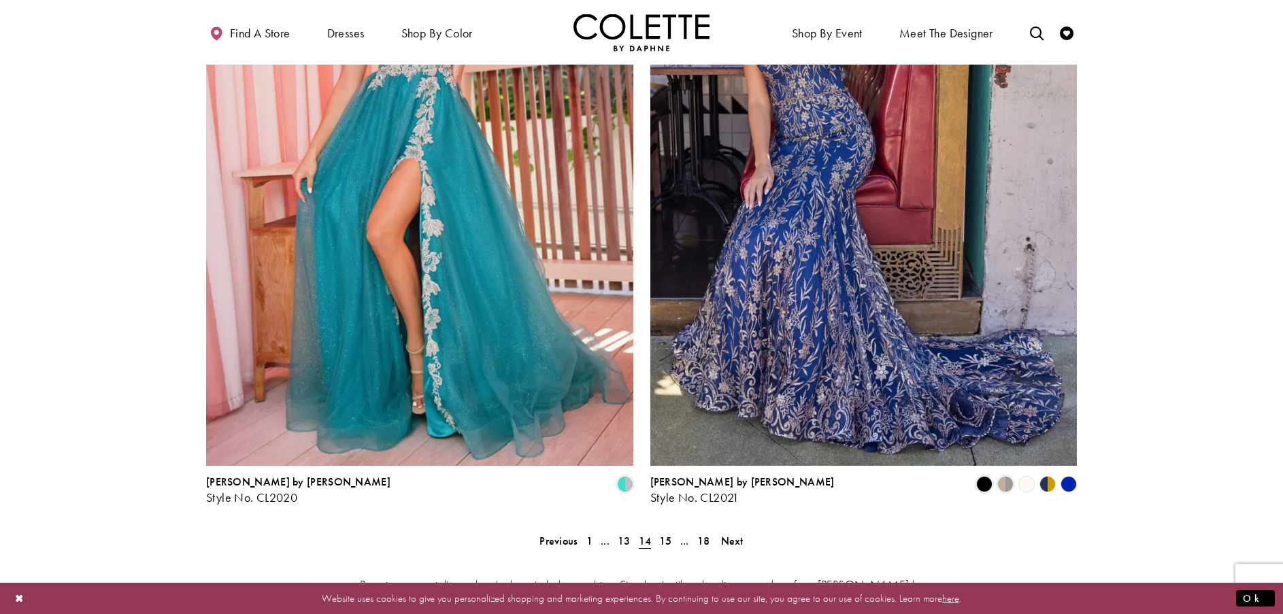
scroll to position [2866, 0]
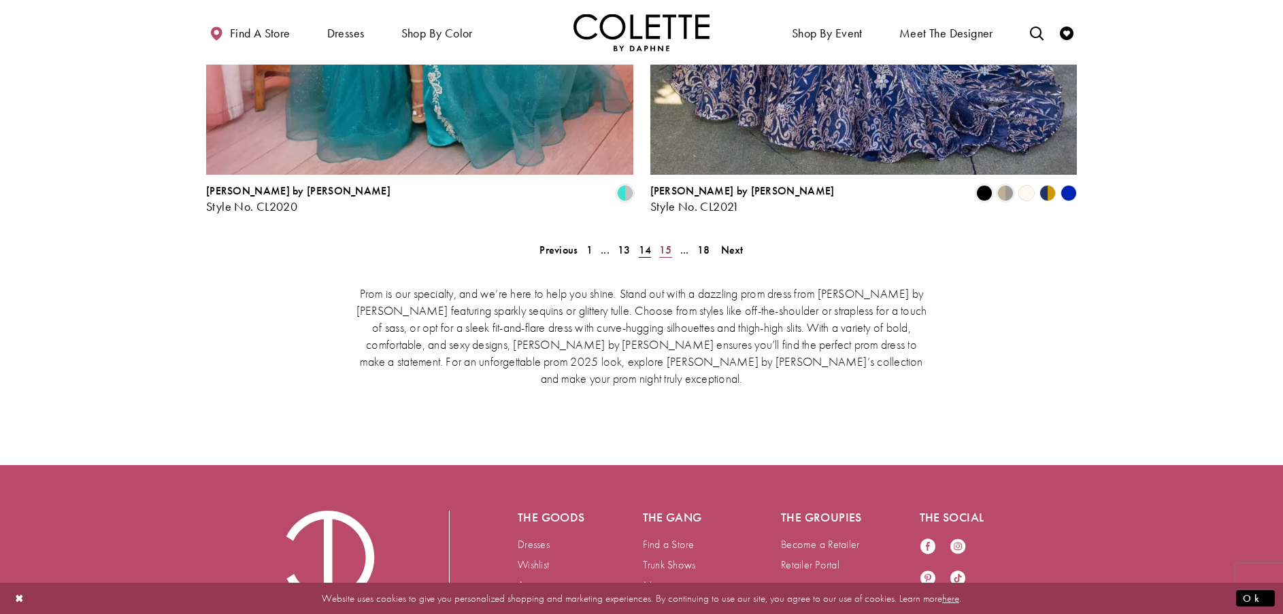
click at [665, 243] on span "15" at bounding box center [665, 250] width 13 height 14
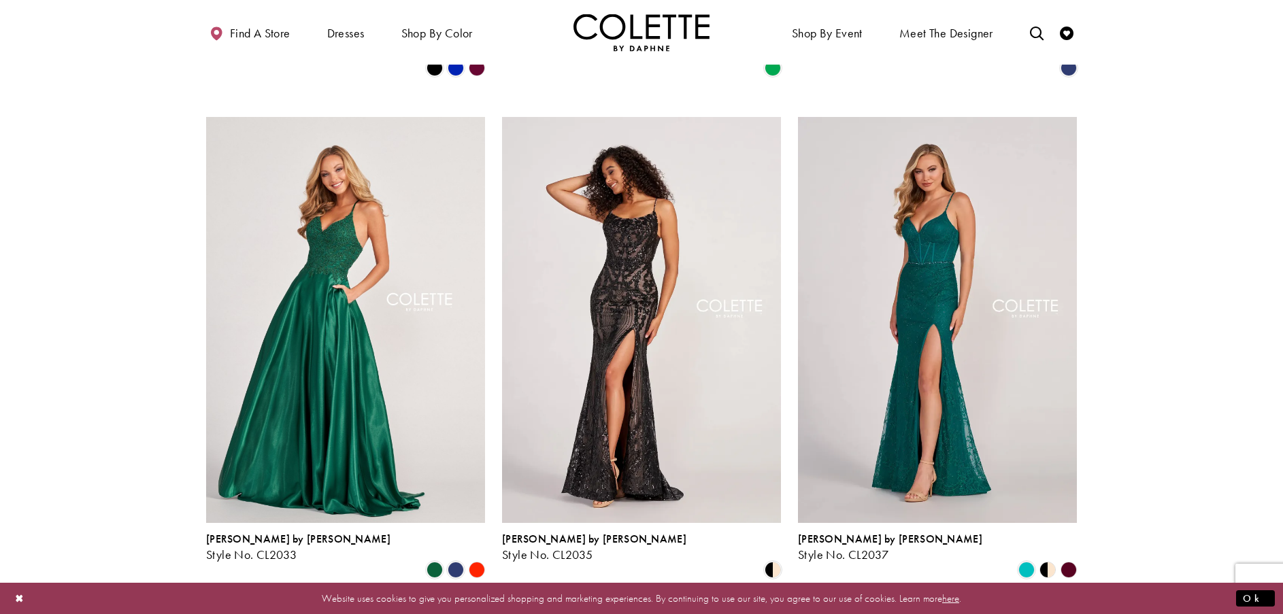
scroll to position [1778, 0]
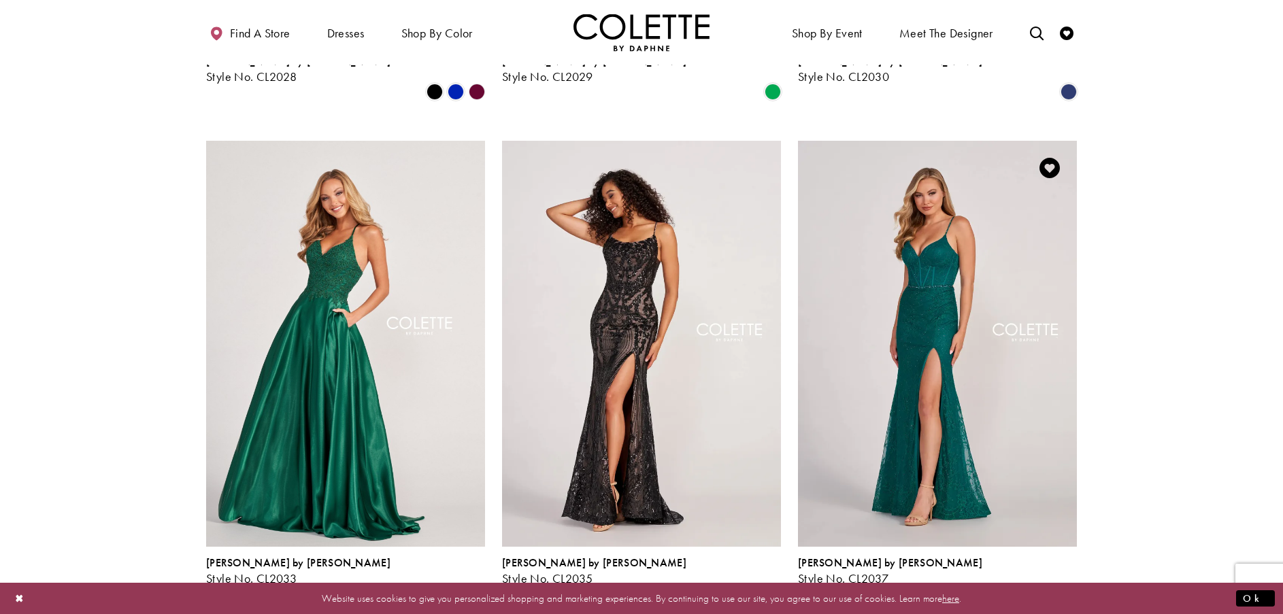
click at [931, 244] on img "Visit Colette by Daphne Style No. CL2037 Page" at bounding box center [937, 343] width 279 height 405
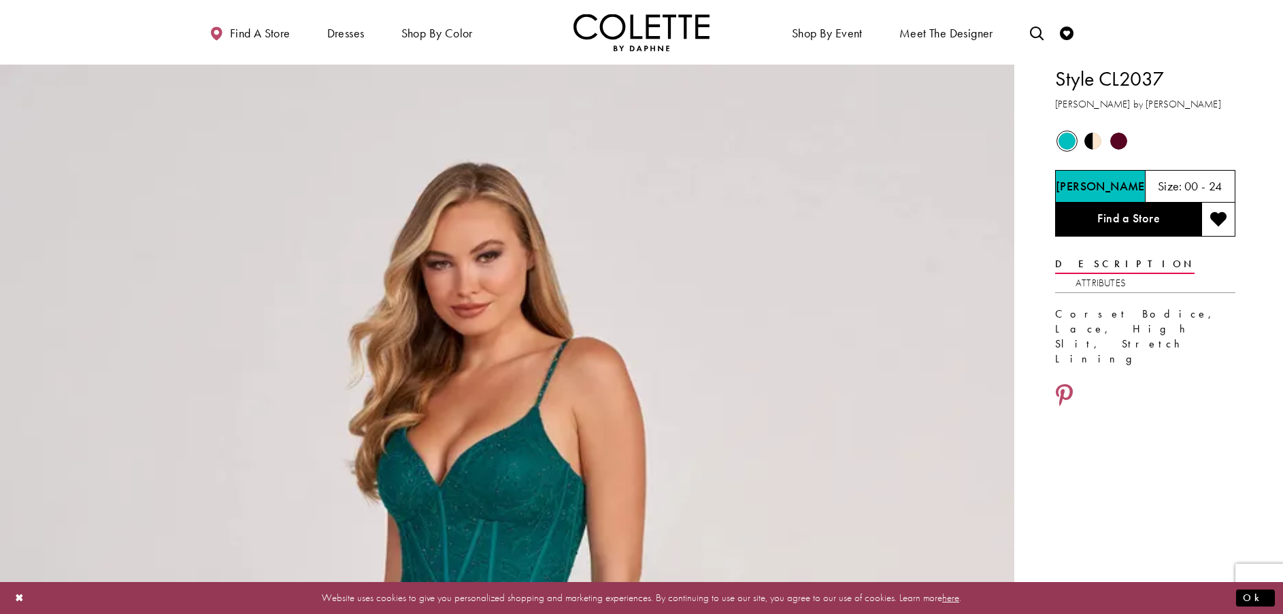
click at [1116, 145] on span "Product color controls state depends on size chosen" at bounding box center [1118, 141] width 17 height 17
click at [1086, 188] on h5 "Burgundy" at bounding box center [1100, 187] width 50 height 14
click at [1118, 139] on span "Product color controls state depends on size chosen" at bounding box center [1118, 141] width 17 height 17
click at [1097, 141] on span "Product color controls state depends on size chosen" at bounding box center [1092, 141] width 17 height 17
click at [1112, 193] on h5 "Black/Nude" at bounding box center [1099, 187] width 65 height 14
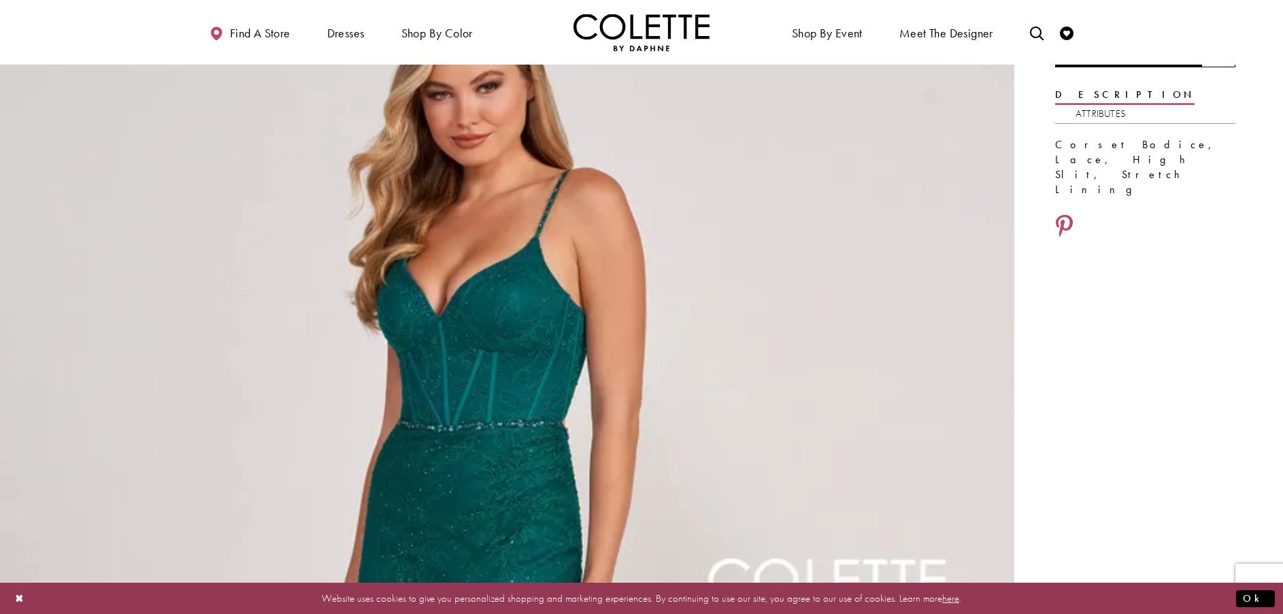
scroll to position [272, 0]
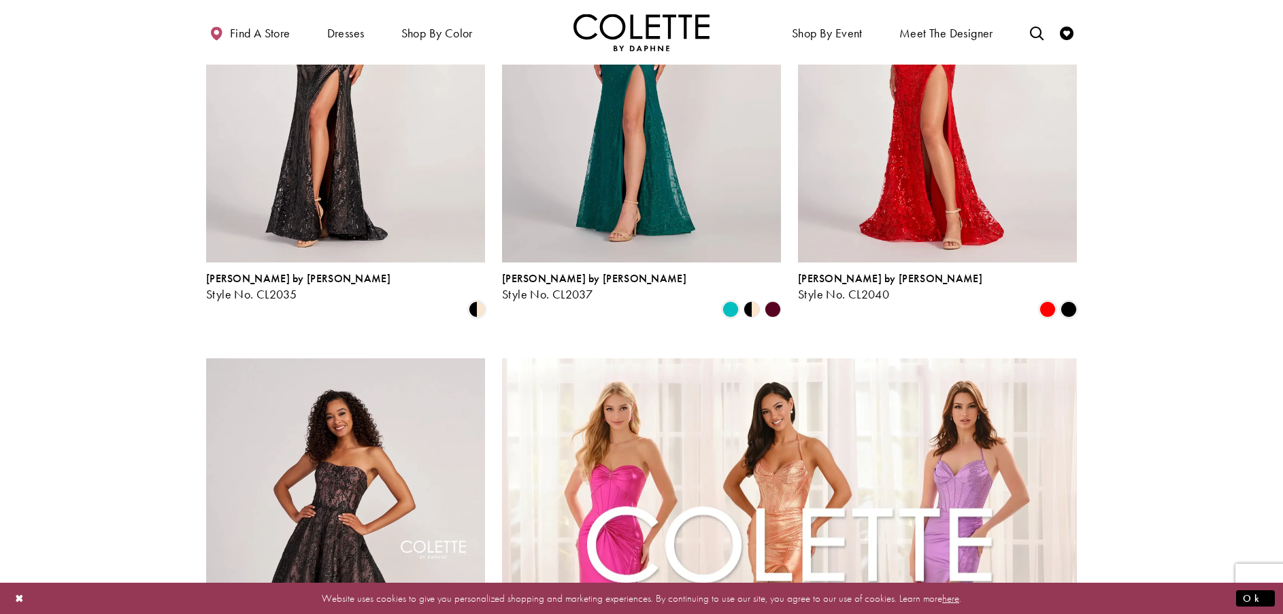
scroll to position [2798, 0]
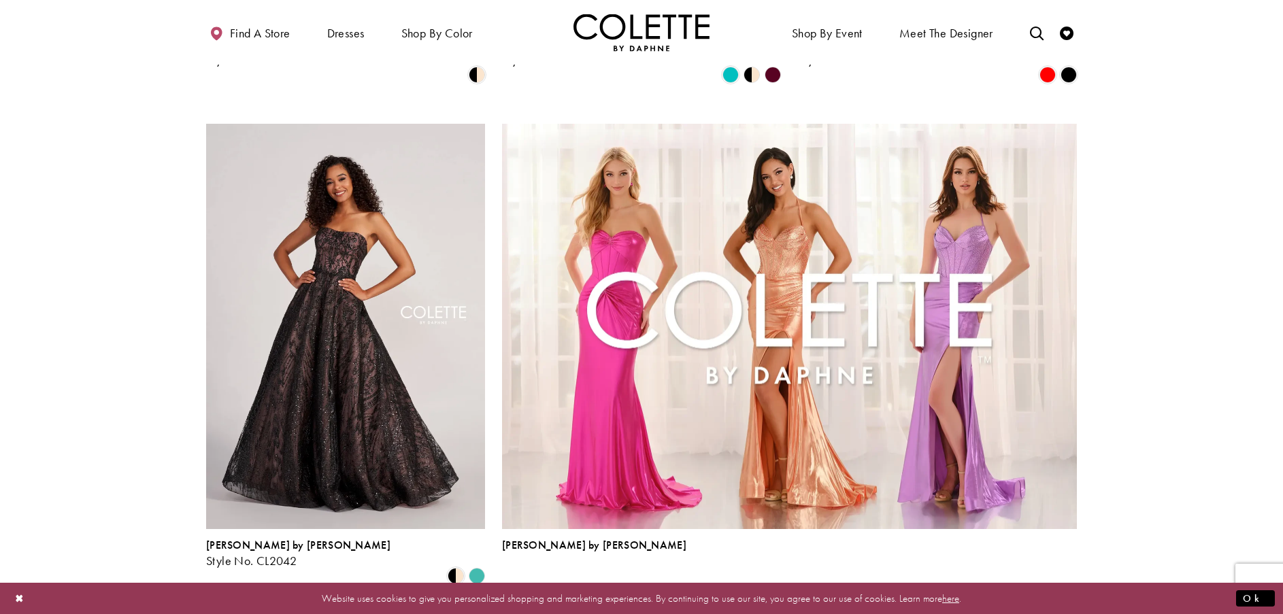
click at [674, 614] on span "16" at bounding box center [669, 621] width 13 height 14
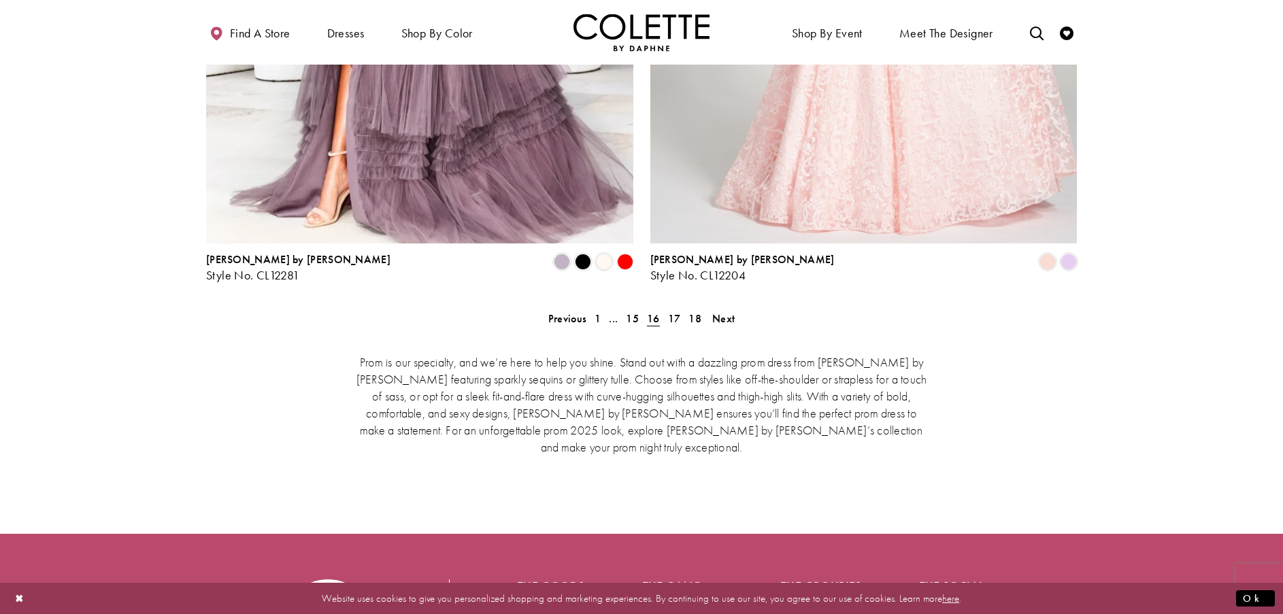
scroll to position [2798, 0]
click at [674, 311] on span "17" at bounding box center [674, 318] width 13 height 14
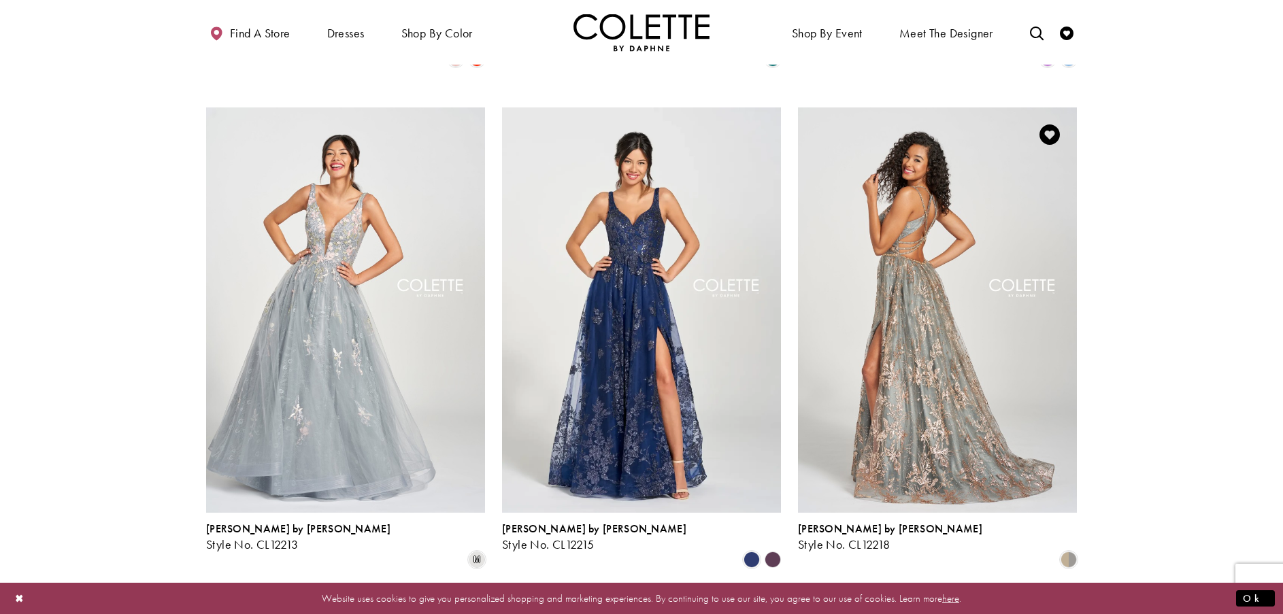
scroll to position [825, 0]
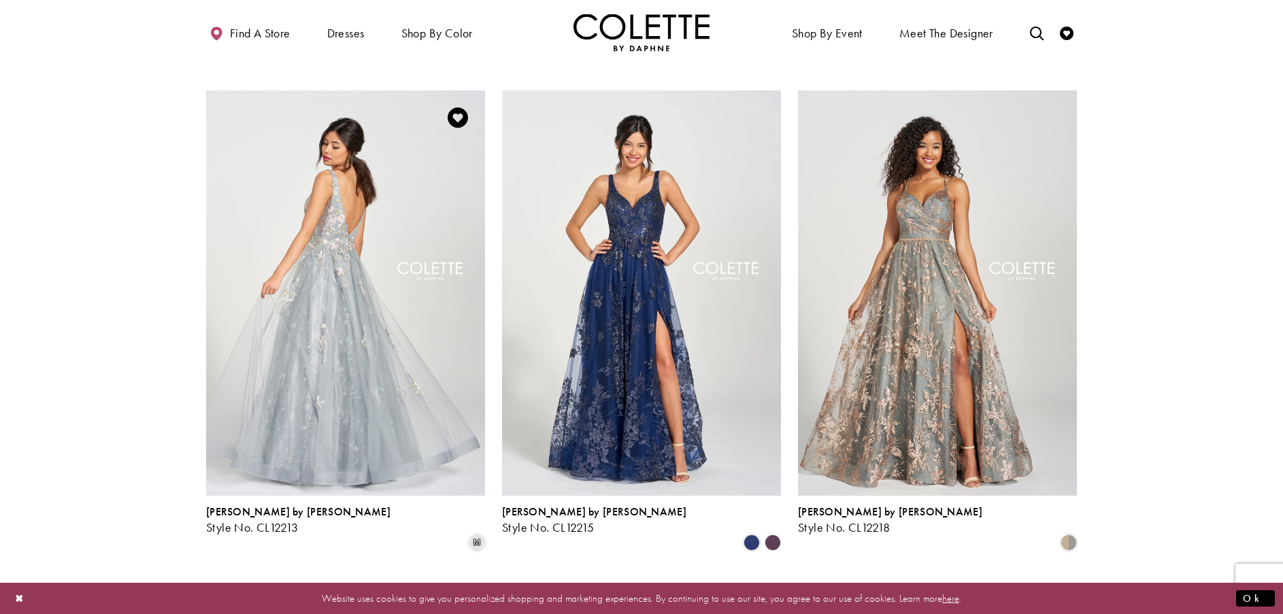
click at [321, 308] on img "Visit Colette by Daphne Style No. CL12213 Page" at bounding box center [345, 292] width 279 height 405
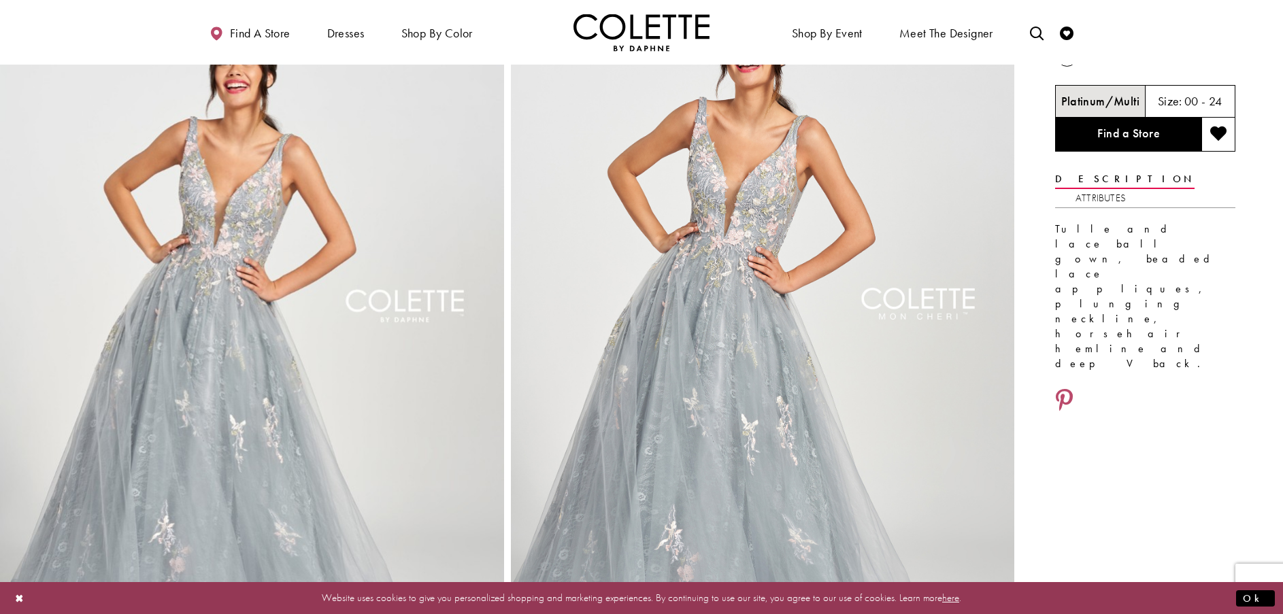
scroll to position [68, 0]
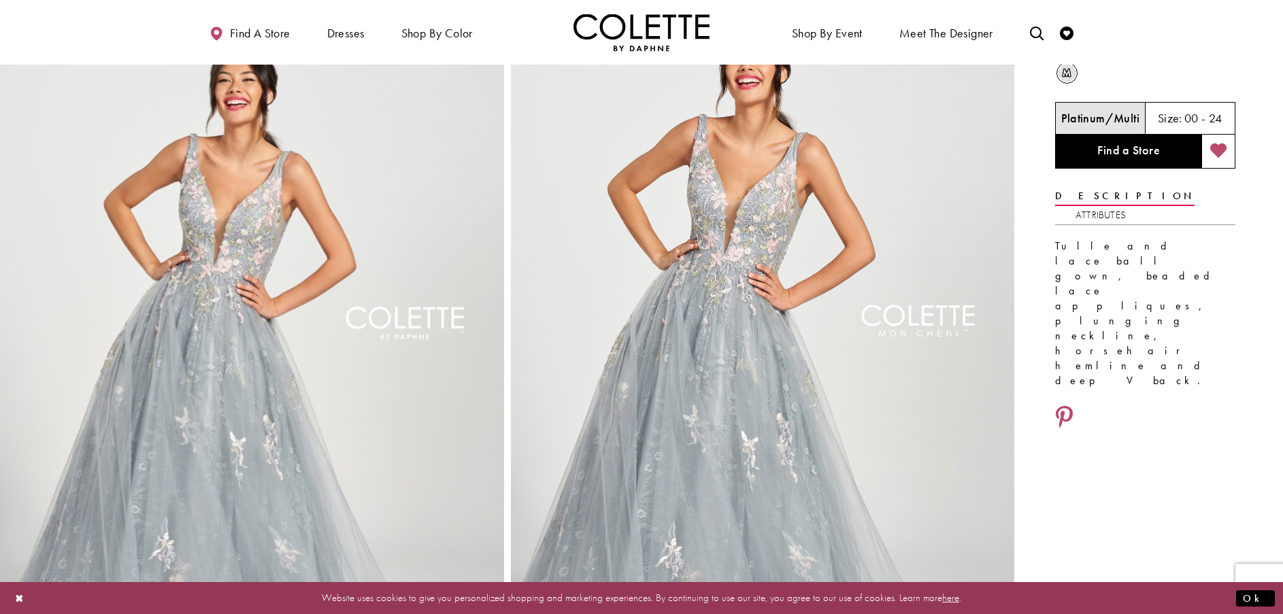
click at [1221, 148] on icon "Add to wishlist" at bounding box center [1218, 151] width 17 height 16
click at [1100, 152] on link "Find a Store" at bounding box center [1128, 152] width 146 height 34
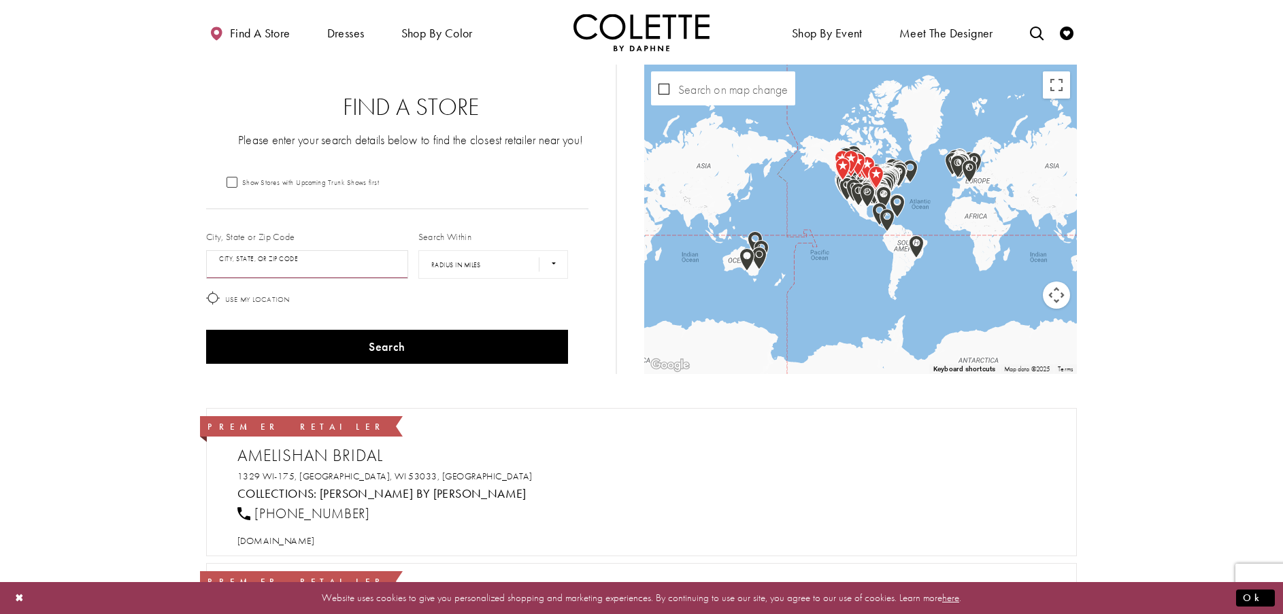
click at [295, 269] on input "City, State, or ZIP Code" at bounding box center [307, 264] width 202 height 29
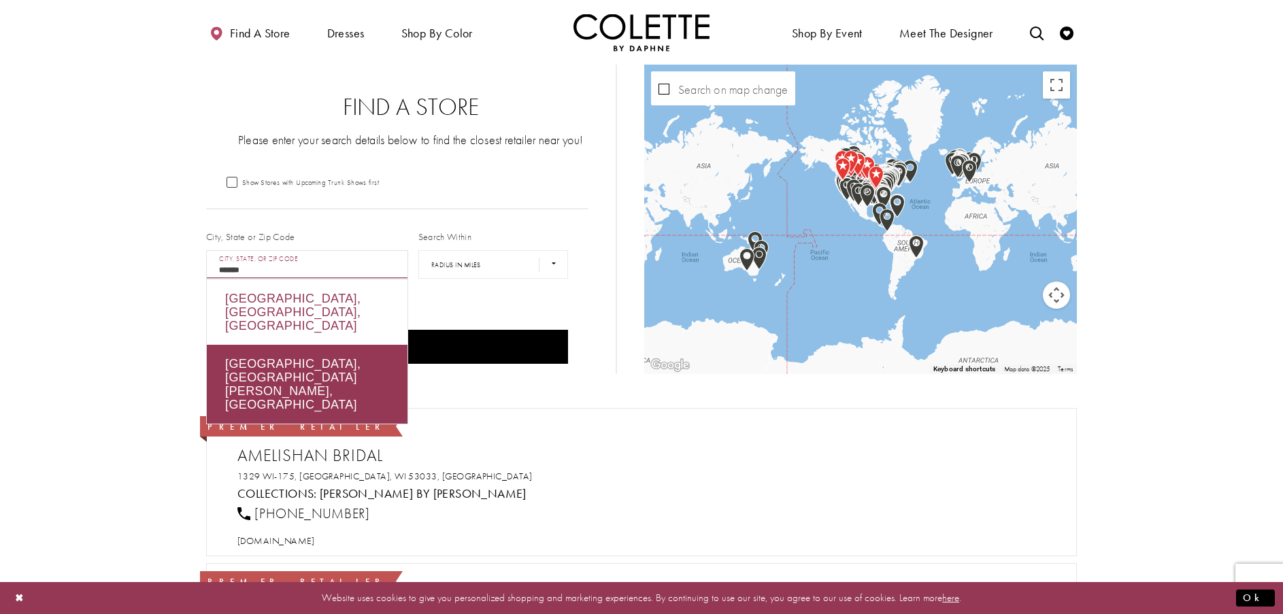
click at [331, 302] on div "Calgary, AB, Canada" at bounding box center [307, 312] width 201 height 65
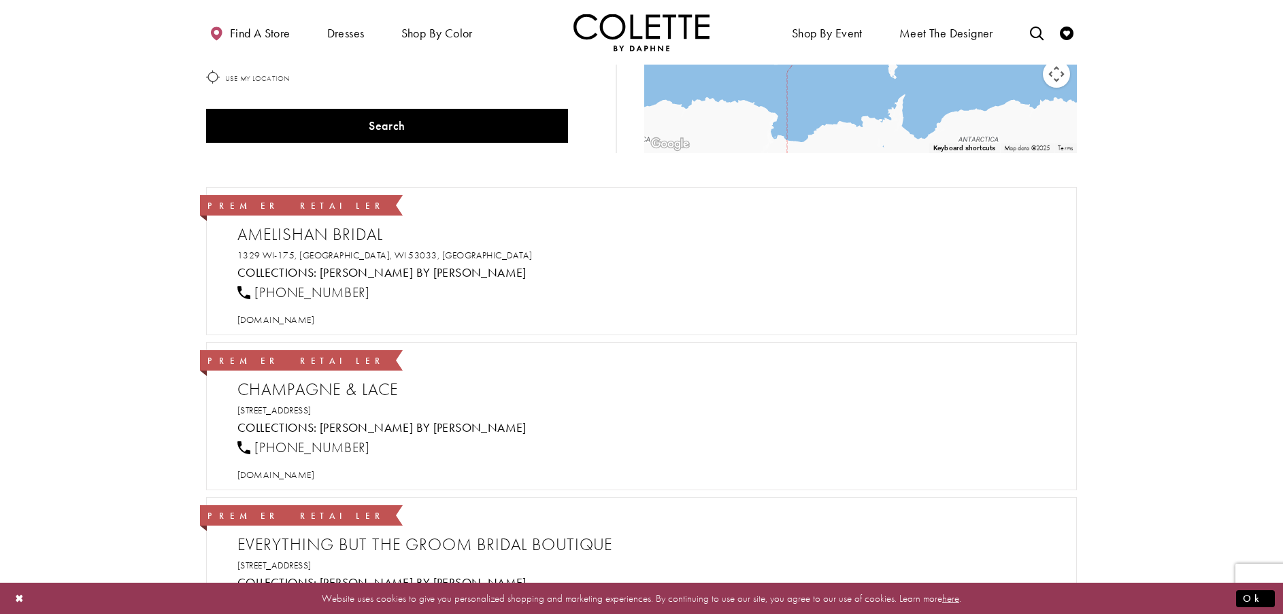
scroll to position [136, 0]
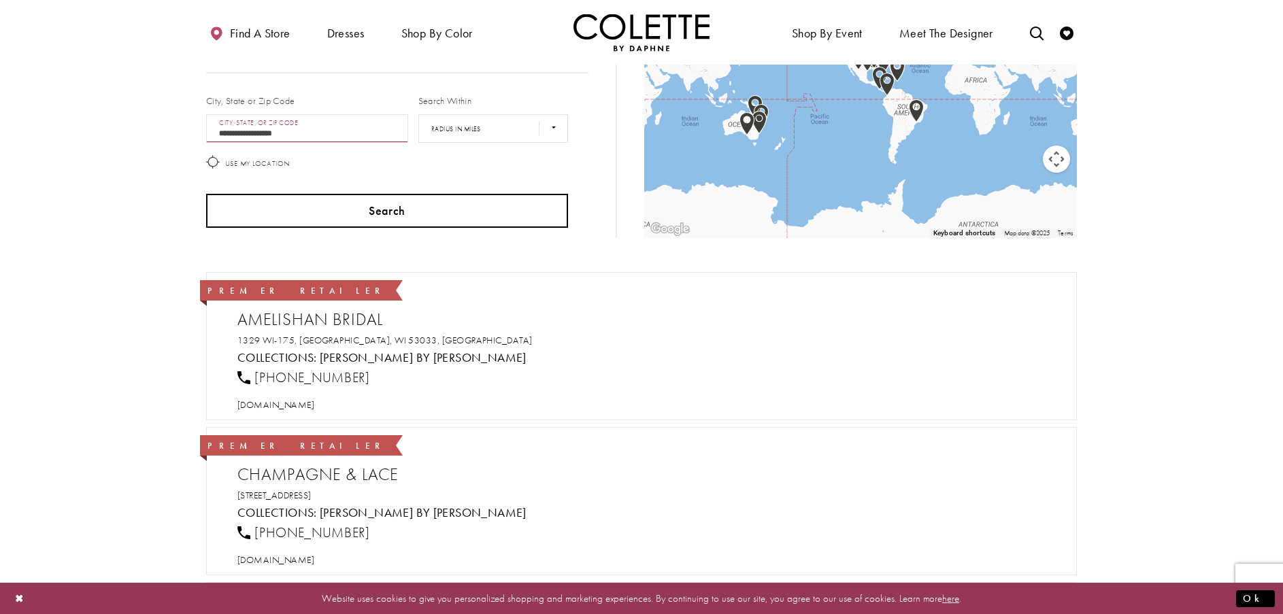
type input "**********"
click at [440, 216] on button "Search" at bounding box center [387, 211] width 362 height 34
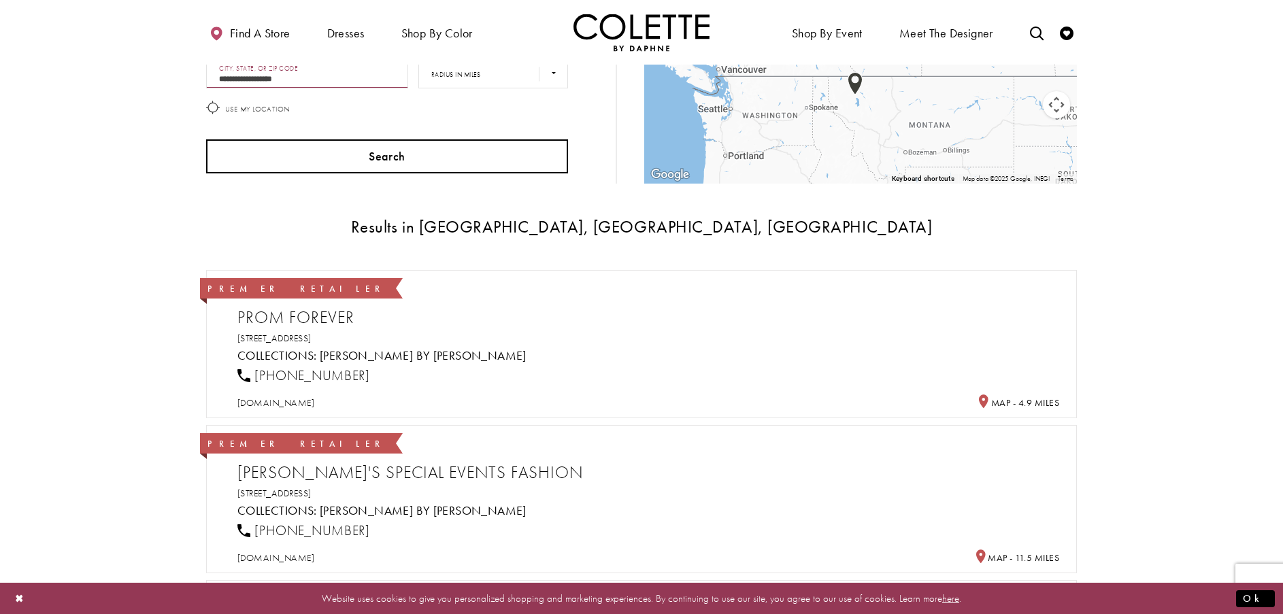
scroll to position [340, 0]
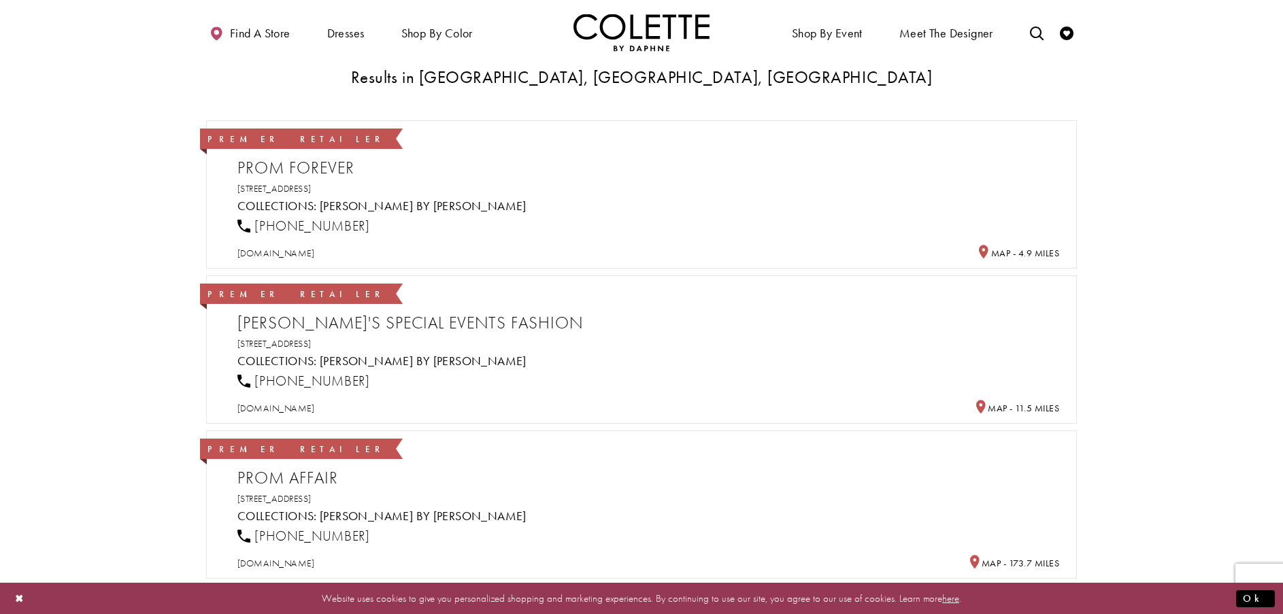
click at [305, 172] on h2 "Prom Forever" at bounding box center [648, 168] width 822 height 20
click at [310, 188] on link "5111 Northland Dr NW, Calgary, AB T2L 2J8, Canada" at bounding box center [274, 188] width 74 height 12
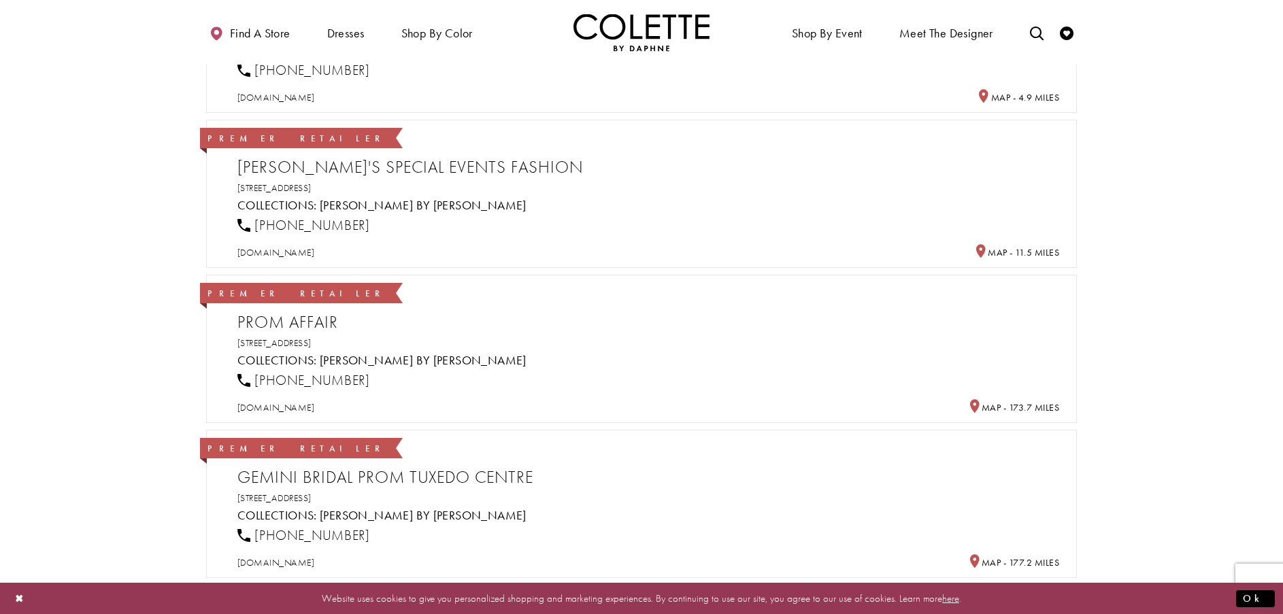
scroll to position [408, 0]
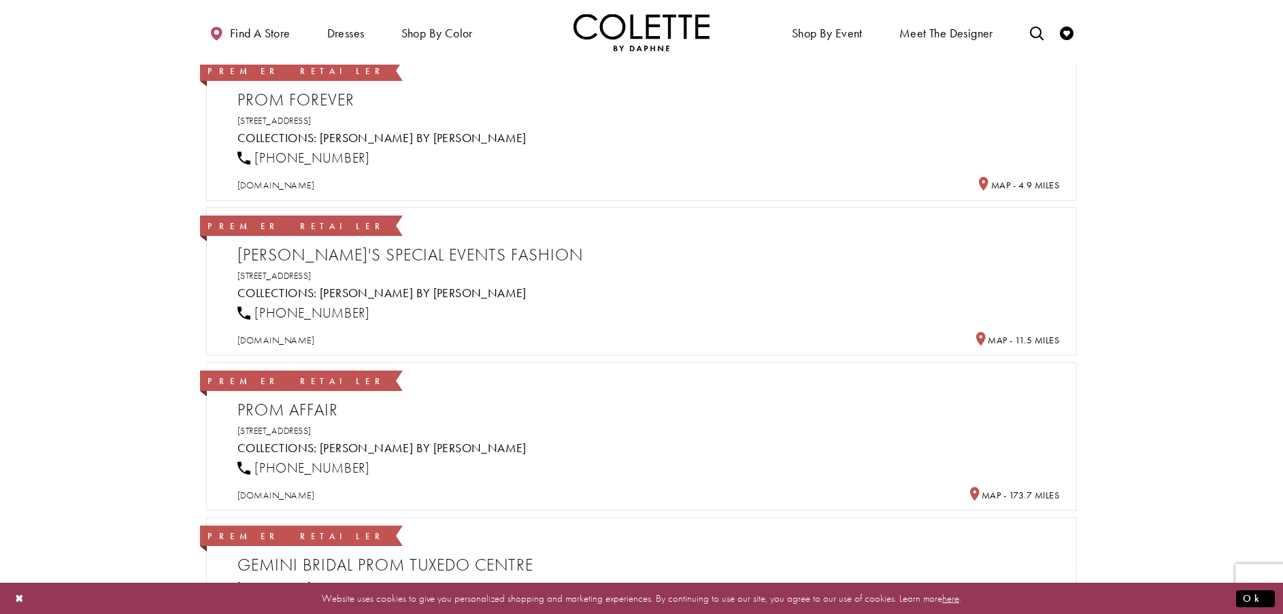
click at [669, 283] on div "Premier Retailer Oksana's Special Events Fashion 261055 Crossiron Blvd, Alberta…" at bounding box center [648, 280] width 822 height 133
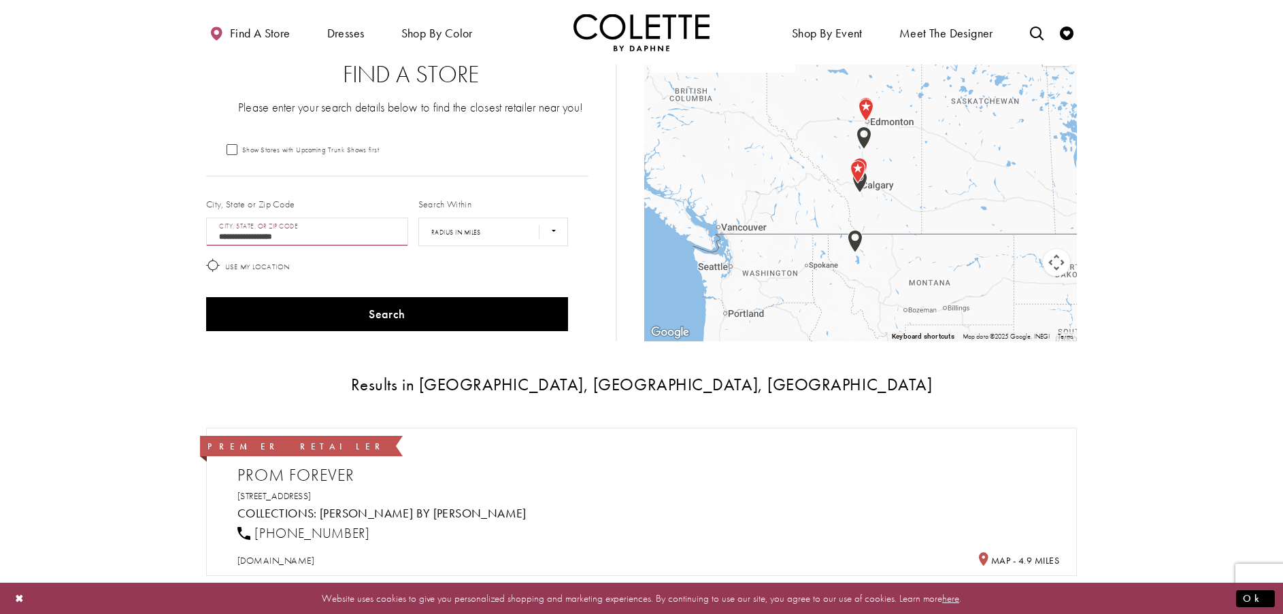
scroll to position [0, 0]
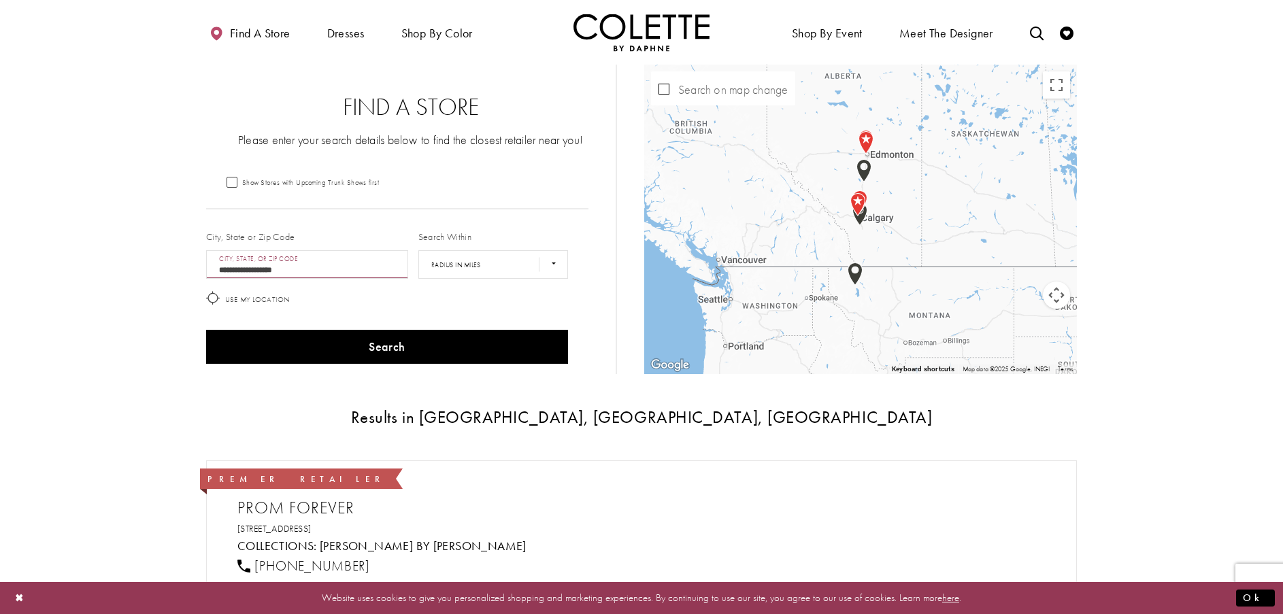
scroll to position [136, 0]
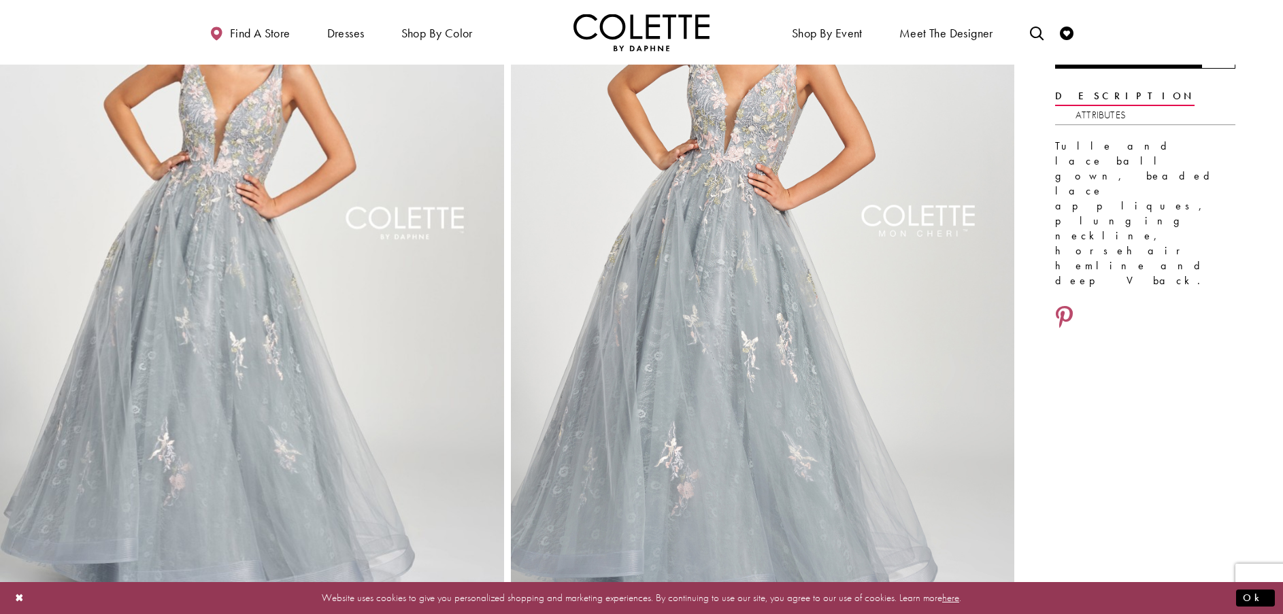
scroll to position [136, 0]
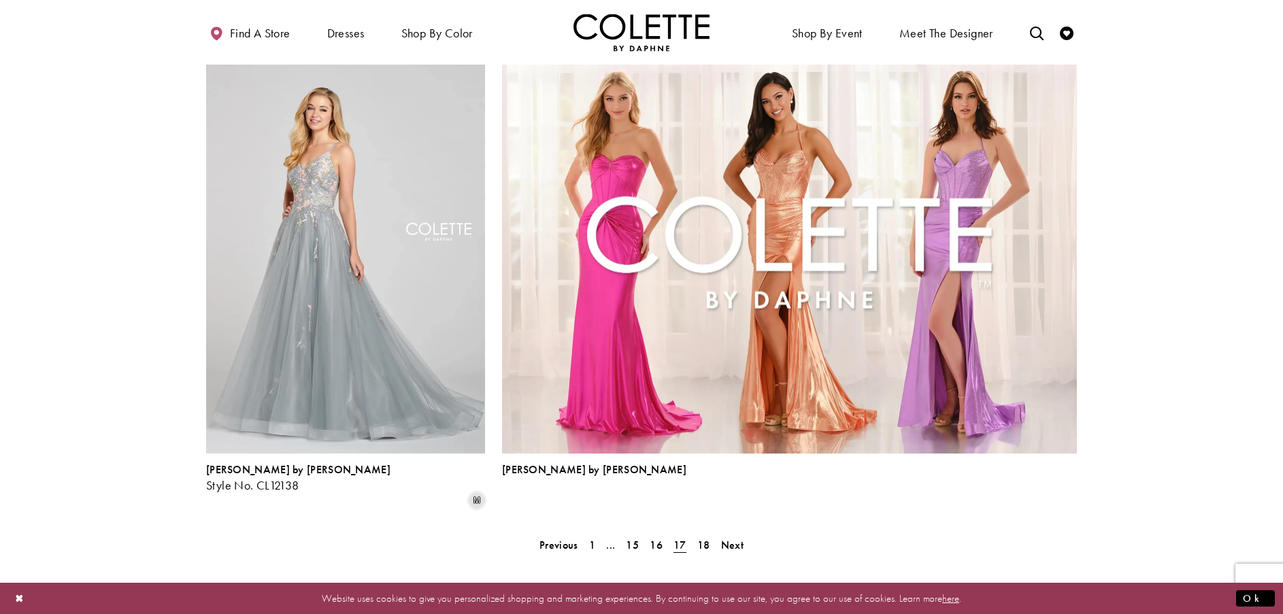
scroll to position [3002, 0]
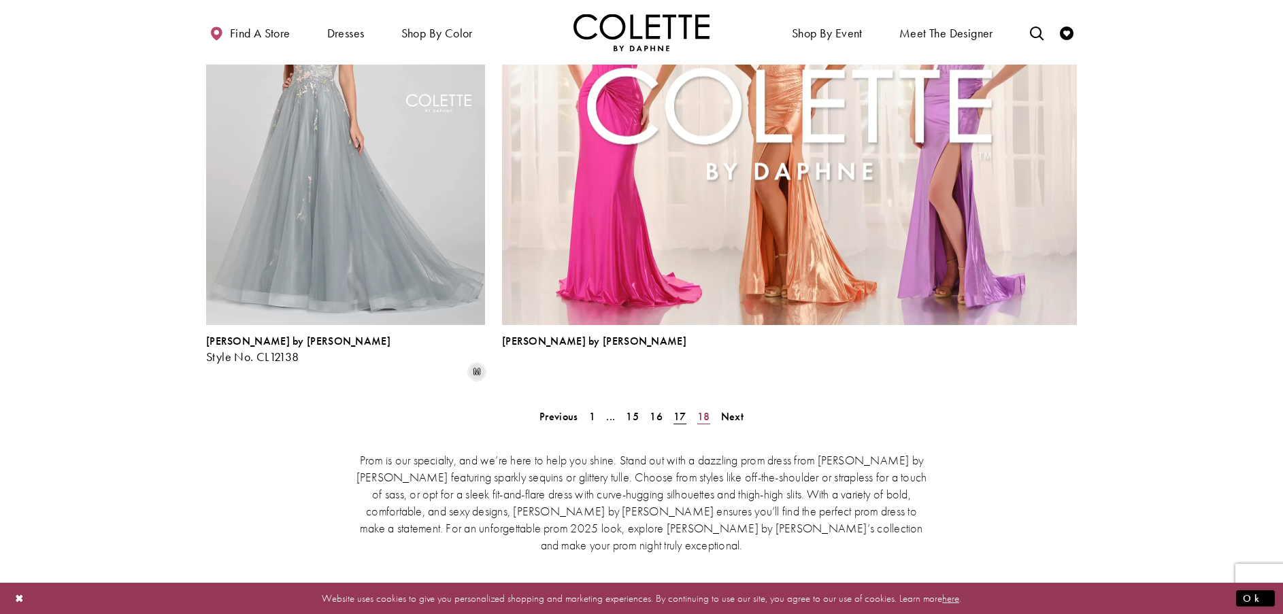
click at [708, 410] on span "18" at bounding box center [703, 417] width 13 height 14
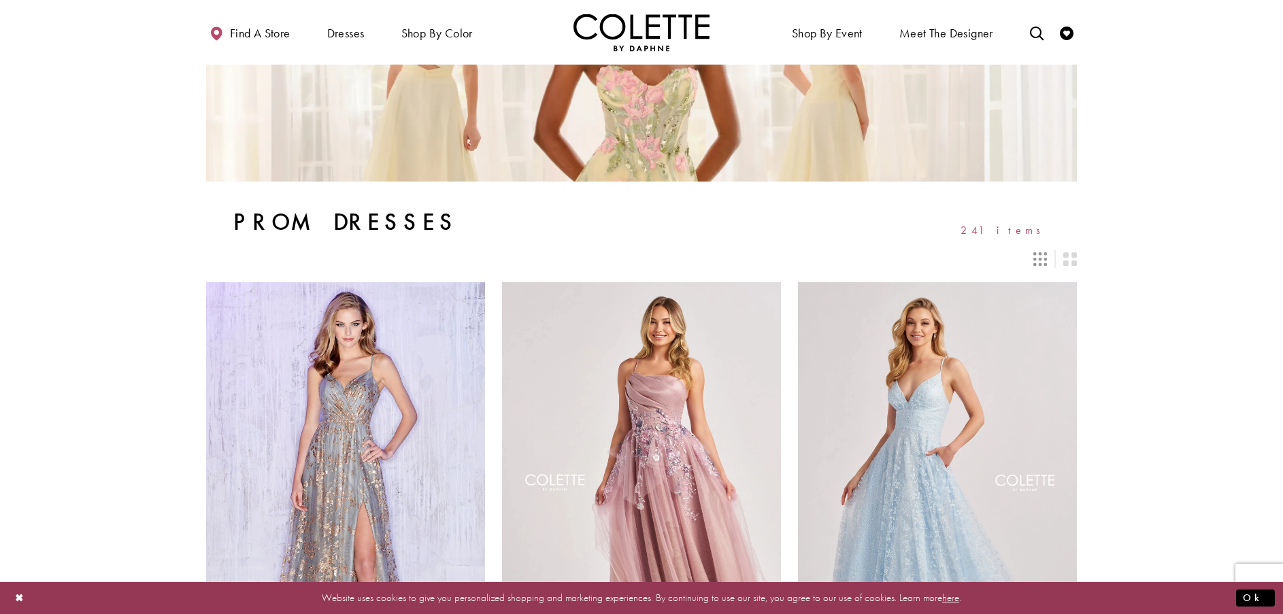
scroll to position [9, 0]
